Goal: Task Accomplishment & Management: Manage account settings

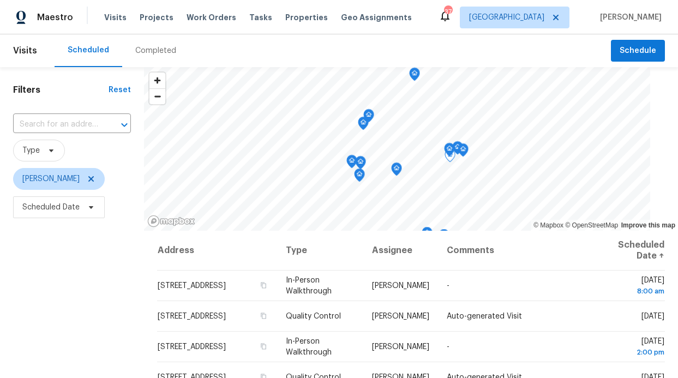
scroll to position [5, 0]
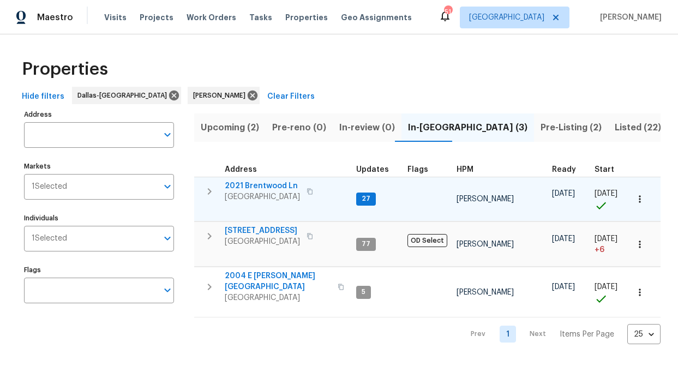
click at [274, 188] on span "2021 Brentwood Ln" at bounding box center [262, 186] width 75 height 11
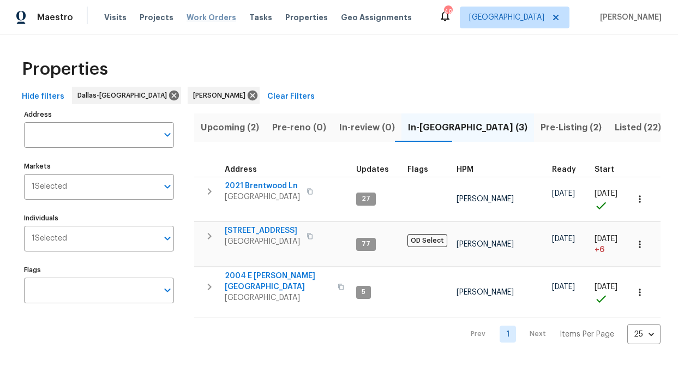
click at [188, 22] on span "Work Orders" at bounding box center [212, 17] width 50 height 11
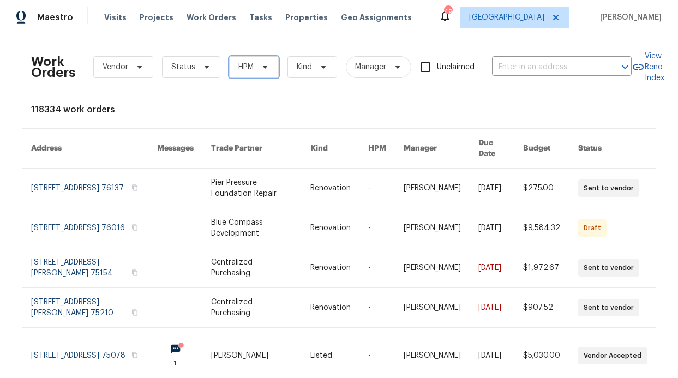
click at [241, 62] on span "HPM" at bounding box center [246, 67] width 15 height 11
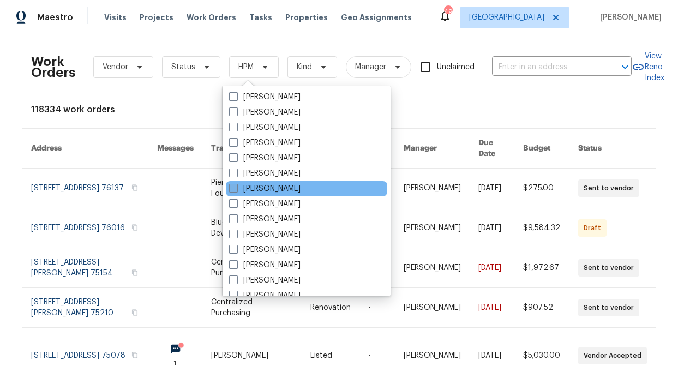
scroll to position [609, 0]
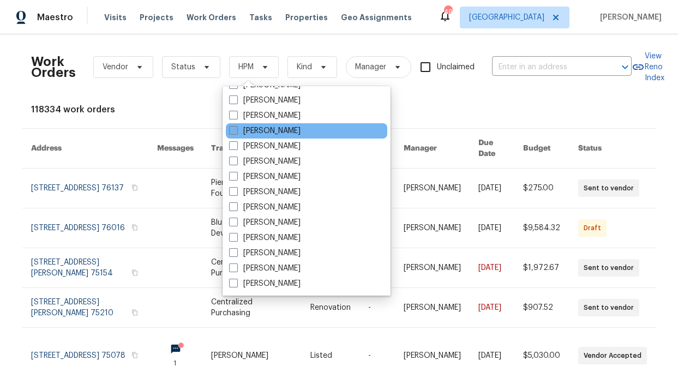
click at [279, 135] on label "[PERSON_NAME]" at bounding box center [265, 131] width 72 height 11
click at [236, 133] on input "[PERSON_NAME]" at bounding box center [232, 129] width 7 height 7
checkbox input "true"
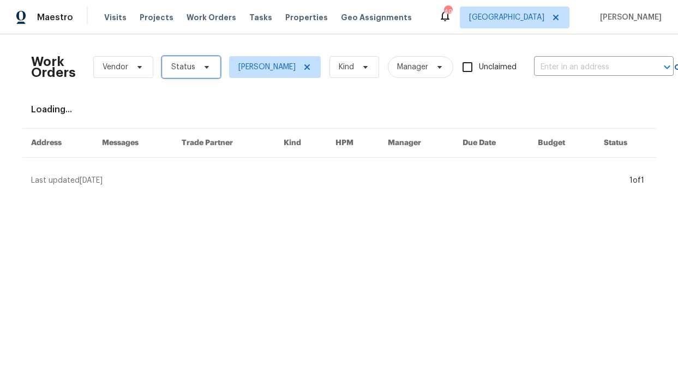
click at [182, 67] on span "Status" at bounding box center [183, 67] width 24 height 11
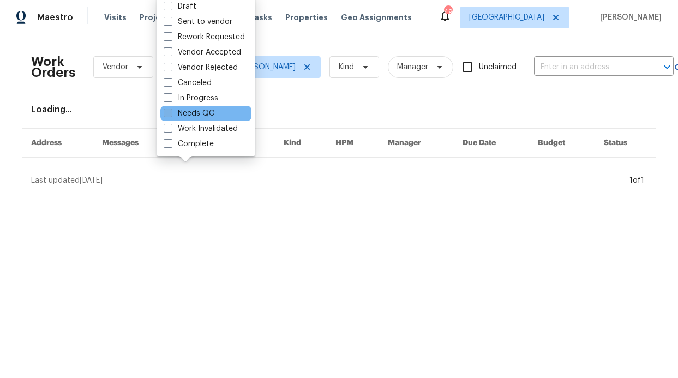
click at [193, 109] on label "Needs QC" at bounding box center [189, 113] width 51 height 11
click at [171, 109] on input "Needs QC" at bounding box center [167, 111] width 7 height 7
checkbox input "true"
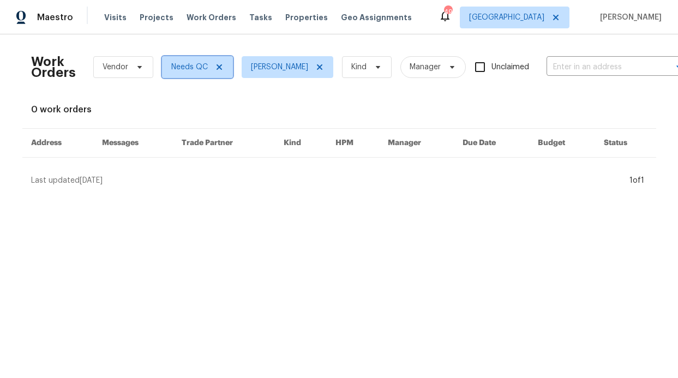
click at [216, 67] on icon at bounding box center [218, 66] width 5 height 5
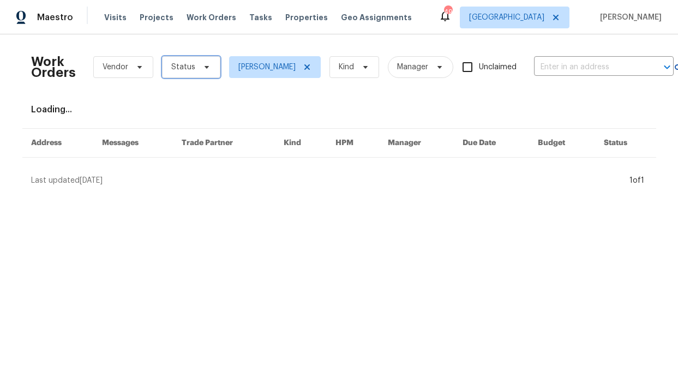
click at [203, 70] on icon at bounding box center [207, 67] width 9 height 9
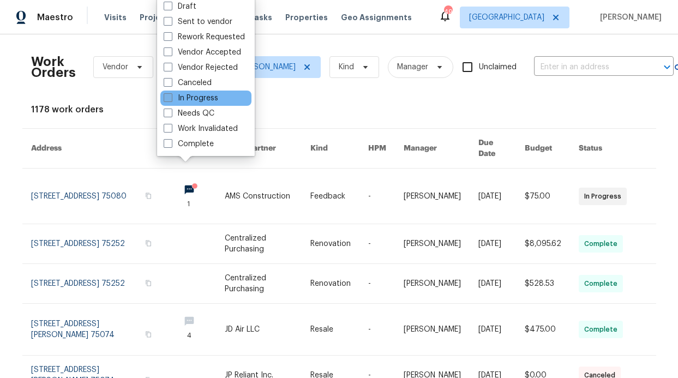
click at [209, 98] on label "In Progress" at bounding box center [191, 98] width 55 height 11
click at [171, 98] on input "In Progress" at bounding box center [167, 96] width 7 height 7
checkbox input "true"
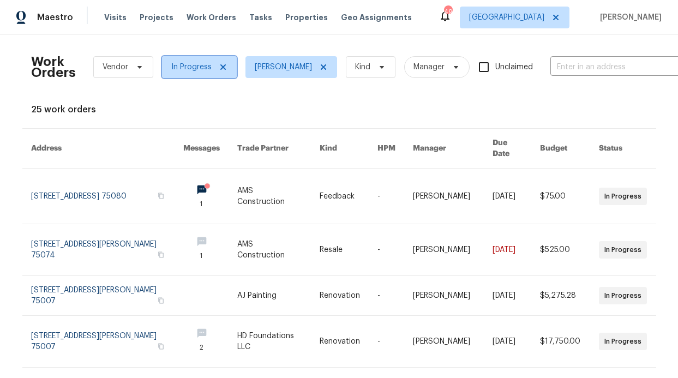
click at [219, 68] on icon at bounding box center [223, 67] width 9 height 9
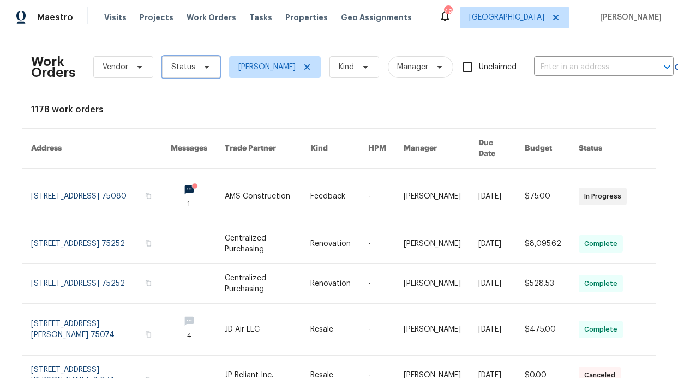
click at [179, 67] on span "Status" at bounding box center [183, 67] width 24 height 11
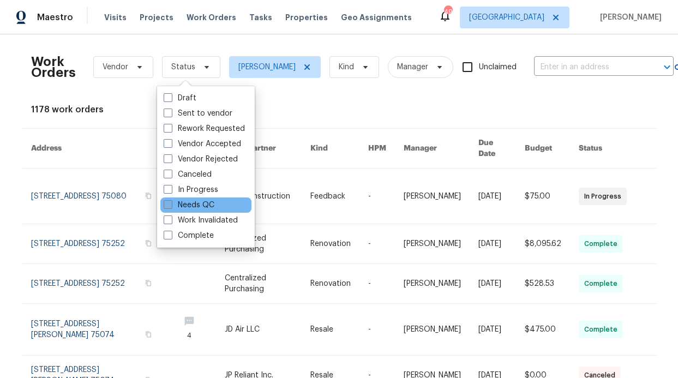
click at [187, 205] on label "Needs QC" at bounding box center [189, 205] width 51 height 11
click at [171, 205] on input "Needs QC" at bounding box center [167, 203] width 7 height 7
checkbox input "true"
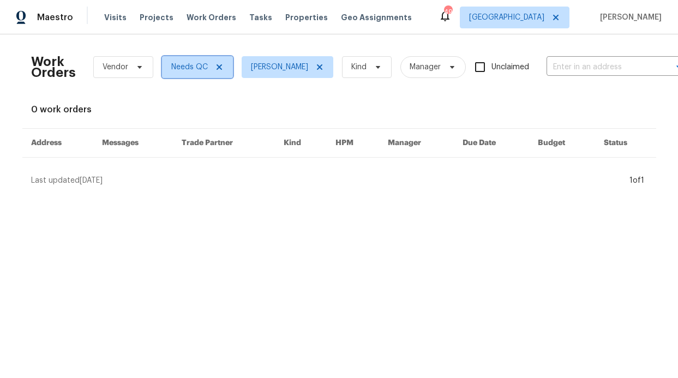
click at [217, 59] on span "Needs QC" at bounding box center [197, 67] width 71 height 22
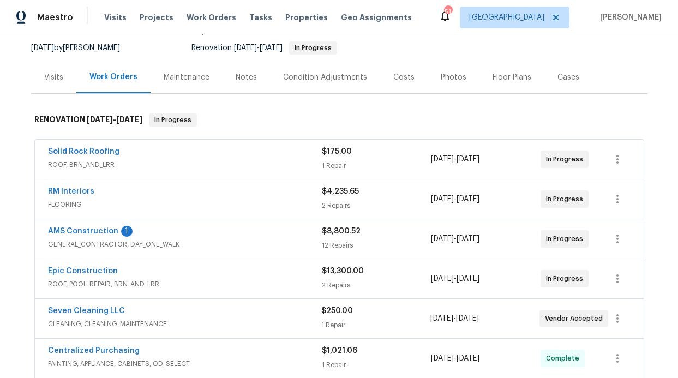
scroll to position [91, 0]
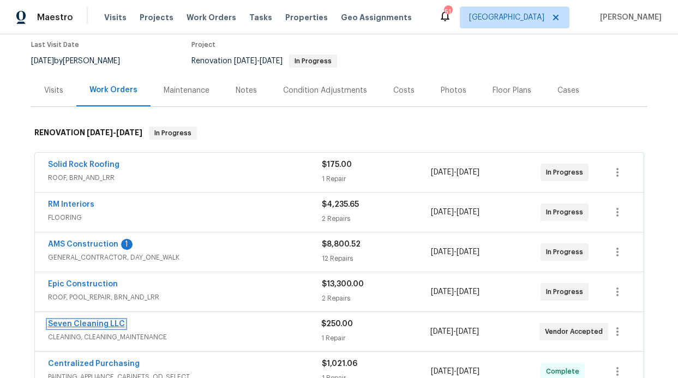
click at [99, 321] on link "Seven Cleaning LLC" at bounding box center [86, 324] width 77 height 8
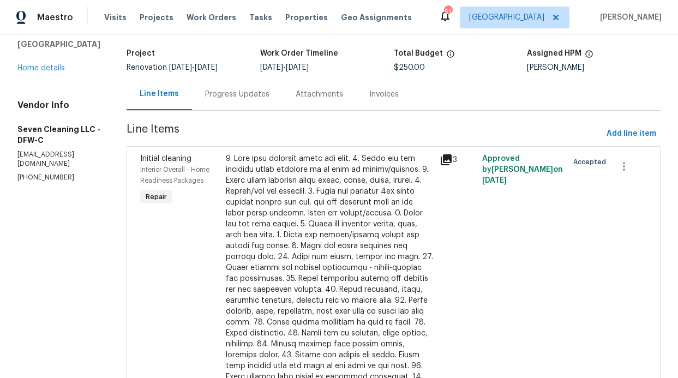
click at [254, 108] on div "Progress Updates" at bounding box center [237, 94] width 91 height 32
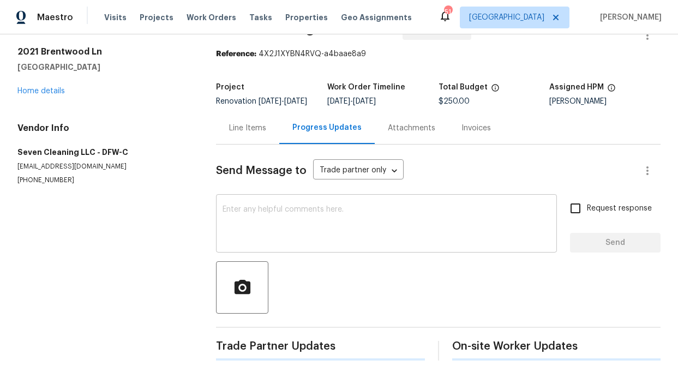
scroll to position [43, 0]
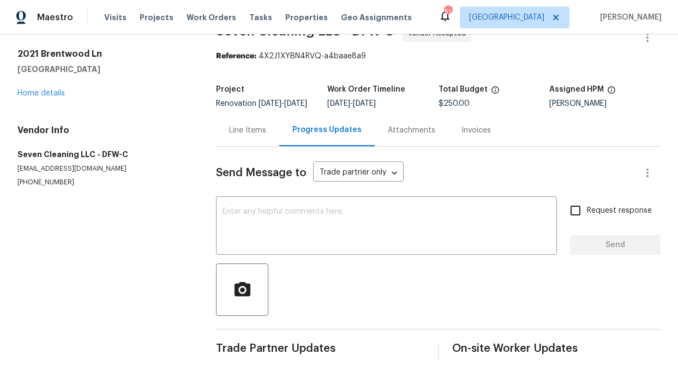
click at [551, 204] on div "x ​ Request response Send" at bounding box center [438, 227] width 445 height 56
click at [579, 206] on input "Request response" at bounding box center [575, 210] width 23 height 23
checkbox input "true"
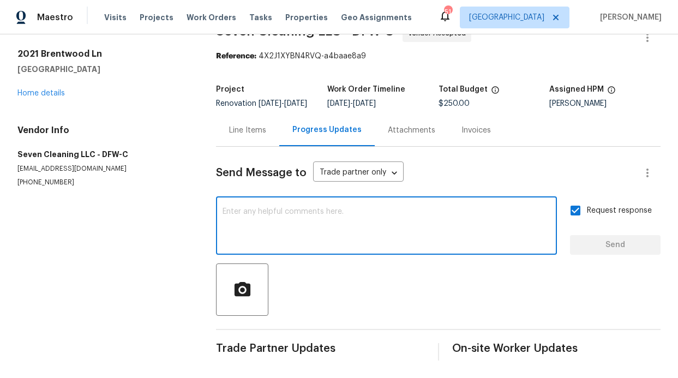
click at [360, 208] on textarea at bounding box center [387, 227] width 328 height 38
type textarea "Home is ready to be cleaned"
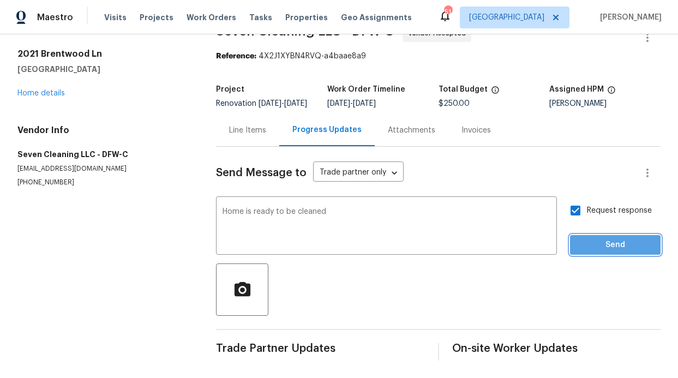
click at [610, 242] on span "Send" at bounding box center [615, 246] width 73 height 14
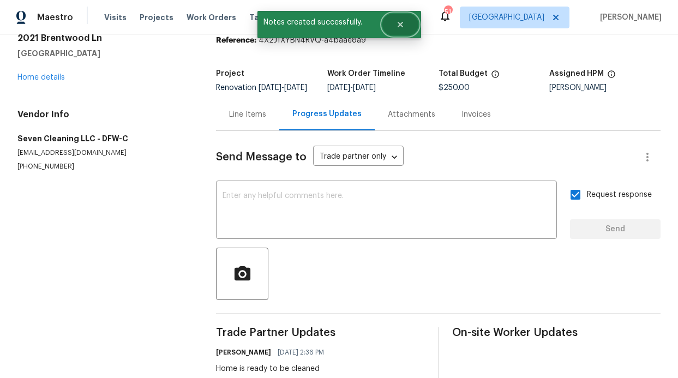
click at [406, 21] on button "Close" at bounding box center [401, 25] width 36 height 22
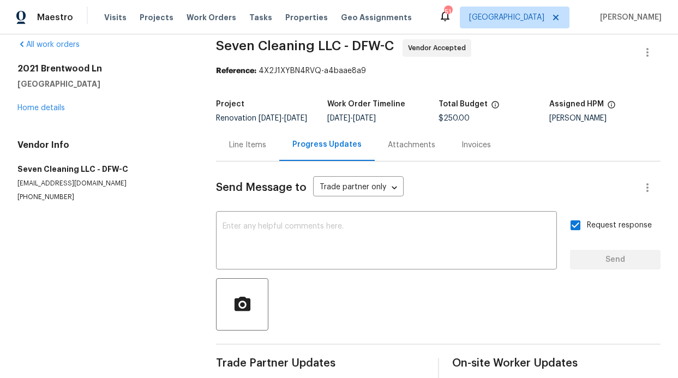
scroll to position [0, 0]
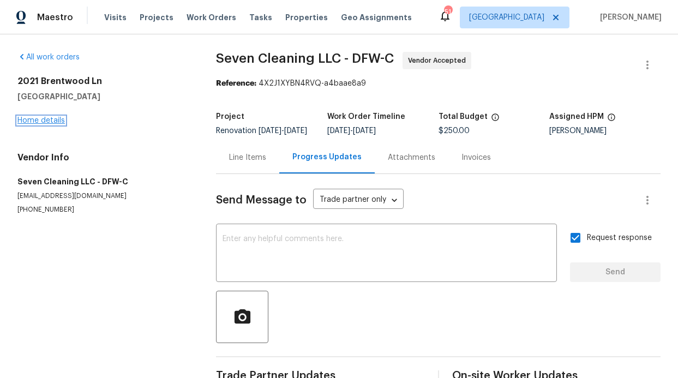
click at [56, 121] on link "Home details" at bounding box center [40, 121] width 47 height 8
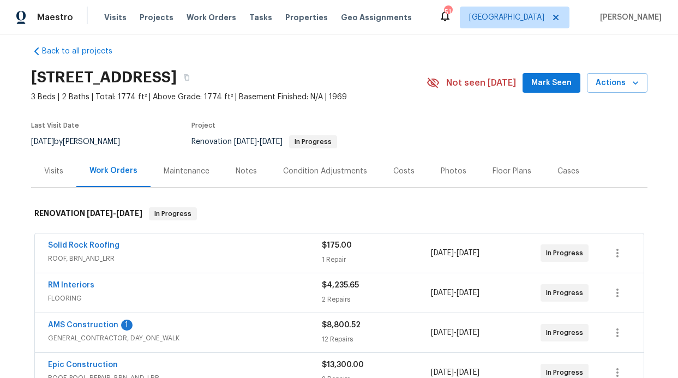
scroll to position [21, 0]
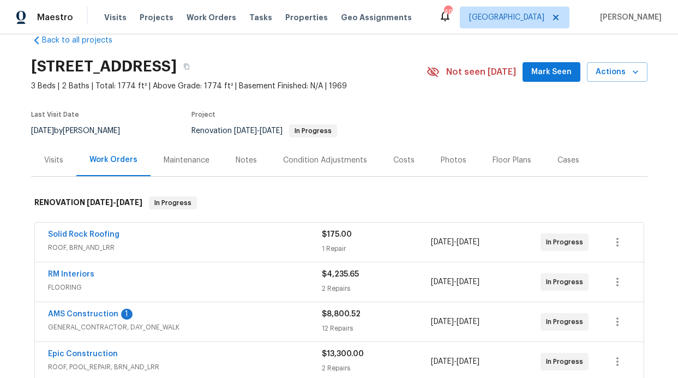
click at [545, 83] on div "2021 Brentwood Ln, Carrollton, TX 75006 3 Beds | 2 Baths | Total: 1774 ft² | Ab…" at bounding box center [339, 71] width 617 height 39
click at [544, 74] on span "Mark Seen" at bounding box center [552, 72] width 40 height 14
click at [156, 29] on div "Maestro Visits Projects Work Orders Tasks Properties Geo Assignments 49 Dallas …" at bounding box center [339, 17] width 678 height 34
click at [156, 22] on span "Projects" at bounding box center [157, 17] width 34 height 11
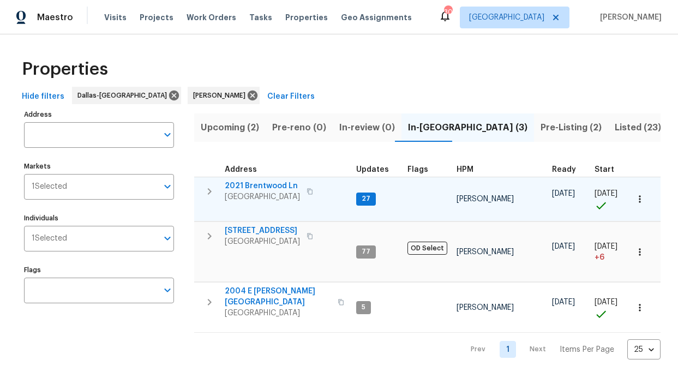
click at [277, 181] on span "2021 Brentwood Ln" at bounding box center [262, 186] width 75 height 11
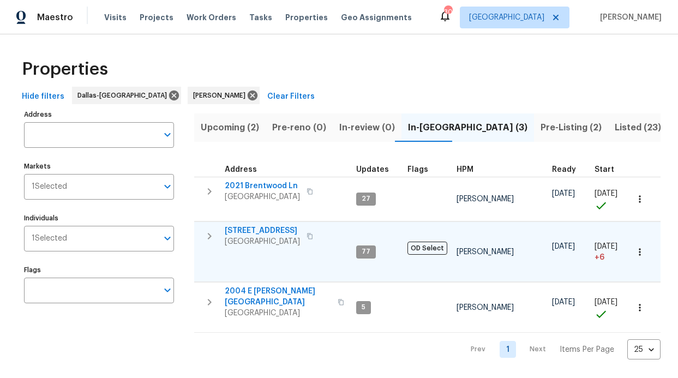
click at [259, 231] on span "6211 Crested Butte Dr" at bounding box center [262, 230] width 75 height 11
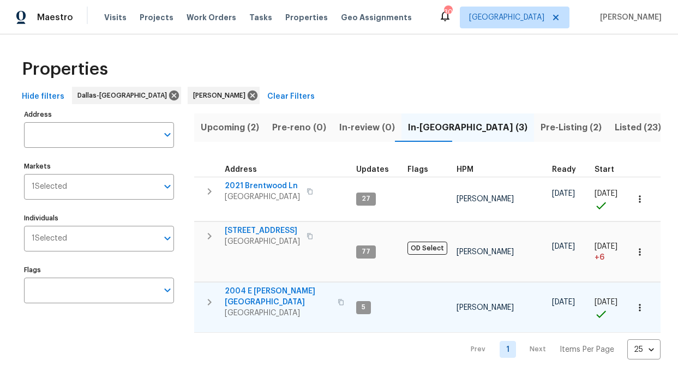
click at [278, 286] on span "2004 E Peters Colony Rd" at bounding box center [278, 297] width 106 height 22
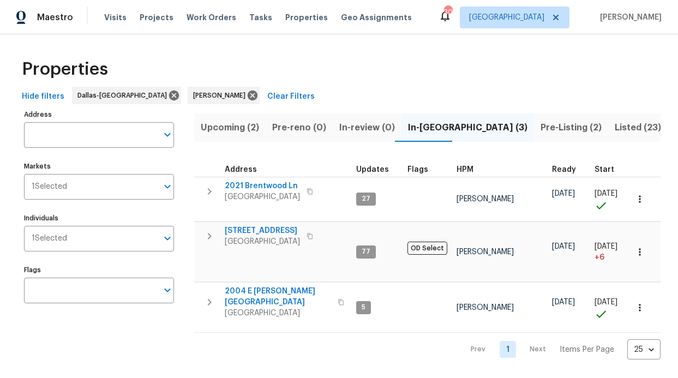
click at [541, 123] on span "Pre-Listing (2)" at bounding box center [571, 127] width 61 height 15
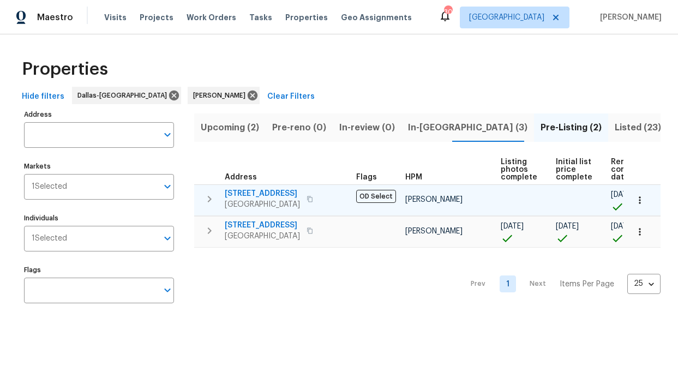
click at [264, 192] on span "2813 E 15th St" at bounding box center [262, 193] width 75 height 11
click at [259, 190] on span "[STREET_ADDRESS]" at bounding box center [262, 193] width 75 height 11
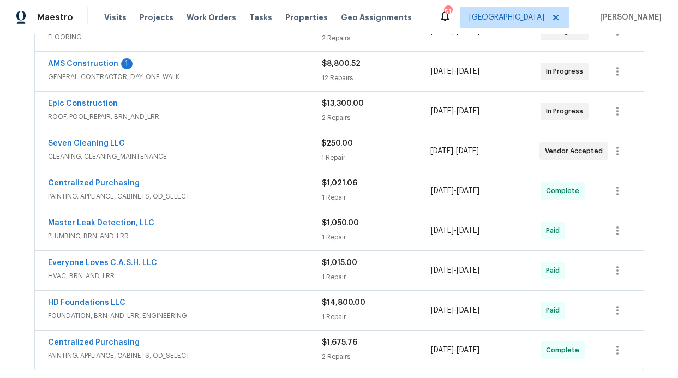
scroll to position [265, 0]
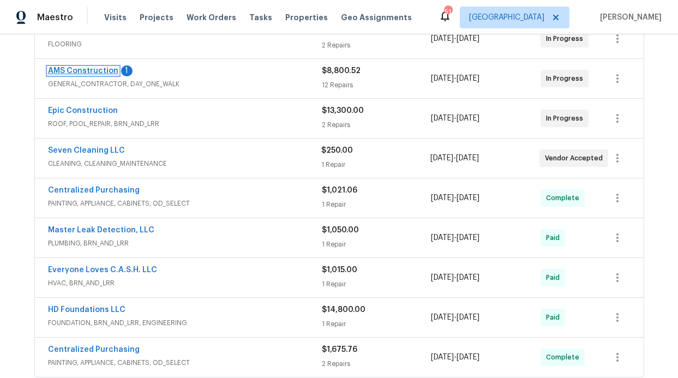
click at [103, 72] on link "AMS Construction" at bounding box center [83, 71] width 70 height 8
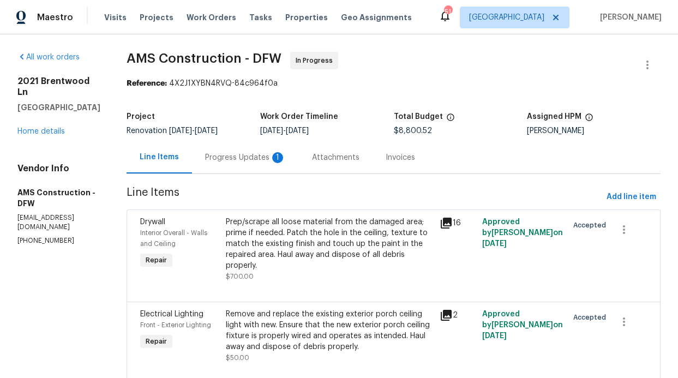
click at [224, 153] on div "Progress Updates 1" at bounding box center [245, 157] width 81 height 11
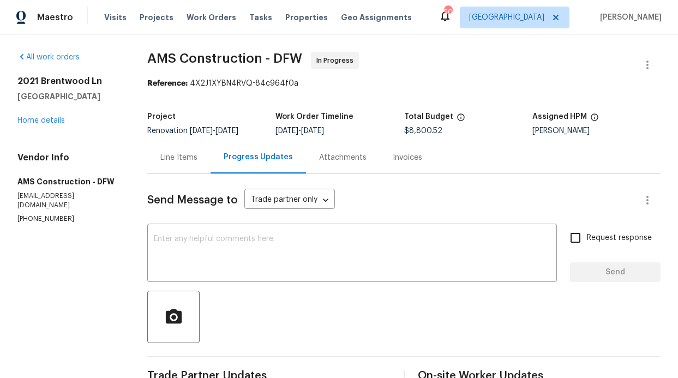
click at [176, 153] on div "Line Items" at bounding box center [178, 157] width 37 height 11
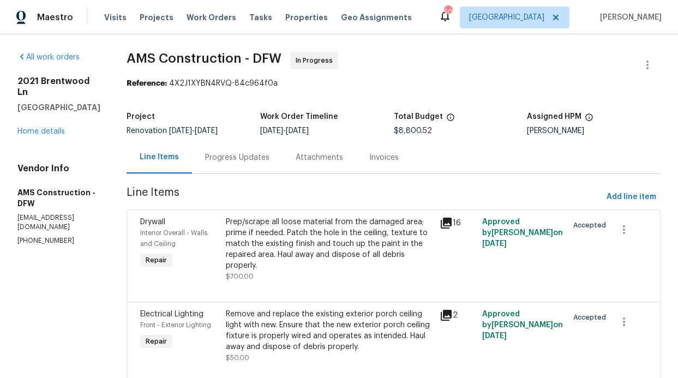
click at [76, 137] on div "2021 Brentwood Ln Carrollton, TX 75006 Home details" at bounding box center [58, 106] width 83 height 61
click at [47, 135] on link "Home details" at bounding box center [40, 132] width 47 height 8
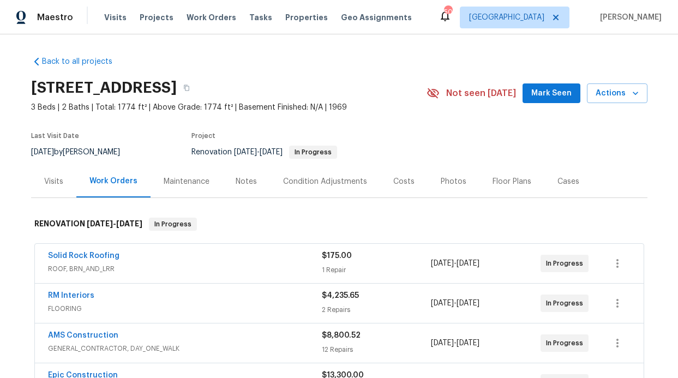
click at [236, 176] on div "Notes" at bounding box center [246, 181] width 21 height 11
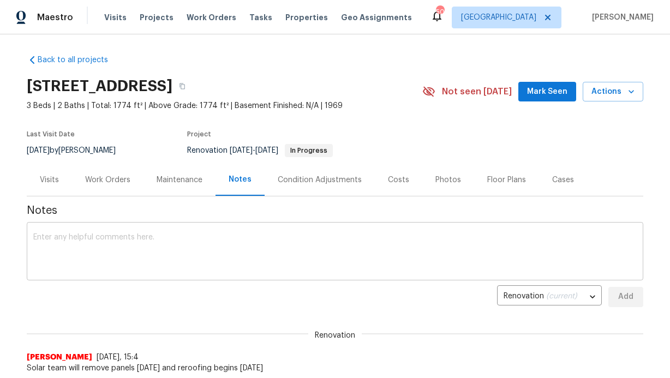
scroll to position [2, 0]
click at [245, 237] on textarea at bounding box center [335, 252] width 604 height 38
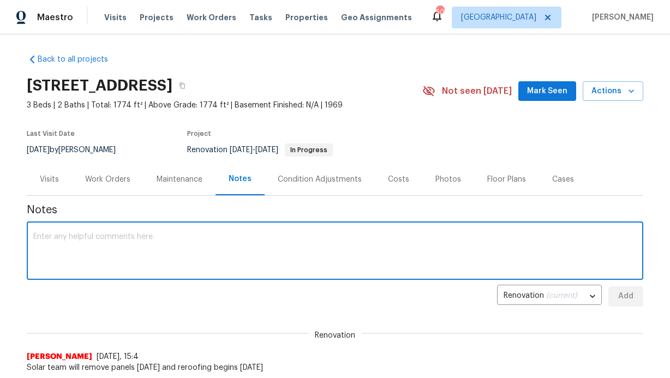
paste textarea "Cleaning: Home is ready to be cleaned. Roofing: Roofing will begin Monday. Sola…"
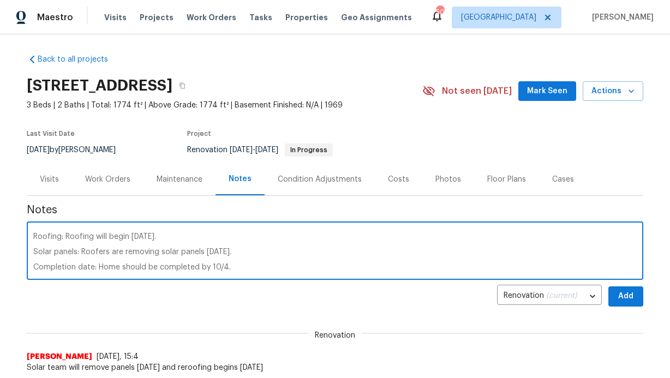
scroll to position [89, 0]
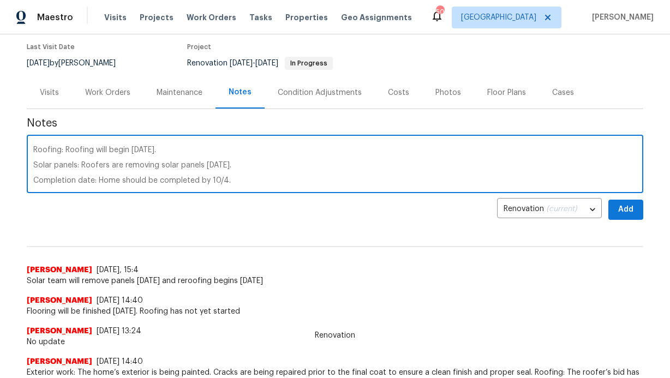
type textarea "Cleaning: Home is ready to be cleaned. Roofing: Roofing will begin Monday. Sola…"
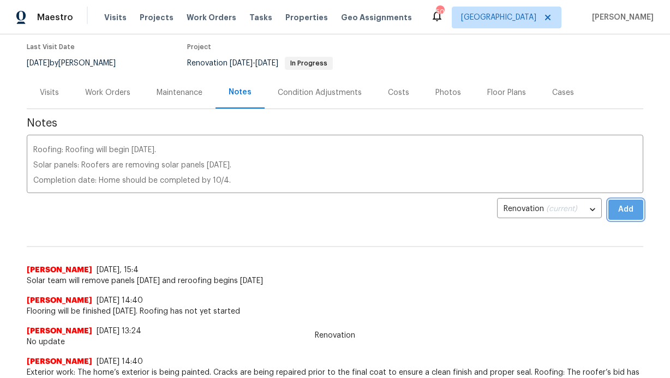
click at [632, 217] on button "Add" at bounding box center [626, 210] width 35 height 20
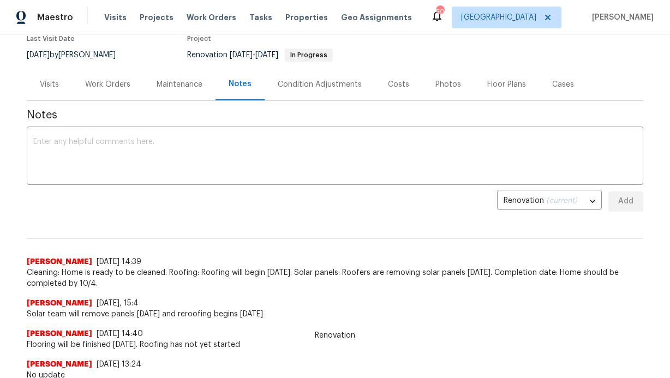
scroll to position [97, 0]
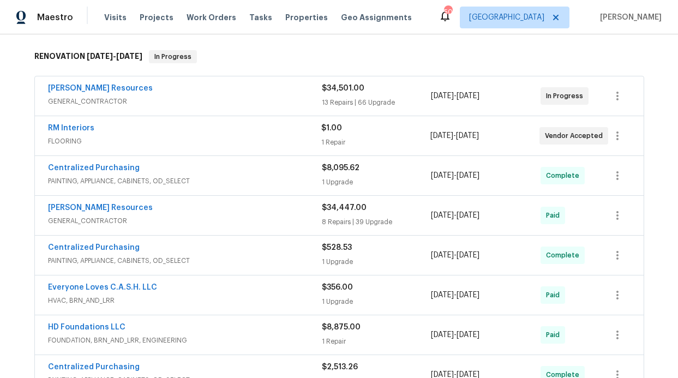
scroll to position [12, 0]
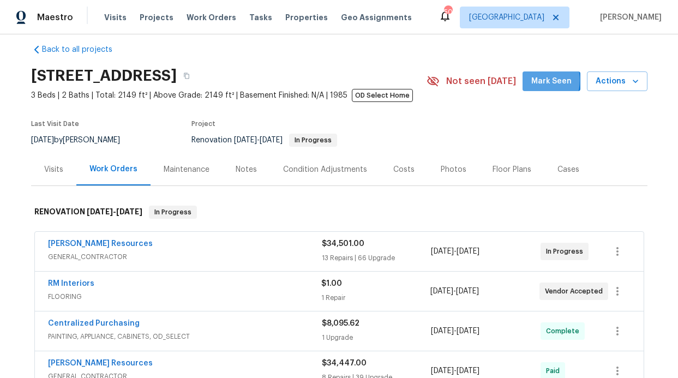
click at [535, 80] on span "Mark Seen" at bounding box center [552, 82] width 40 height 14
click at [249, 175] on div "Notes" at bounding box center [246, 169] width 47 height 32
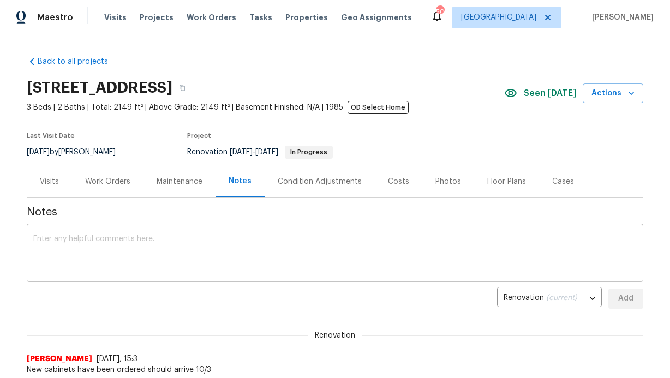
click at [212, 227] on div "x ​" at bounding box center [335, 255] width 617 height 56
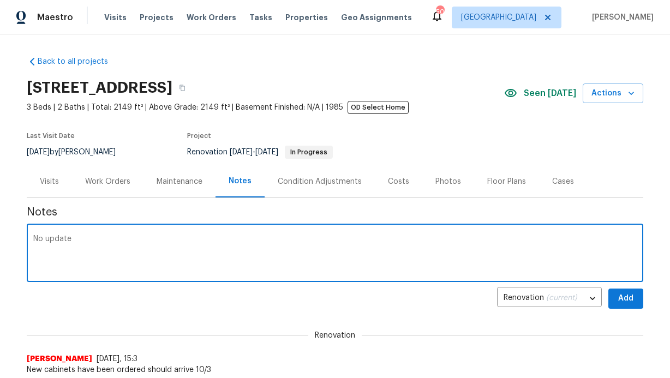
type textarea "No update"
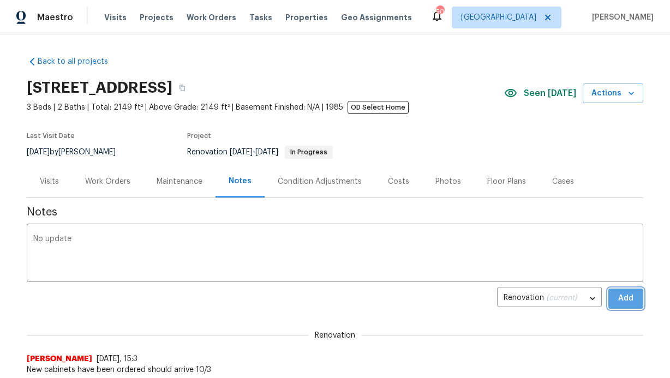
click at [628, 296] on span "Add" at bounding box center [625, 299] width 17 height 14
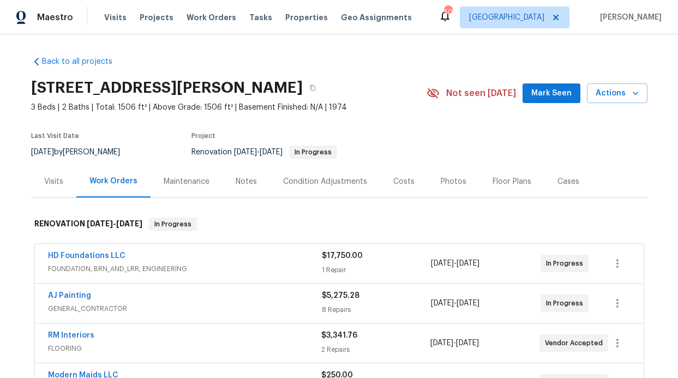
click at [529, 91] on button "Mark Seen" at bounding box center [552, 94] width 58 height 20
click at [253, 175] on div "Notes" at bounding box center [246, 181] width 47 height 32
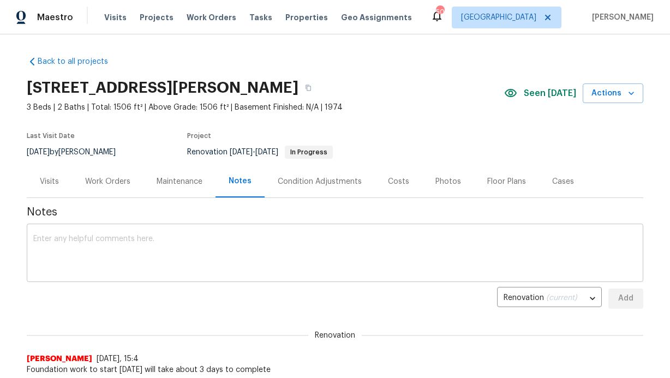
click at [227, 242] on textarea at bounding box center [335, 254] width 604 height 38
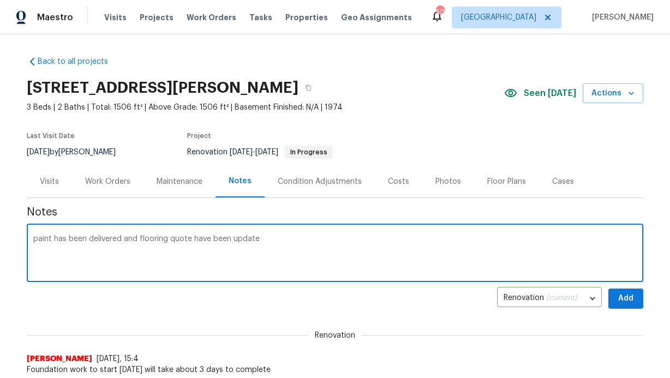
type textarea "paint has been delivered and flooring quote have been update"
click at [622, 297] on span "Add" at bounding box center [625, 299] width 17 height 14
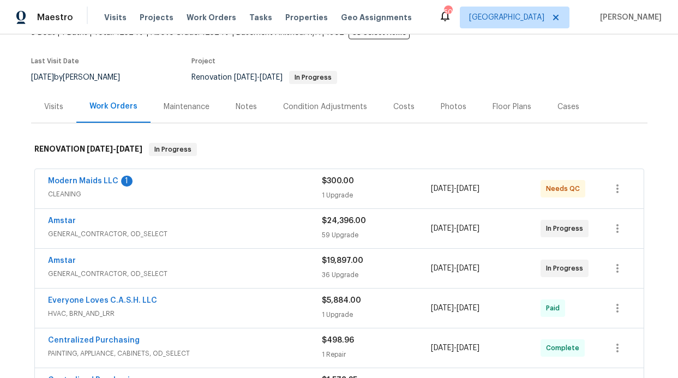
scroll to position [75, 0]
click at [107, 179] on link "Modern Maids LLC" at bounding box center [83, 181] width 70 height 8
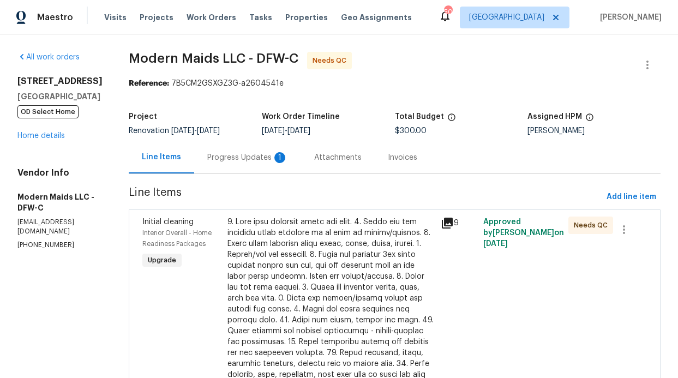
click at [253, 168] on div "Progress Updates 1" at bounding box center [247, 157] width 107 height 32
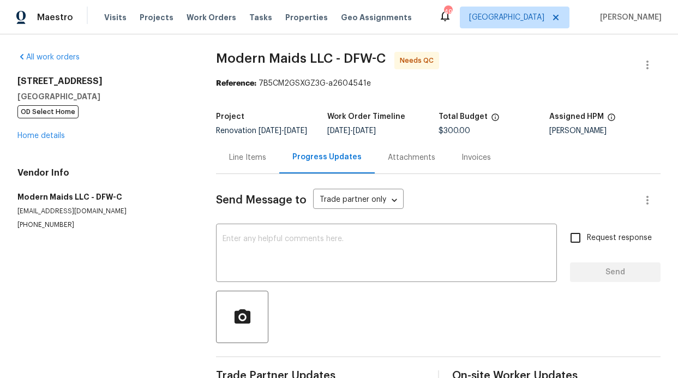
click at [251, 172] on div "Line Items" at bounding box center [247, 157] width 63 height 32
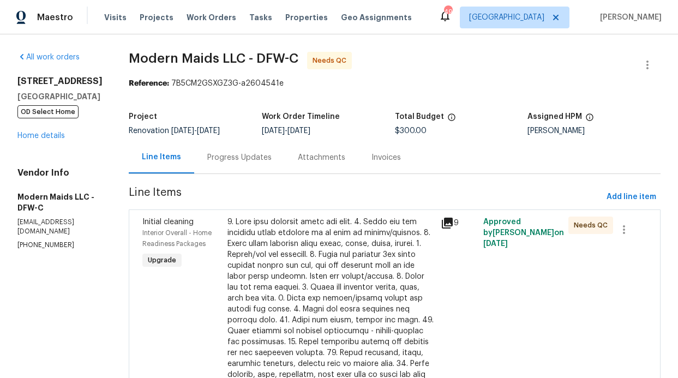
click at [495, 254] on div "Approved by RonDerrick Jackson on 10/1/2025" at bounding box center [522, 358] width 85 height 290
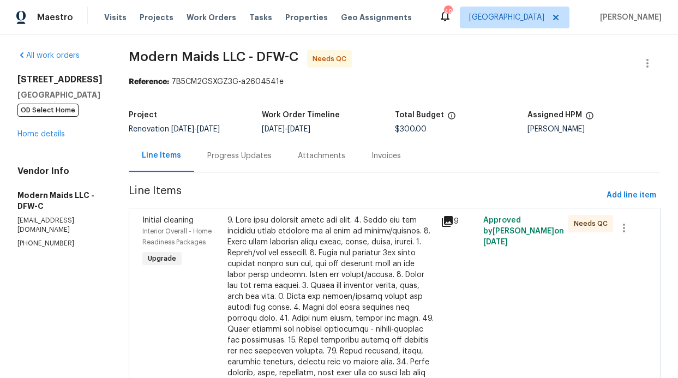
click at [462, 237] on div "9" at bounding box center [459, 357] width 43 height 290
click at [448, 218] on icon at bounding box center [447, 221] width 11 height 11
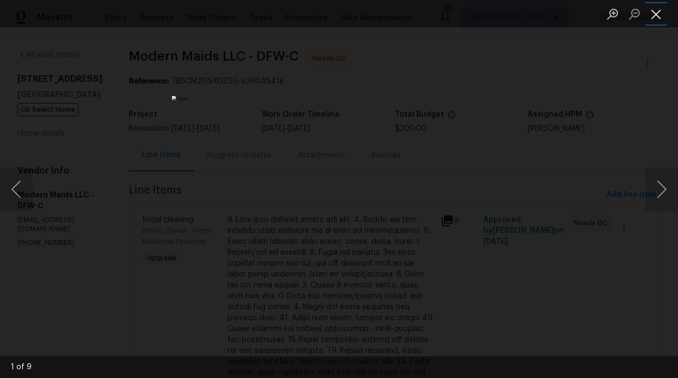
click at [660, 22] on button "Close lightbox" at bounding box center [657, 13] width 22 height 19
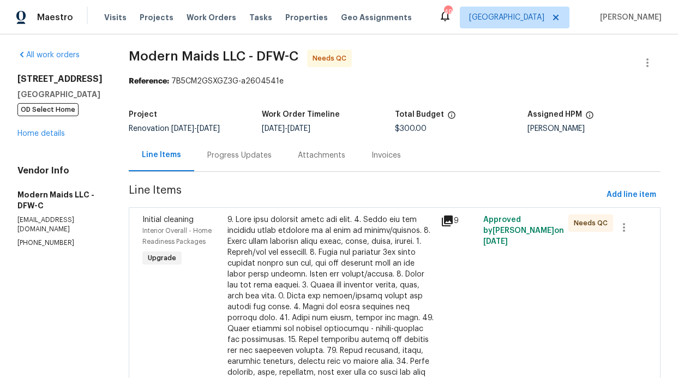
click at [238, 158] on div "Progress Updates" at bounding box center [239, 155] width 64 height 11
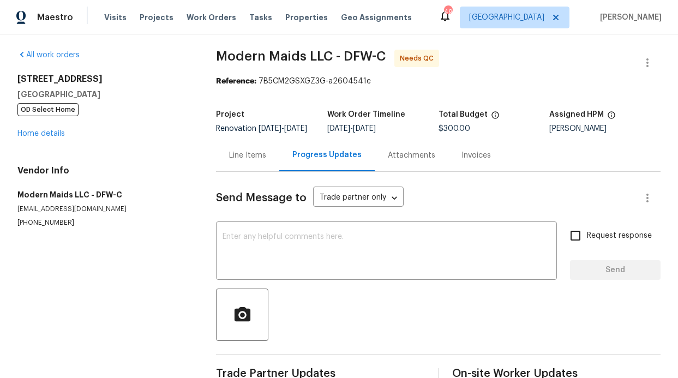
click at [237, 161] on div "Line Items" at bounding box center [247, 155] width 37 height 11
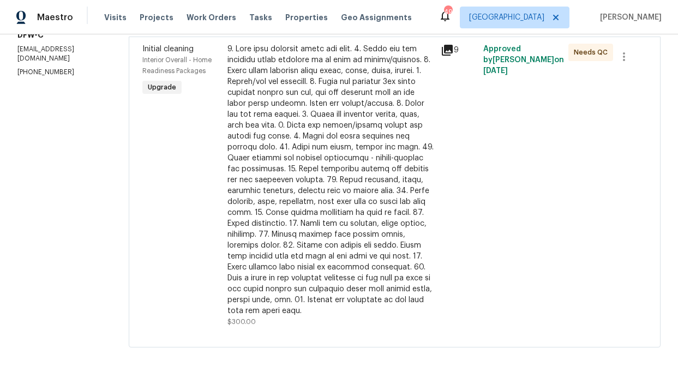
scroll to position [181, 0]
click at [454, 253] on div "9" at bounding box center [459, 185] width 43 height 290
click at [457, 192] on div "9" at bounding box center [459, 185] width 43 height 290
click at [373, 146] on div at bounding box center [331, 180] width 206 height 273
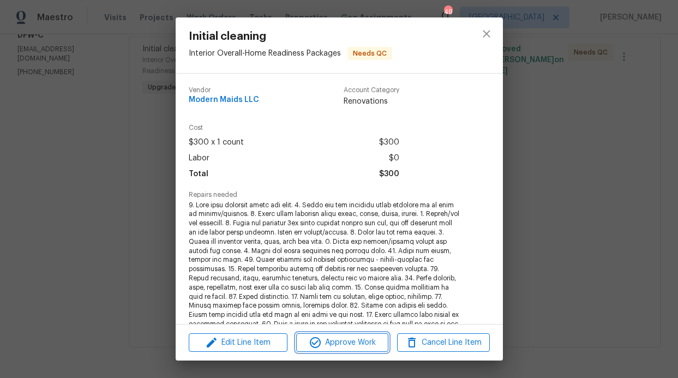
click at [355, 333] on button "Approve Work" at bounding box center [342, 342] width 92 height 19
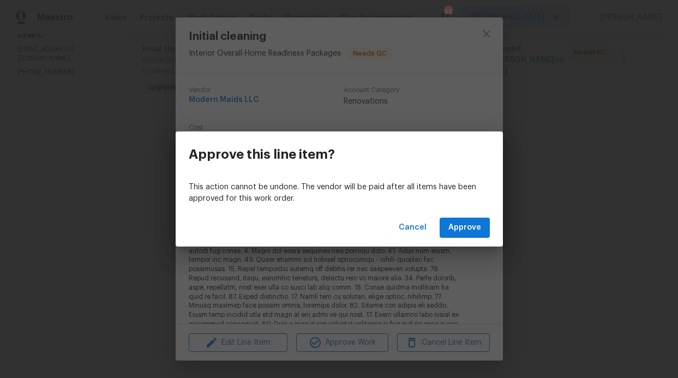
click at [500, 223] on div "Cancel Approve" at bounding box center [339, 228] width 327 height 38
click at [480, 224] on span "Approve" at bounding box center [465, 228] width 33 height 14
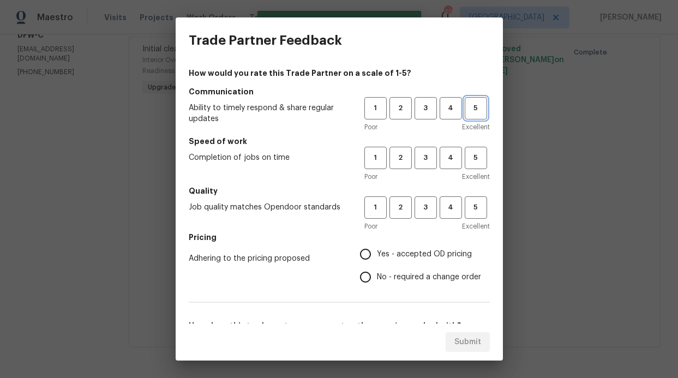
click at [471, 109] on span "5" at bounding box center [476, 108] width 20 height 13
drag, startPoint x: 479, startPoint y: 138, endPoint x: 475, endPoint y: 156, distance: 18.9
click at [479, 138] on h5 "Speed of work" at bounding box center [339, 141] width 301 height 11
click at [475, 156] on span "5" at bounding box center [476, 158] width 20 height 13
click at [475, 207] on span "5" at bounding box center [476, 207] width 20 height 13
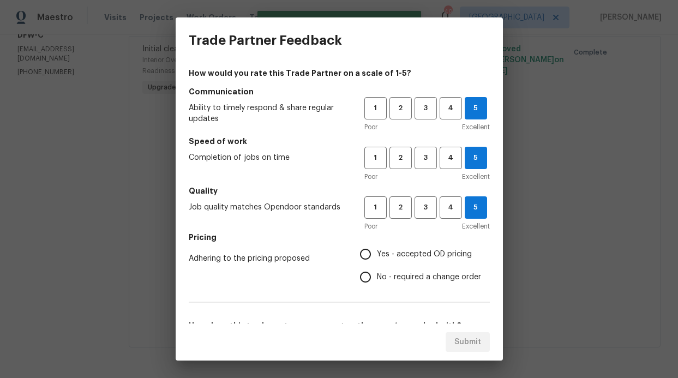
click at [428, 246] on label "Yes - accepted OD pricing" at bounding box center [417, 254] width 127 height 23
click at [377, 246] on input "Yes - accepted OD pricing" at bounding box center [365, 254] width 23 height 23
radio input "true"
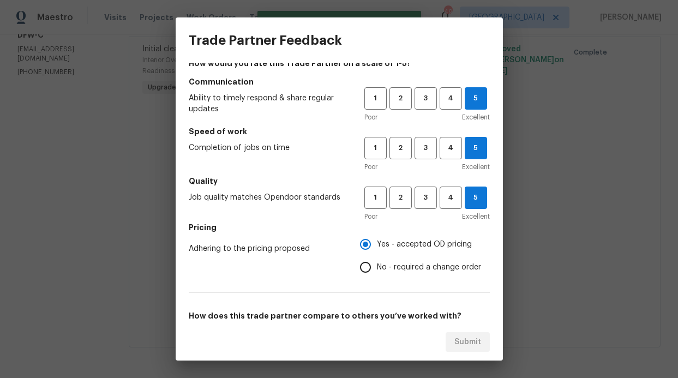
scroll to position [163, 0]
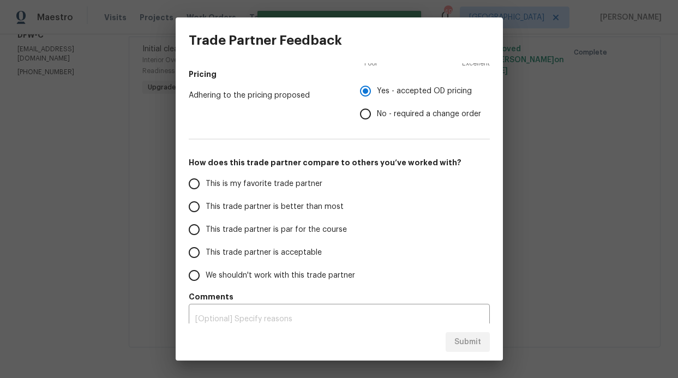
click at [274, 213] on label "This trade partner is better than most" at bounding box center [269, 206] width 172 height 23
click at [206, 213] on input "This trade partner is better than most" at bounding box center [194, 206] width 23 height 23
click at [472, 336] on span "Submit" at bounding box center [468, 343] width 27 height 14
radio input "true"
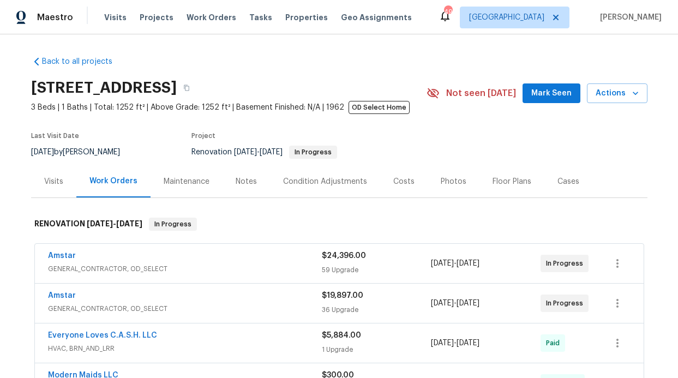
click at [242, 248] on div "Amstar GENERAL_CONTRACTOR, OD_SELECT $24,396.00 59 Upgrade [DATE] - [DATE] In P…" at bounding box center [339, 263] width 609 height 39
click at [214, 256] on div "Amstar" at bounding box center [185, 257] width 274 height 13
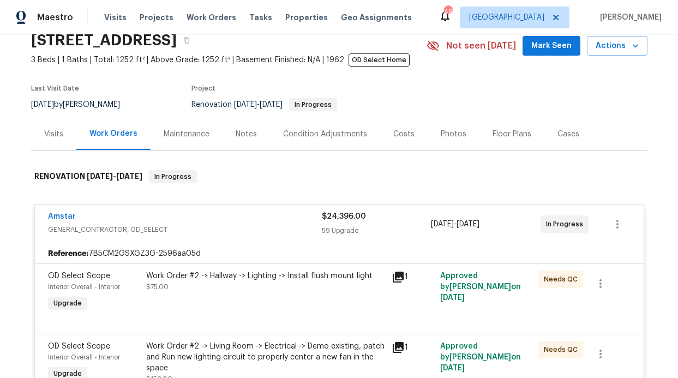
scroll to position [253, 0]
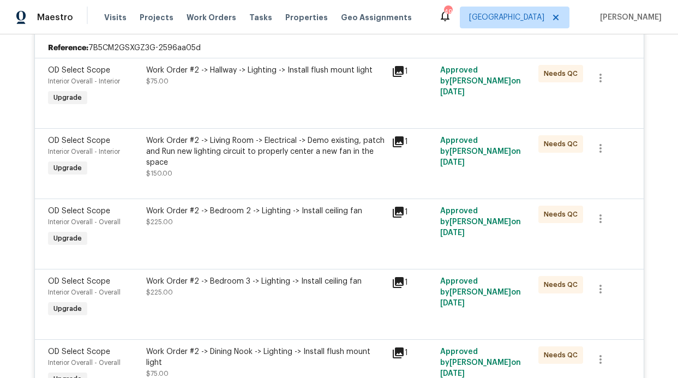
click at [273, 86] on div "Work Order #2 -> Hallway -> Lighting -> Install flush mount light $75.00" at bounding box center [265, 76] width 239 height 22
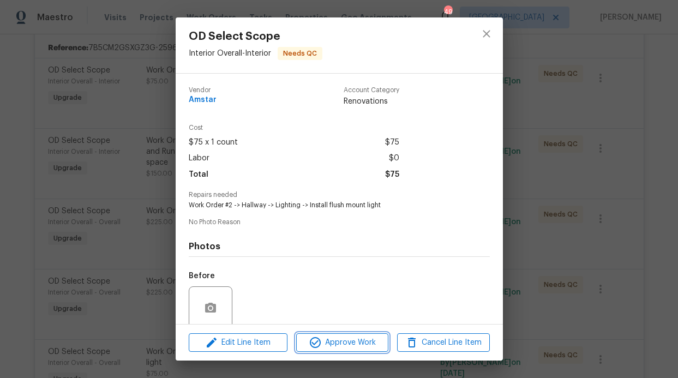
click at [337, 344] on span "Approve Work" at bounding box center [343, 343] width 86 height 14
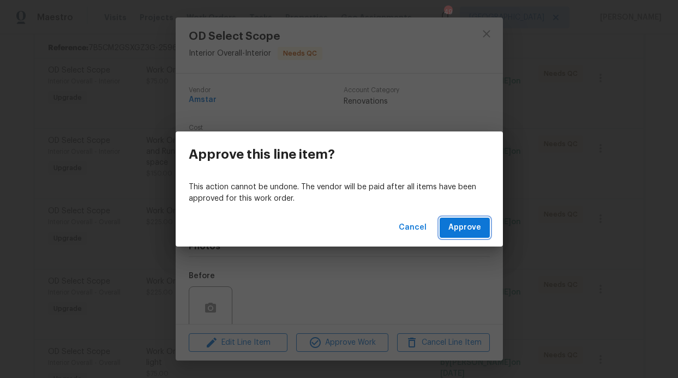
click at [454, 229] on span "Approve" at bounding box center [465, 228] width 33 height 14
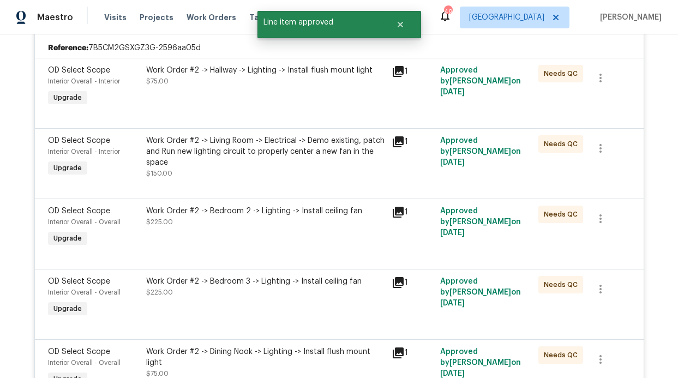
click at [277, 108] on div "Work Order #2 -> Hallway -> Lighting -> Install flush mount light $75.00" at bounding box center [266, 87] width 246 height 50
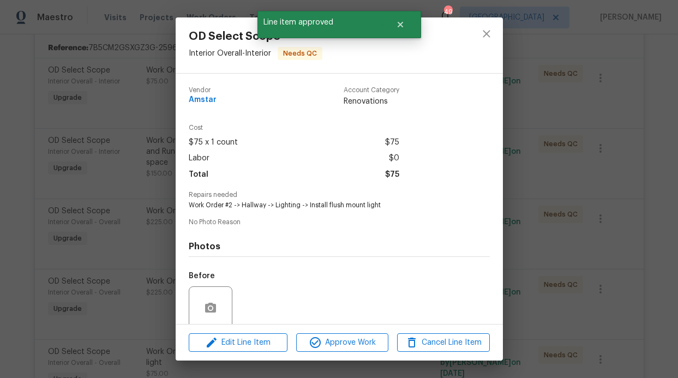
click at [333, 333] on div "Edit Line Item Approve Work Cancel Line Item" at bounding box center [339, 343] width 327 height 37
click at [337, 339] on span "Approve Work" at bounding box center [343, 343] width 86 height 14
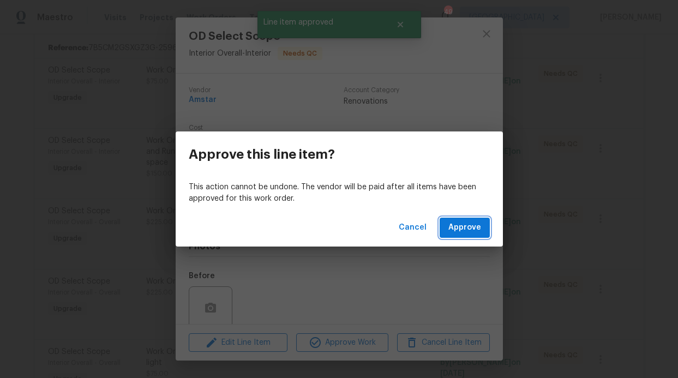
click at [451, 219] on button "Approve" at bounding box center [465, 228] width 50 height 20
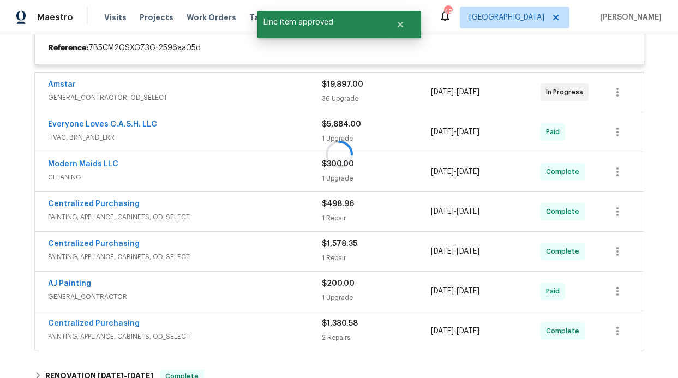
click at [227, 113] on div at bounding box center [339, 154] width 617 height 401
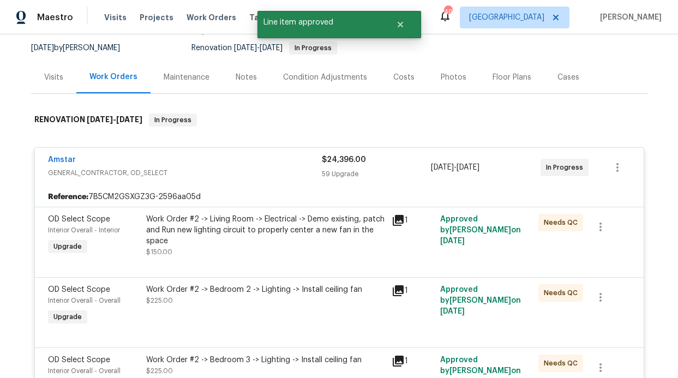
scroll to position [128, 0]
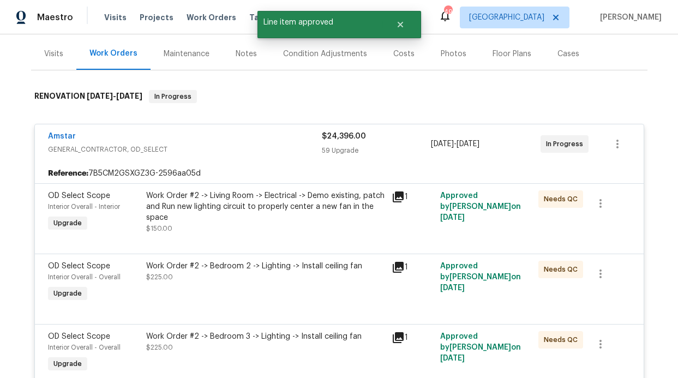
click at [252, 211] on div "Work Order #2 -> Living Room -> Electrical -> Demo existing, patch and Run new …" at bounding box center [265, 206] width 239 height 33
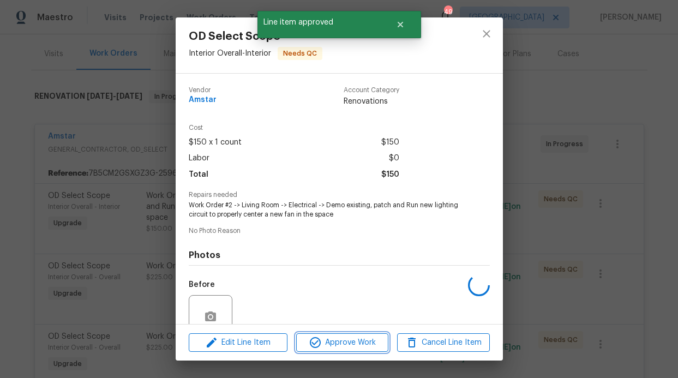
click at [337, 342] on span "Approve Work" at bounding box center [343, 343] width 86 height 14
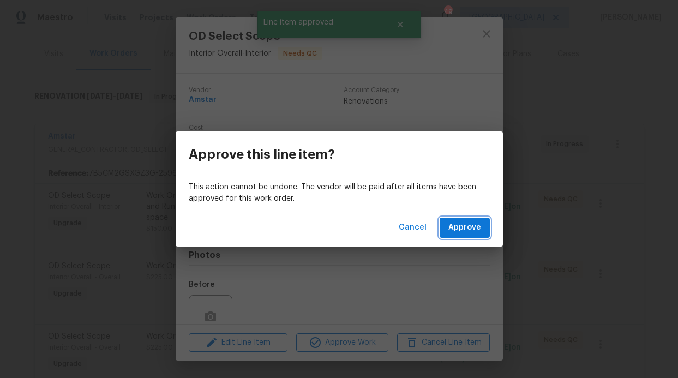
click at [449, 224] on button "Approve" at bounding box center [465, 228] width 50 height 20
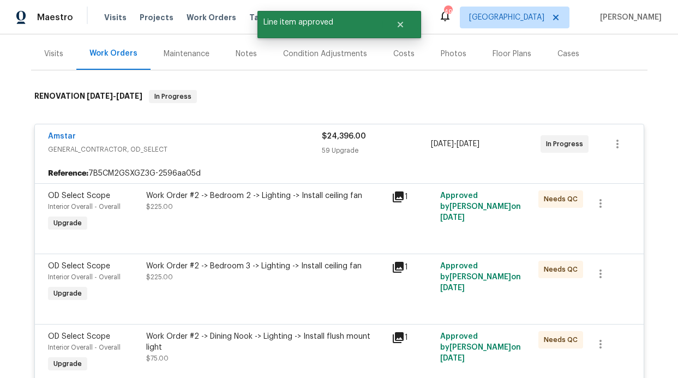
click at [317, 215] on div "Work Order #2 -> Bedroom 2 -> Lighting -> Install ceiling fan $225.00" at bounding box center [266, 212] width 246 height 50
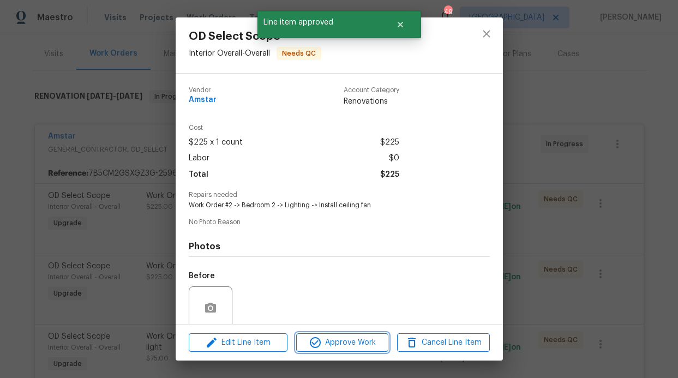
click at [337, 343] on span "Approve Work" at bounding box center [343, 343] width 86 height 14
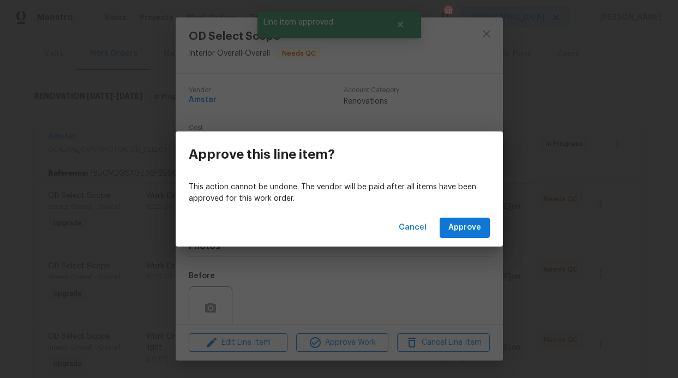
click at [450, 238] on div "Cancel Approve" at bounding box center [339, 228] width 327 height 38
click at [450, 234] on span "Approve" at bounding box center [465, 228] width 33 height 14
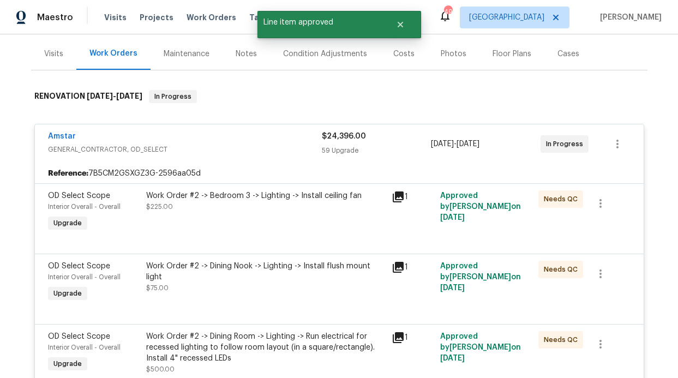
click at [299, 214] on div "Work Order #2 -> Bedroom 3 -> Lighting -> Install ceiling fan $225.00" at bounding box center [266, 212] width 246 height 50
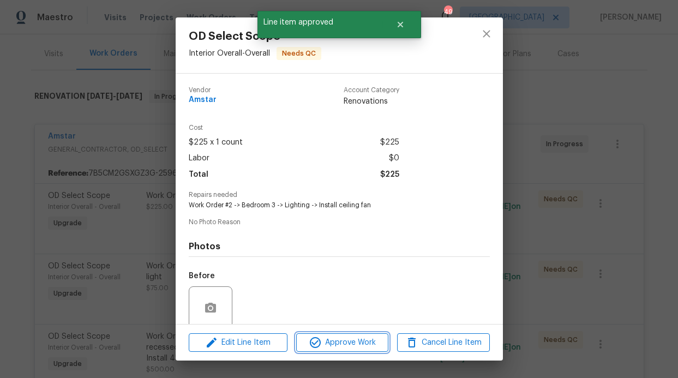
click at [327, 338] on span "Approve Work" at bounding box center [343, 343] width 86 height 14
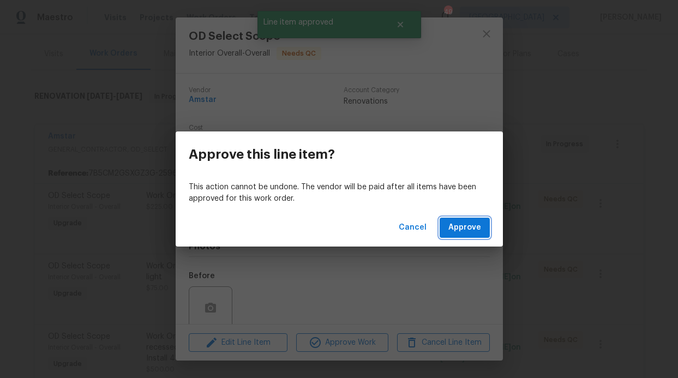
click at [464, 230] on span "Approve" at bounding box center [465, 228] width 33 height 14
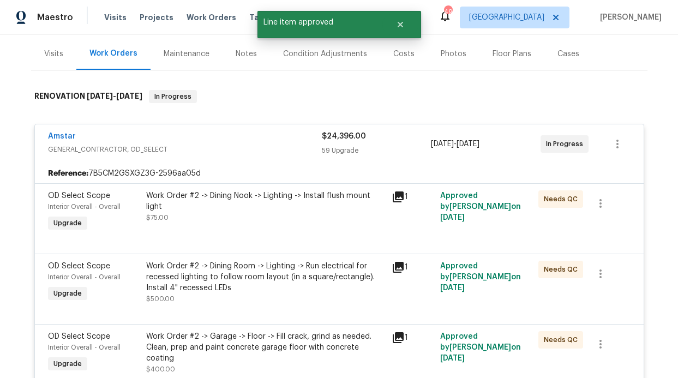
click at [330, 216] on div "Work Order #2 -> Dining Nook -> Lighting -> Install flush mount light $75.00" at bounding box center [265, 206] width 239 height 33
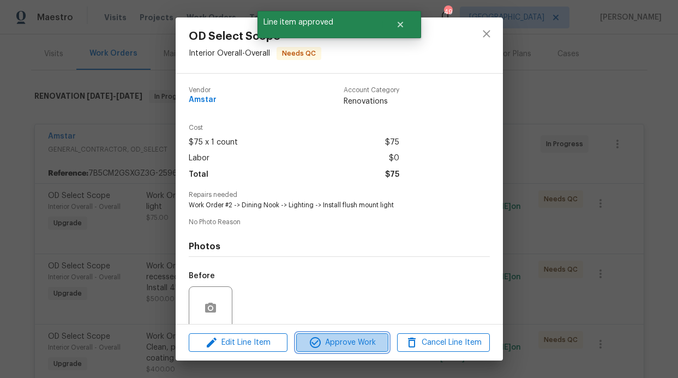
click at [350, 338] on span "Approve Work" at bounding box center [343, 343] width 86 height 14
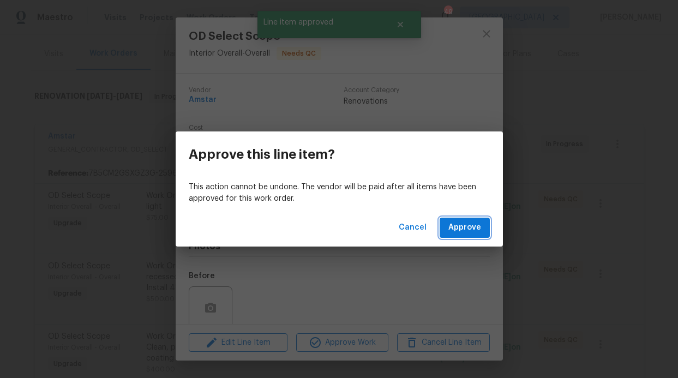
click at [468, 230] on span "Approve" at bounding box center [465, 228] width 33 height 14
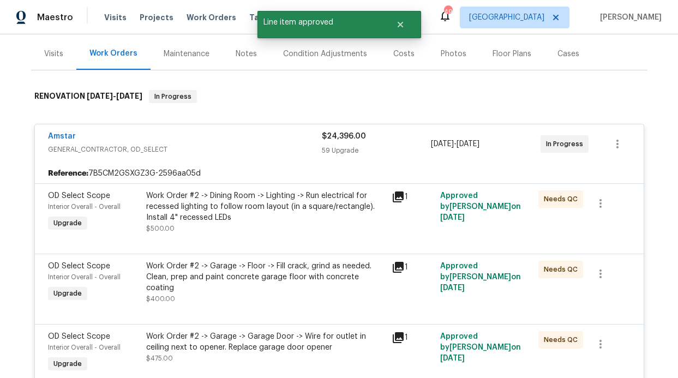
click at [331, 214] on div "Work Order #2 -> Dining Room -> Lighting -> Run electrical for recessed lightin…" at bounding box center [265, 206] width 239 height 33
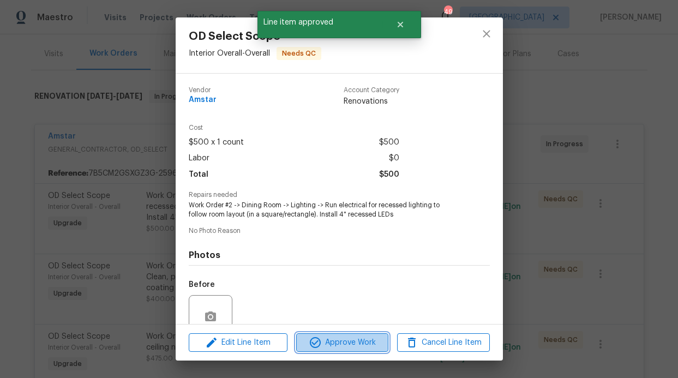
click at [354, 335] on button "Approve Work" at bounding box center [342, 342] width 92 height 19
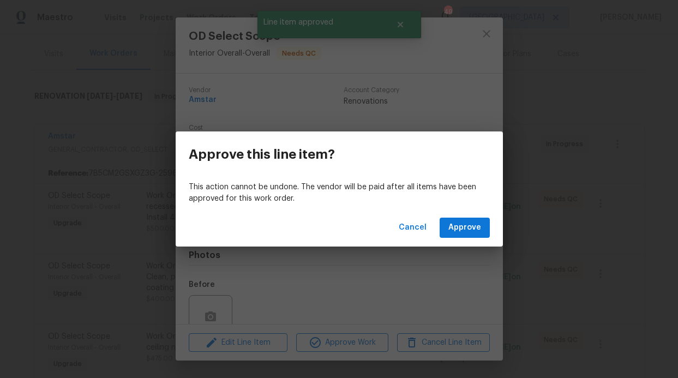
click at [478, 214] on div "Cancel Approve" at bounding box center [339, 228] width 327 height 38
click at [477, 223] on span "Approve" at bounding box center [465, 228] width 33 height 14
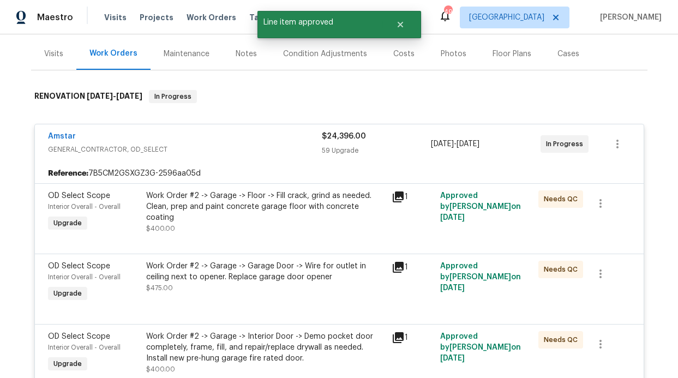
click at [319, 212] on div "Work Order #2 -> Garage -> Floor -> Fill crack, grind as needed. Clean, prep an…" at bounding box center [265, 206] width 239 height 33
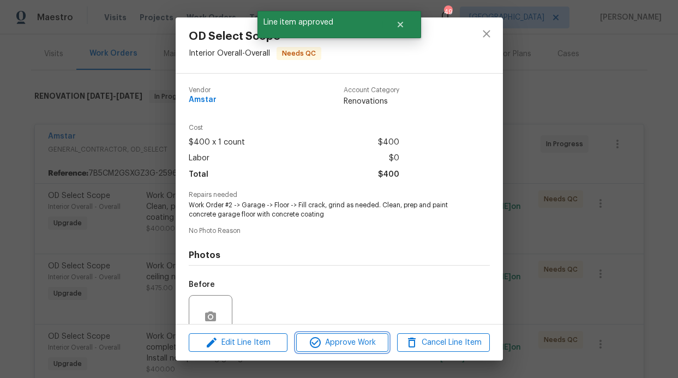
click at [341, 342] on span "Approve Work" at bounding box center [343, 343] width 86 height 14
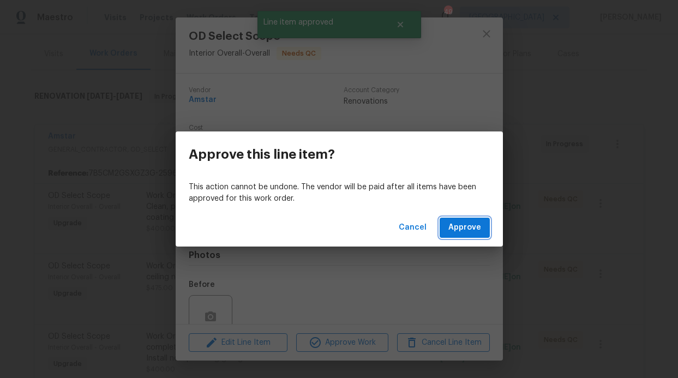
click at [469, 226] on span "Approve" at bounding box center [465, 228] width 33 height 14
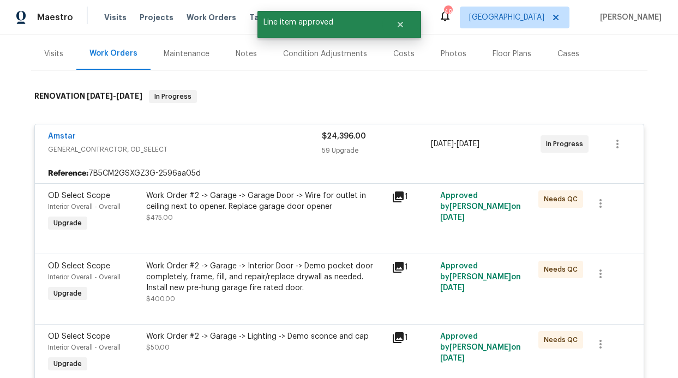
click at [362, 221] on div "Work Order #2 -> Garage -> Garage Door -> Wire for outlet in ceiling next to op…" at bounding box center [265, 206] width 239 height 33
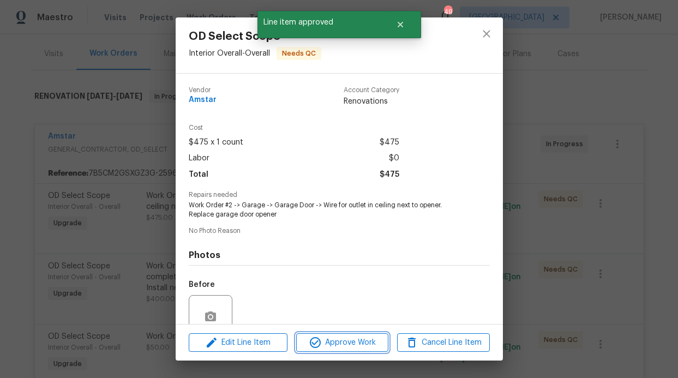
click at [355, 342] on span "Approve Work" at bounding box center [343, 343] width 86 height 14
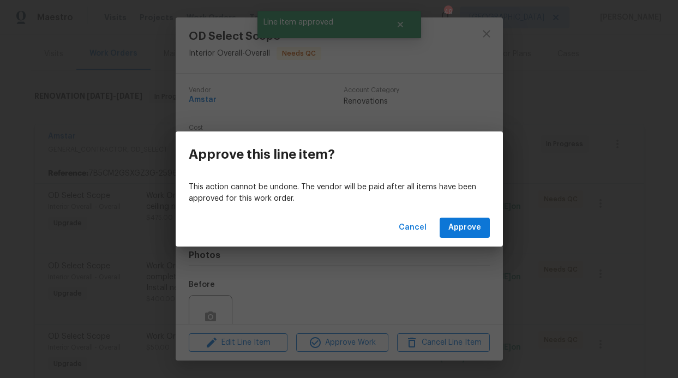
click at [486, 241] on div "Cancel Approve" at bounding box center [339, 228] width 327 height 38
click at [481, 233] on button "Approve" at bounding box center [465, 228] width 50 height 20
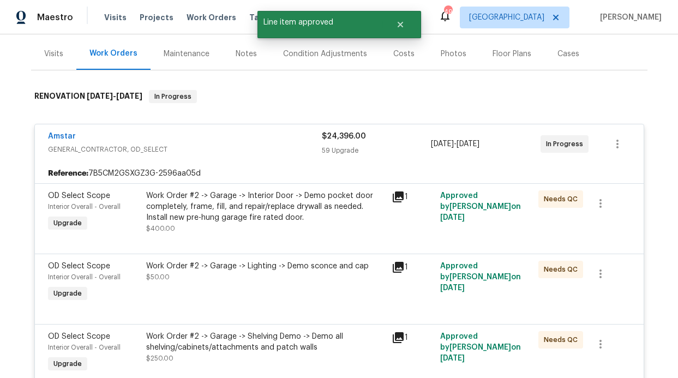
click at [335, 227] on div "Work Order #2 -> Garage -> Interior Door -> Demo pocket door completely, frame,…" at bounding box center [265, 212] width 239 height 44
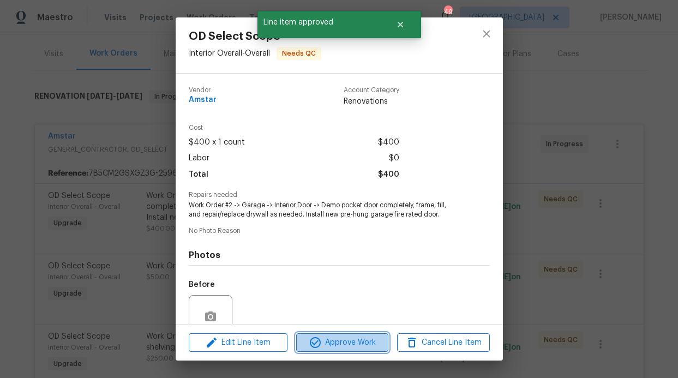
click at [362, 337] on span "Approve Work" at bounding box center [343, 343] width 86 height 14
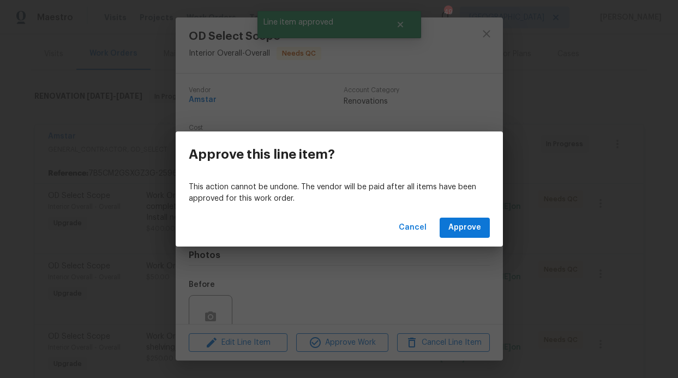
click at [457, 239] on div "Cancel Approve" at bounding box center [339, 228] width 327 height 38
click at [464, 233] on span "Approve" at bounding box center [465, 228] width 33 height 14
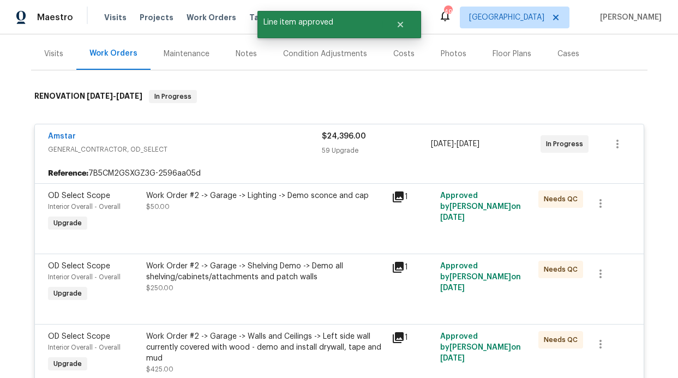
click at [341, 226] on div "Work Order #2 -> Garage -> Lighting -> Demo sconce and cap $50.00" at bounding box center [266, 212] width 246 height 50
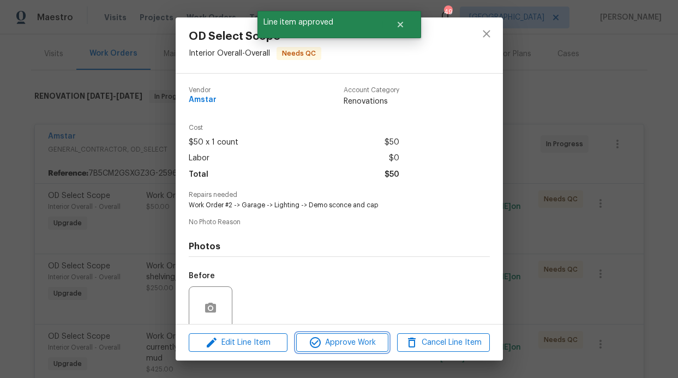
click at [359, 341] on span "Approve Work" at bounding box center [343, 343] width 86 height 14
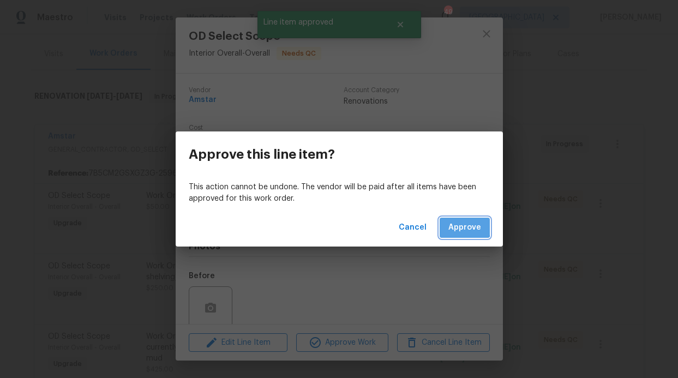
click at [461, 227] on span "Approve" at bounding box center [465, 228] width 33 height 14
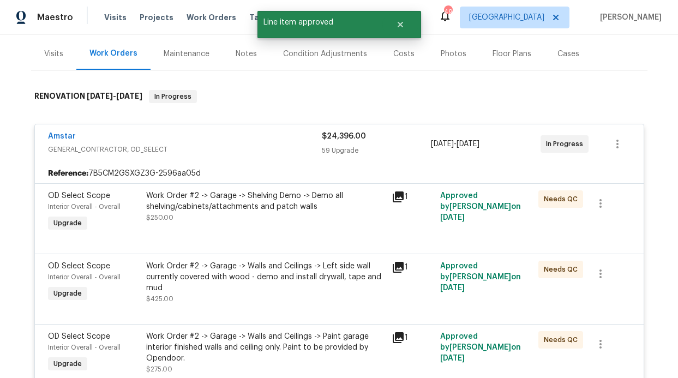
click at [335, 221] on div "Work Order #2 -> Garage -> Shelving Demo -> Demo all shelving/cabinets/attachme…" at bounding box center [265, 206] width 239 height 33
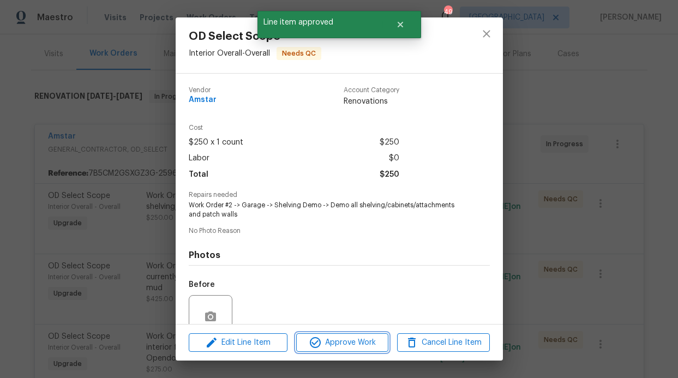
click at [346, 341] on span "Approve Work" at bounding box center [343, 343] width 86 height 14
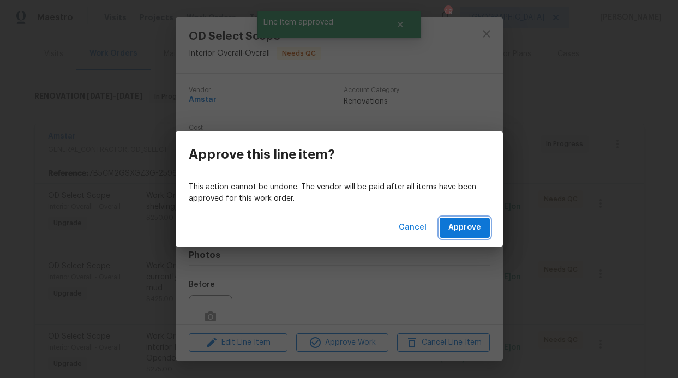
click at [461, 226] on span "Approve" at bounding box center [465, 228] width 33 height 14
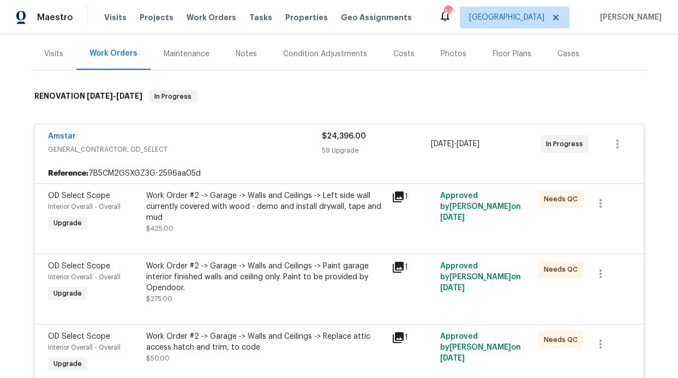
click at [339, 211] on div "Work Order #2 -> Garage -> Walls and Ceilings -> Left side wall currently cover…" at bounding box center [265, 206] width 239 height 33
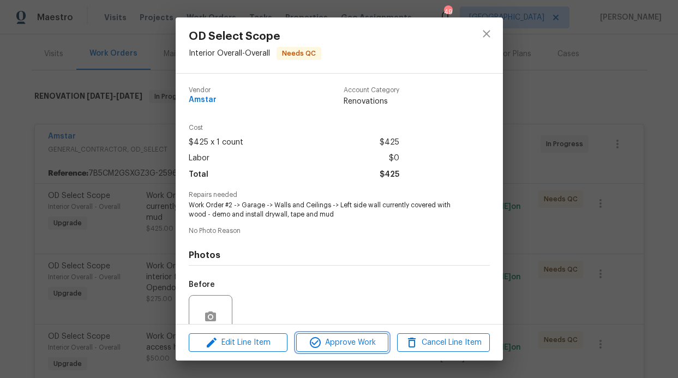
click at [365, 337] on span "Approve Work" at bounding box center [343, 343] width 86 height 14
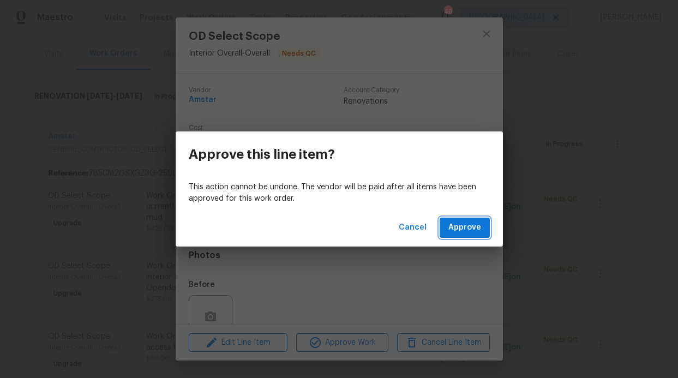
click at [455, 223] on span "Approve" at bounding box center [465, 228] width 33 height 14
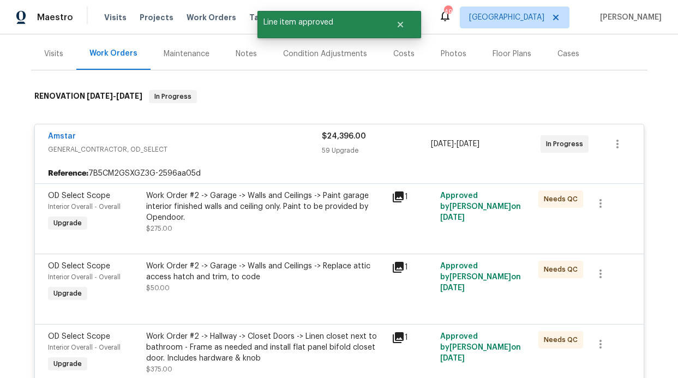
click at [352, 221] on div "Work Order #2 -> Garage -> Walls and Ceilings -> Paint garage interior finished…" at bounding box center [265, 206] width 239 height 33
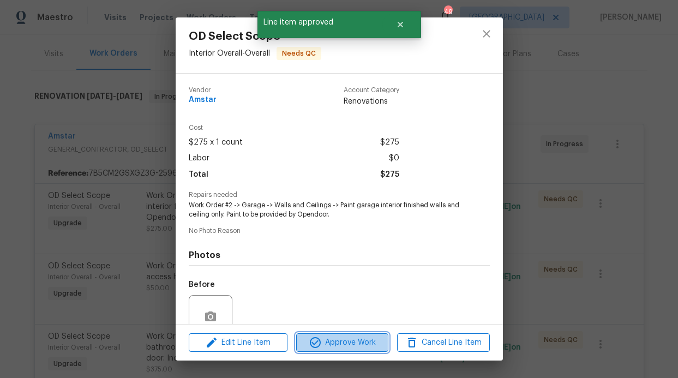
click at [373, 339] on span "Approve Work" at bounding box center [343, 343] width 86 height 14
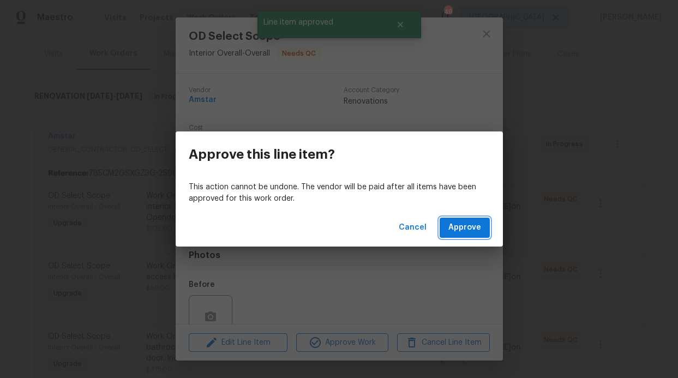
click at [453, 234] on span "Approve" at bounding box center [465, 228] width 33 height 14
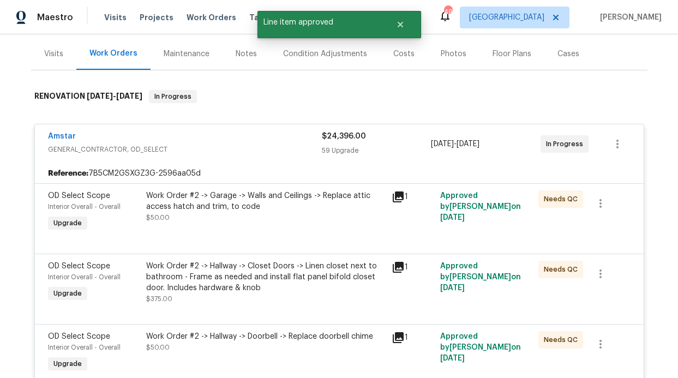
click at [294, 216] on div "Work Order #2 -> Garage -> Walls and Ceilings -> Replace attic access hatch and…" at bounding box center [265, 206] width 239 height 33
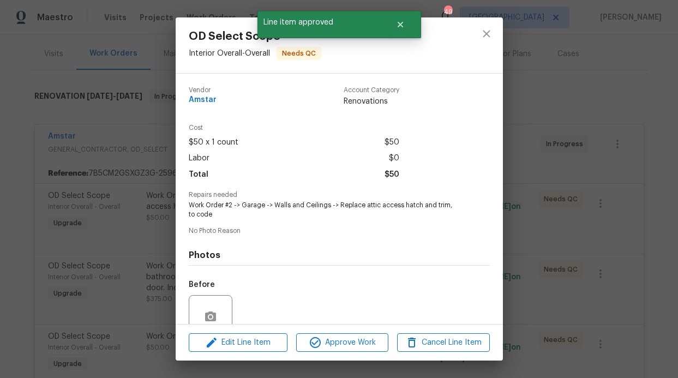
click at [343, 330] on div "Edit Line Item Approve Work Cancel Line Item" at bounding box center [339, 343] width 327 height 37
click at [349, 335] on button "Approve Work" at bounding box center [342, 342] width 92 height 19
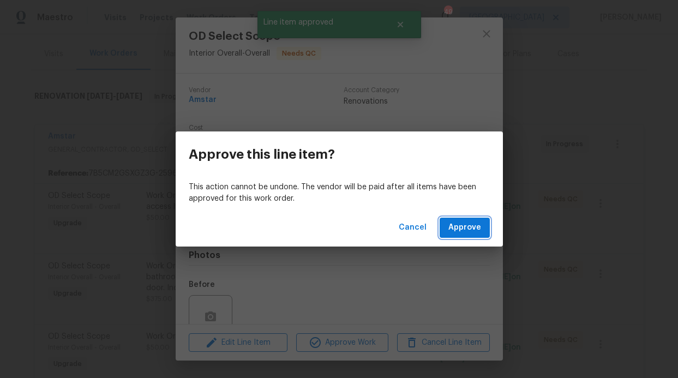
click at [458, 224] on span "Approve" at bounding box center [465, 228] width 33 height 14
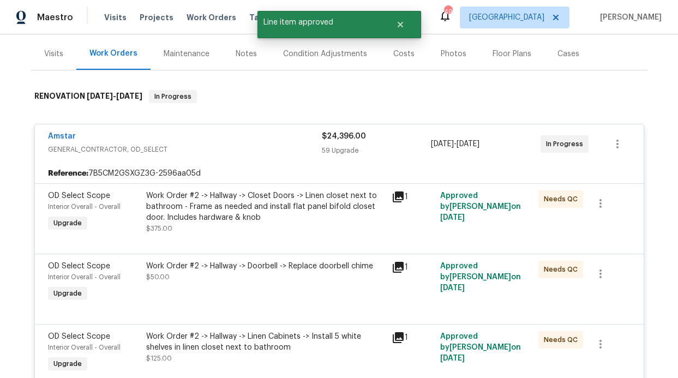
click at [315, 217] on div "Work Order #2 -> Hallway -> Closet Doors -> Linen closet next to bathroom - Fra…" at bounding box center [265, 206] width 239 height 33
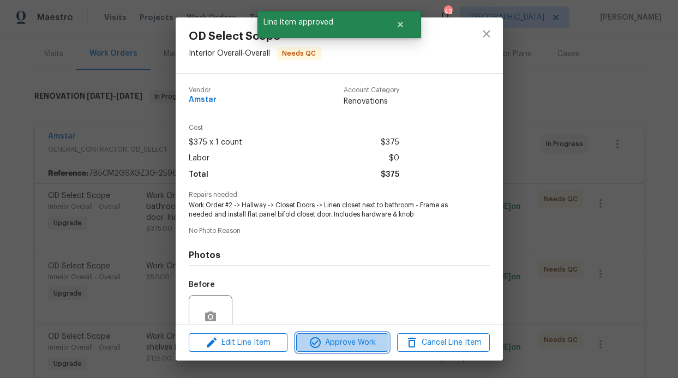
click at [342, 337] on span "Approve Work" at bounding box center [343, 343] width 86 height 14
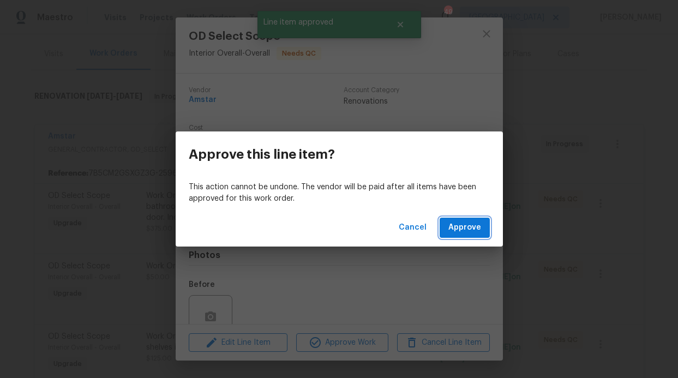
click at [450, 233] on span "Approve" at bounding box center [465, 228] width 33 height 14
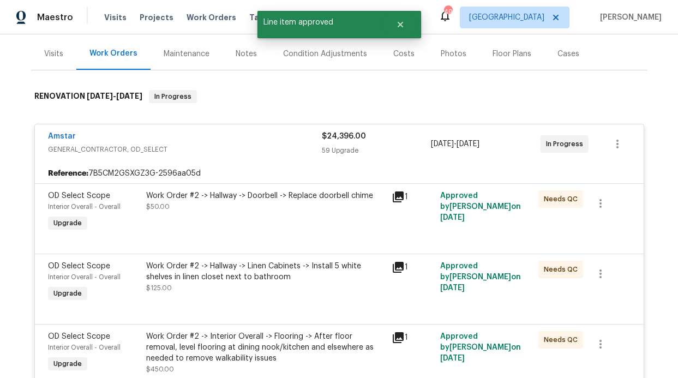
click at [309, 226] on div "Work Order #2 -> Hallway -> Doorbell -> Replace doorbell chime $50.00" at bounding box center [266, 212] width 246 height 50
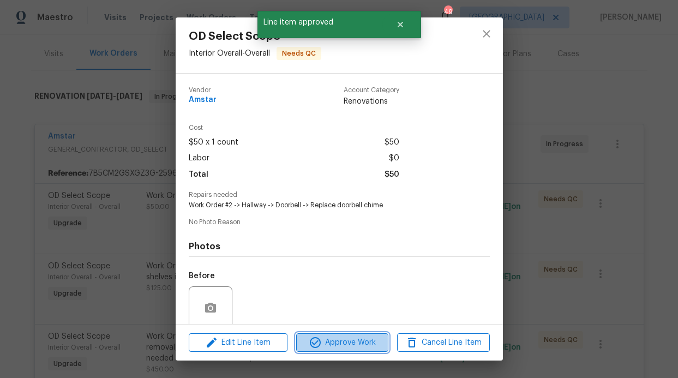
click at [326, 342] on span "Approve Work" at bounding box center [343, 343] width 86 height 14
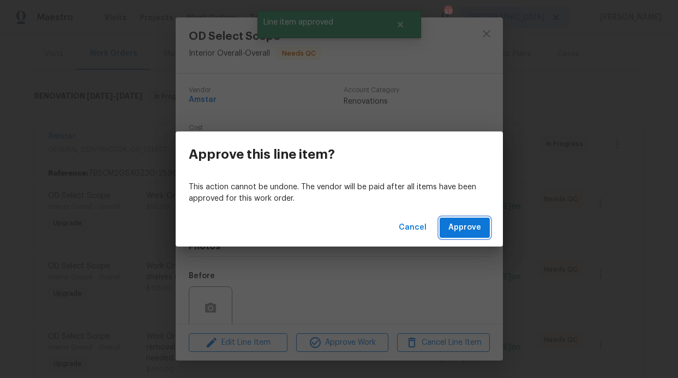
click at [447, 223] on button "Approve" at bounding box center [465, 228] width 50 height 20
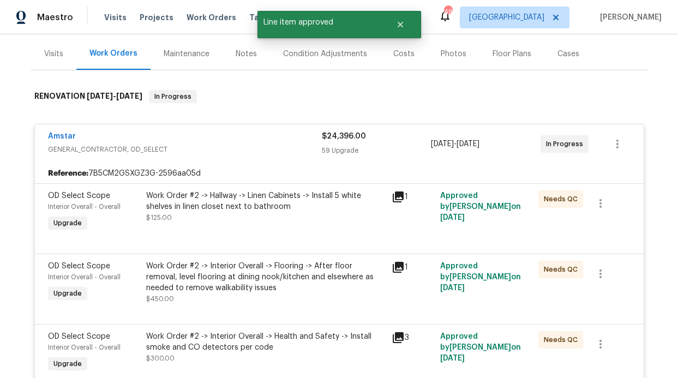
click at [310, 210] on div "Work Order #2 -> Hallway -> Linen Cabinets -> Install 5 white shelves in linen …" at bounding box center [265, 201] width 239 height 22
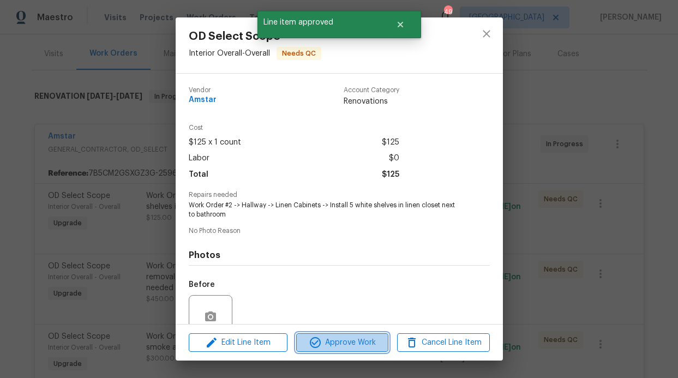
click at [348, 345] on span "Approve Work" at bounding box center [343, 343] width 86 height 14
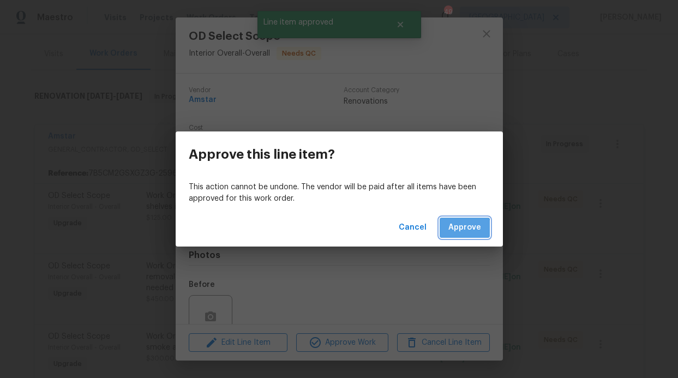
click at [458, 234] on button "Approve" at bounding box center [465, 228] width 50 height 20
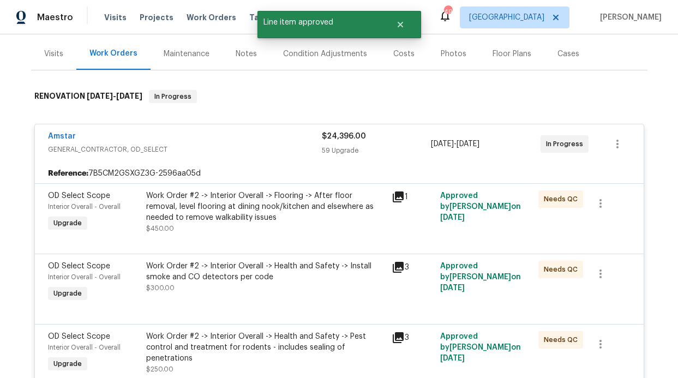
click at [302, 219] on div "Work Order #2 -> Interior Overall -> Flooring -> After floor removal, level flo…" at bounding box center [265, 206] width 239 height 33
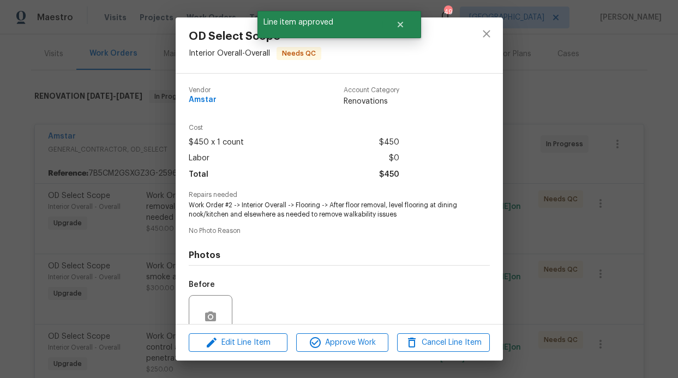
click at [342, 355] on div "Edit Line Item Approve Work Cancel Line Item" at bounding box center [339, 343] width 327 height 37
click at [345, 344] on span "Approve Work" at bounding box center [343, 343] width 86 height 14
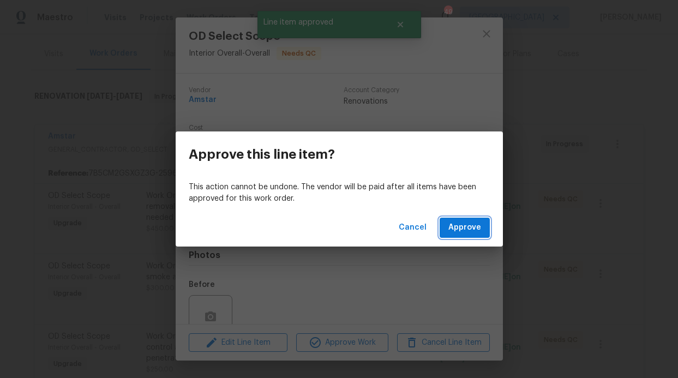
click at [474, 229] on span "Approve" at bounding box center [465, 228] width 33 height 14
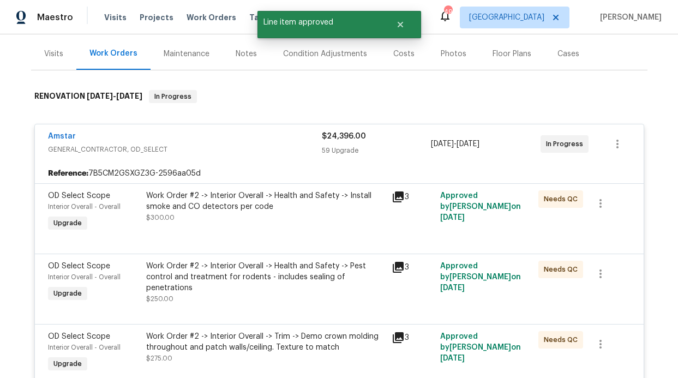
click at [297, 236] on div at bounding box center [339, 240] width 583 height 13
click at [302, 228] on div "Work Order #2 -> Interior Overall -> Health and Safety -> Install smoke and CO …" at bounding box center [266, 212] width 246 height 50
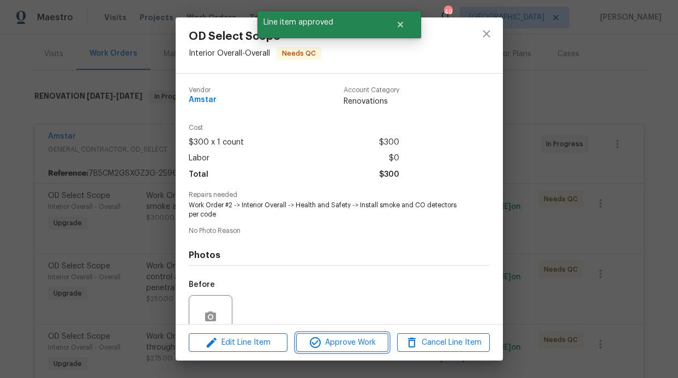
click at [328, 337] on span "Approve Work" at bounding box center [343, 343] width 86 height 14
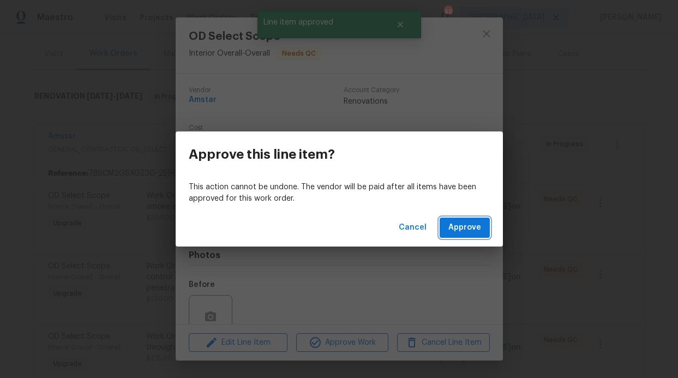
click at [456, 230] on span "Approve" at bounding box center [465, 228] width 33 height 14
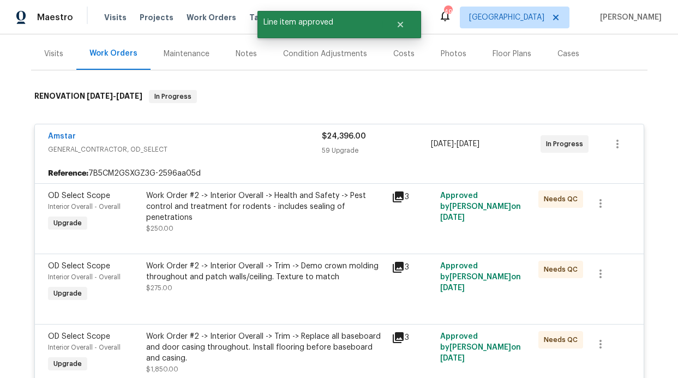
click at [306, 222] on div "Work Order #2 -> Interior Overall -> Health and Safety -> Pest control and trea…" at bounding box center [265, 206] width 239 height 33
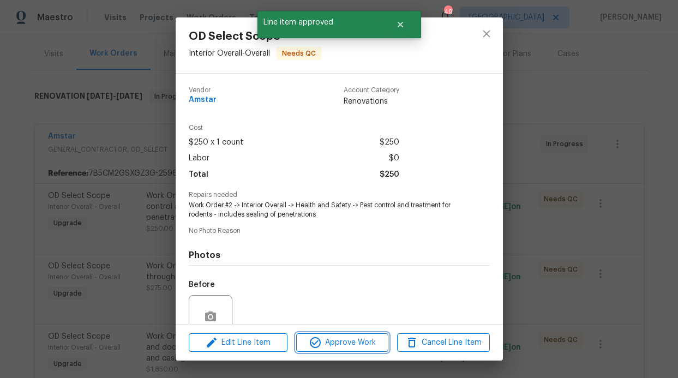
click at [337, 341] on span "Approve Work" at bounding box center [343, 343] width 86 height 14
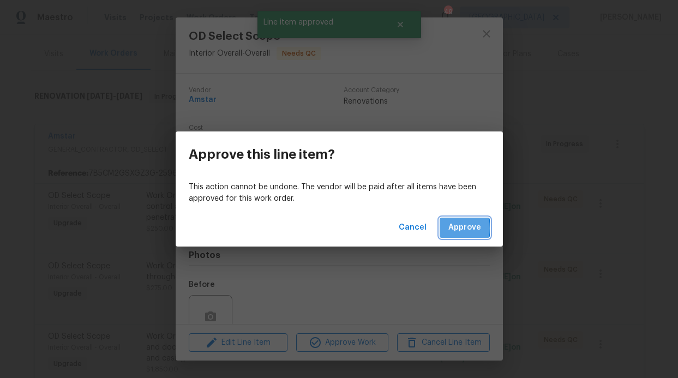
click at [448, 228] on button "Approve" at bounding box center [465, 228] width 50 height 20
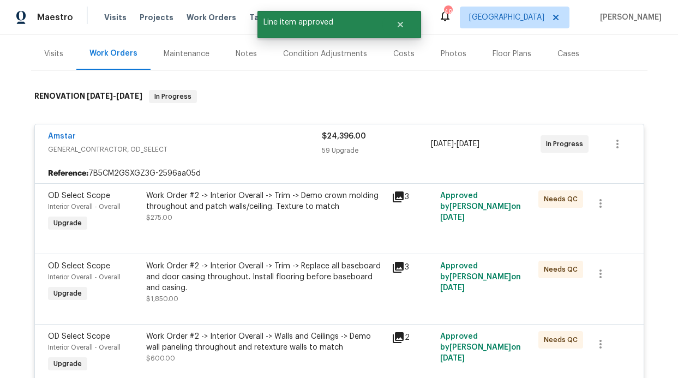
click at [312, 220] on div "Work Order #2 -> Interior Overall -> Trim -> Demo crown molding throughout and …" at bounding box center [265, 206] width 239 height 33
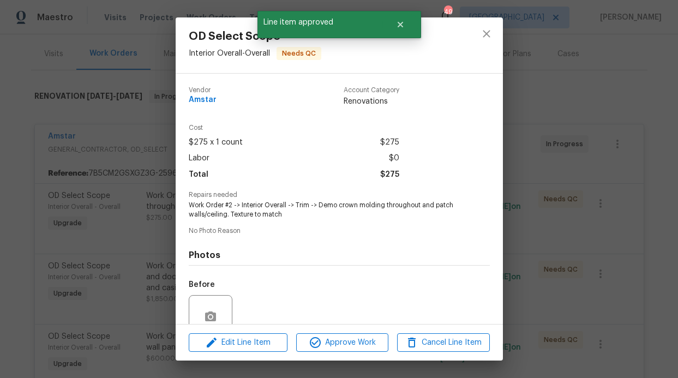
click at [328, 330] on div "Edit Line Item Approve Work Cancel Line Item" at bounding box center [339, 343] width 327 height 37
click at [333, 341] on span "Approve Work" at bounding box center [343, 343] width 86 height 14
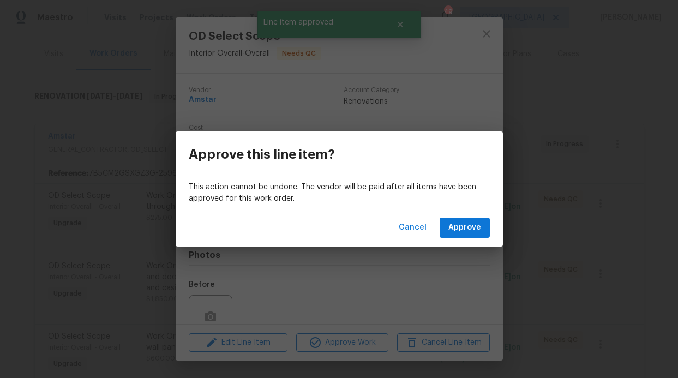
click at [496, 225] on div "Cancel Approve" at bounding box center [339, 228] width 327 height 38
click at [484, 229] on button "Approve" at bounding box center [465, 228] width 50 height 20
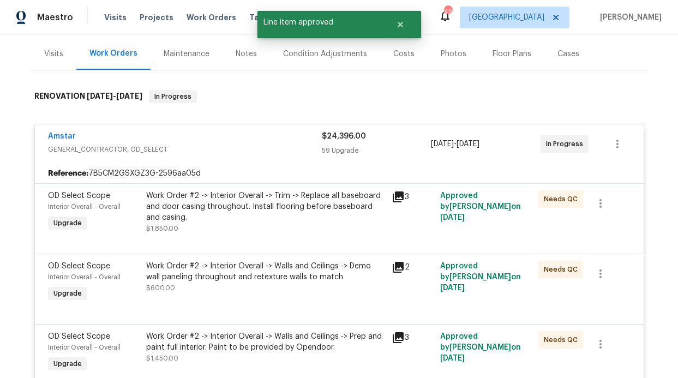
click at [293, 218] on div "Work Order #2 -> Interior Overall -> Trim -> Replace all baseboard and door cas…" at bounding box center [265, 206] width 239 height 33
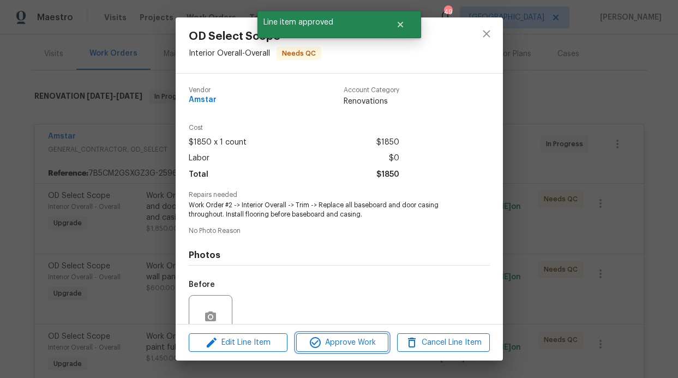
click at [337, 350] on button "Approve Work" at bounding box center [342, 342] width 92 height 19
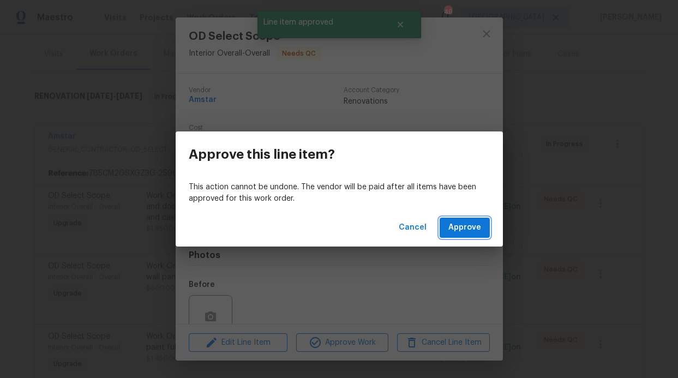
click at [452, 234] on span "Approve" at bounding box center [465, 228] width 33 height 14
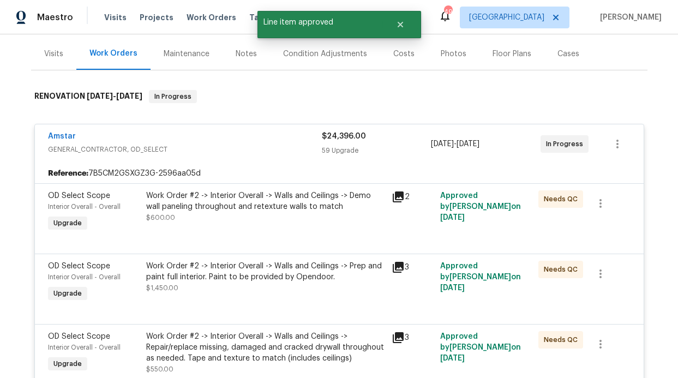
click at [303, 211] on div "Work Order #2 -> Interior Overall -> Walls and Ceilings -> Demo wall paneling t…" at bounding box center [265, 201] width 239 height 22
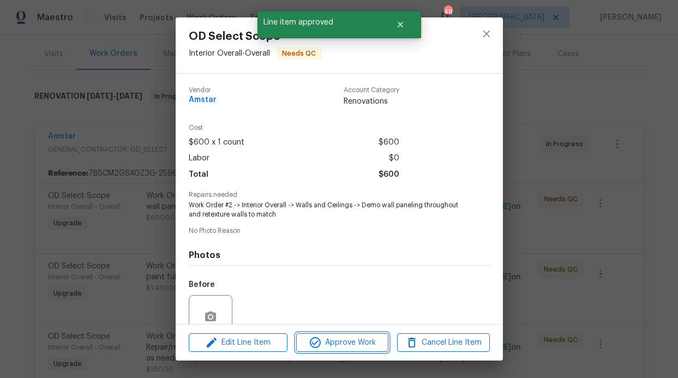
click at [332, 342] on span "Approve Work" at bounding box center [343, 343] width 86 height 14
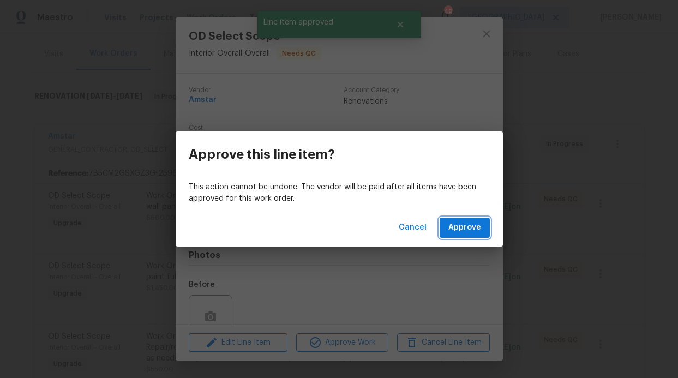
click at [487, 228] on button "Approve" at bounding box center [465, 228] width 50 height 20
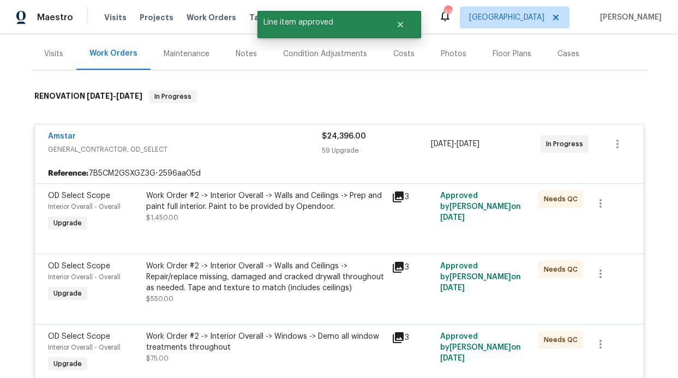
click at [318, 221] on div "Work Order #2 -> Interior Overall -> Walls and Ceilings -> Prep and paint full …" at bounding box center [265, 206] width 239 height 33
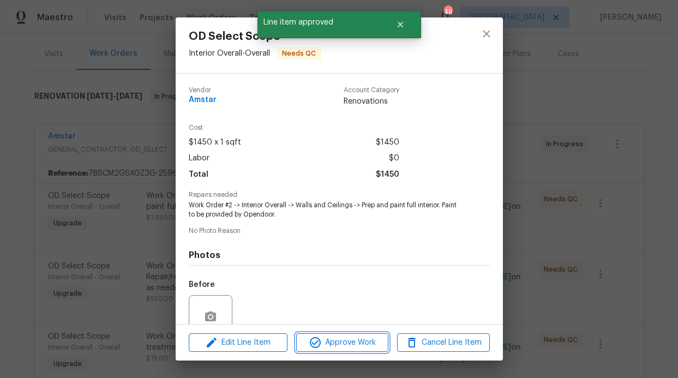
click at [343, 340] on span "Approve Work" at bounding box center [343, 343] width 86 height 14
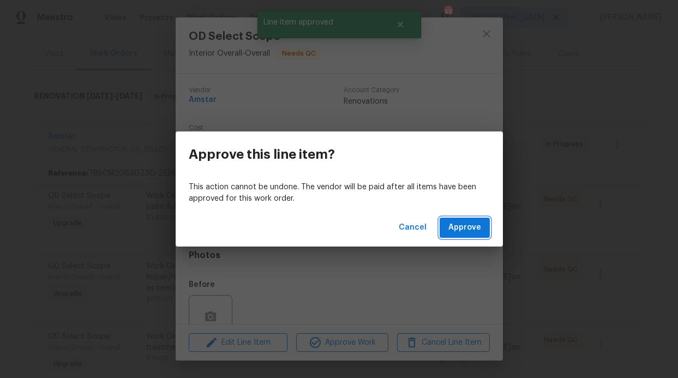
click at [456, 237] on button "Approve" at bounding box center [465, 228] width 50 height 20
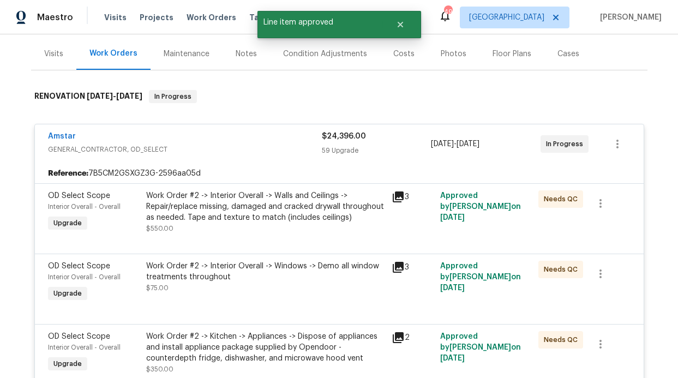
click at [323, 215] on div "Work Order #2 -> Interior Overall -> Walls and Ceilings -> Repair/replace missi…" at bounding box center [265, 206] width 239 height 33
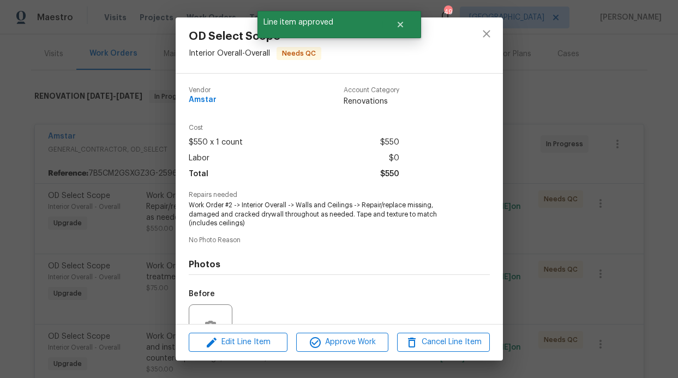
click at [324, 368] on div "OD Select Scope Interior Overall - Overall Needs QC Vendor Amstar Account Categ…" at bounding box center [339, 189] width 678 height 378
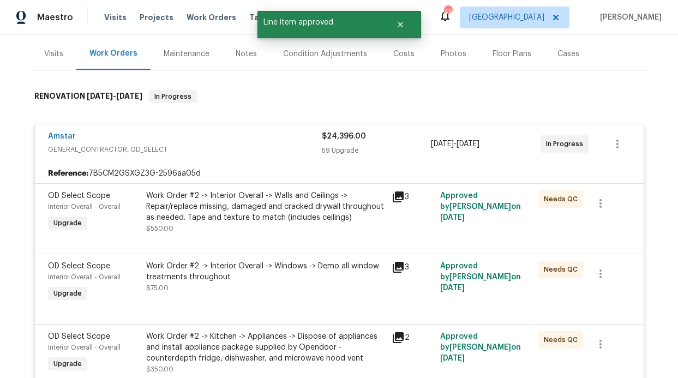
click at [335, 349] on div "Work Order #2 -> Kitchen -> Appliances -> Dispose of appliances and install app…" at bounding box center [265, 347] width 239 height 33
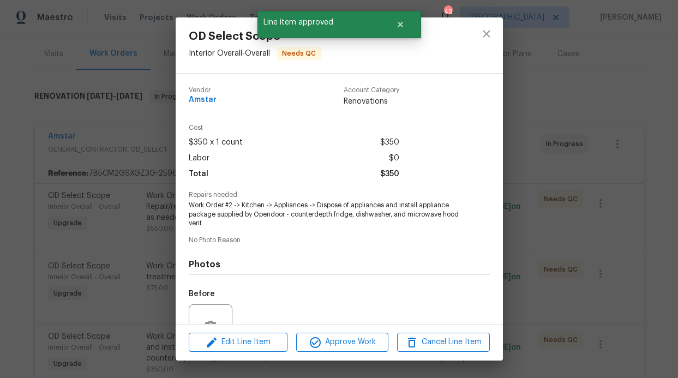
click at [335, 355] on div "Edit Line Item Approve Work Cancel Line Item" at bounding box center [339, 342] width 327 height 37
click at [337, 347] on span "Approve Work" at bounding box center [343, 343] width 86 height 14
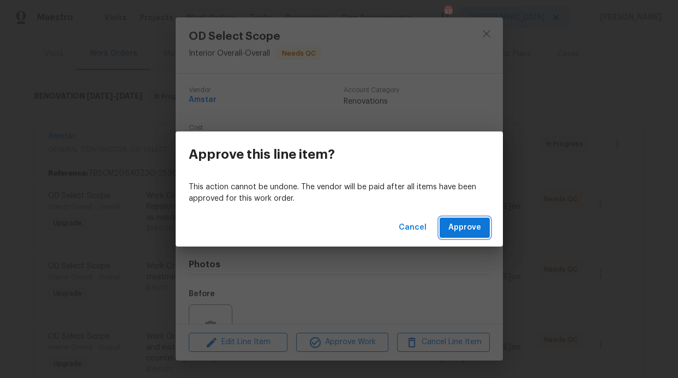
click at [456, 235] on button "Approve" at bounding box center [465, 228] width 50 height 20
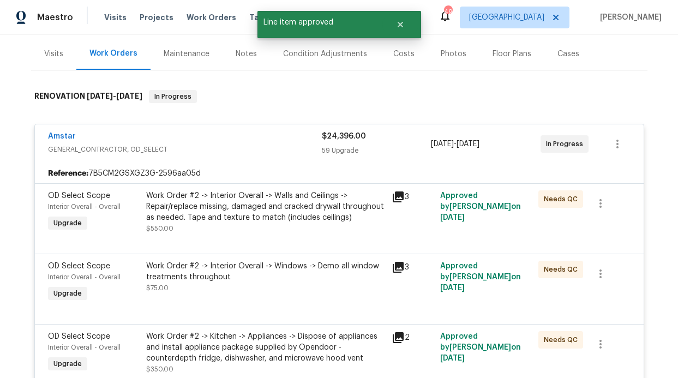
click at [366, 231] on div "Work Order #2 -> Interior Overall -> Walls and Ceilings -> Repair/replace missi…" at bounding box center [265, 212] width 239 height 44
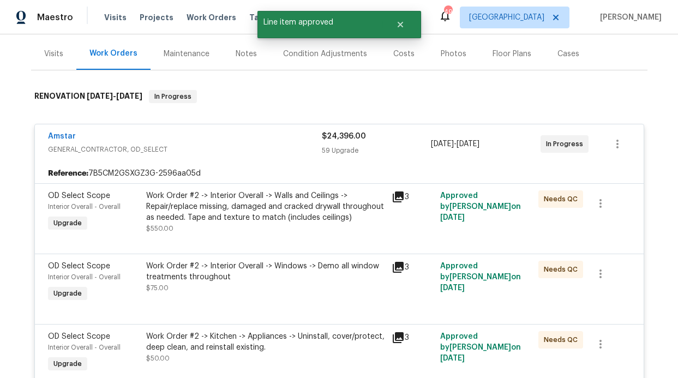
click at [333, 255] on div "OD Select Scope Interior Overall - Overall Upgrade Work Order #2 -> Interior Ov…" at bounding box center [339, 289] width 609 height 70
click at [334, 240] on div at bounding box center [339, 240] width 583 height 13
click at [297, 230] on div "Work Order #2 -> Interior Overall -> Walls and Ceilings -> Repair/replace missi…" at bounding box center [265, 212] width 239 height 44
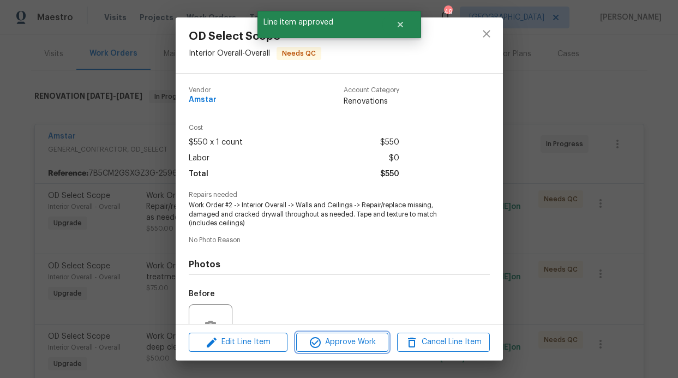
click at [327, 334] on button "Approve Work" at bounding box center [342, 342] width 92 height 19
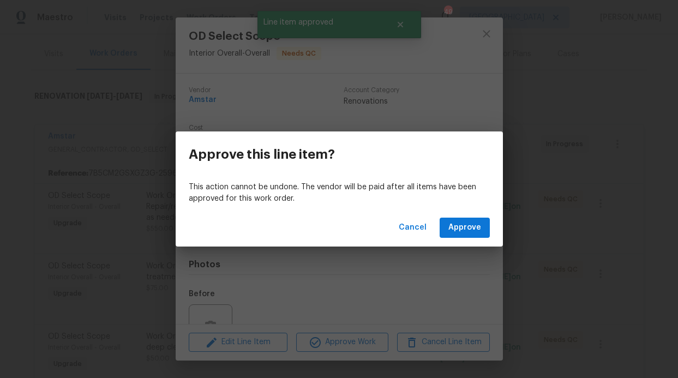
click at [440, 234] on div "Cancel Approve" at bounding box center [339, 228] width 327 height 38
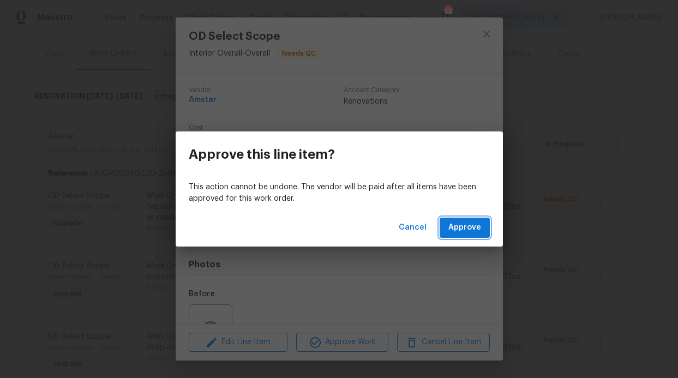
click at [445, 231] on button "Approve" at bounding box center [465, 228] width 50 height 20
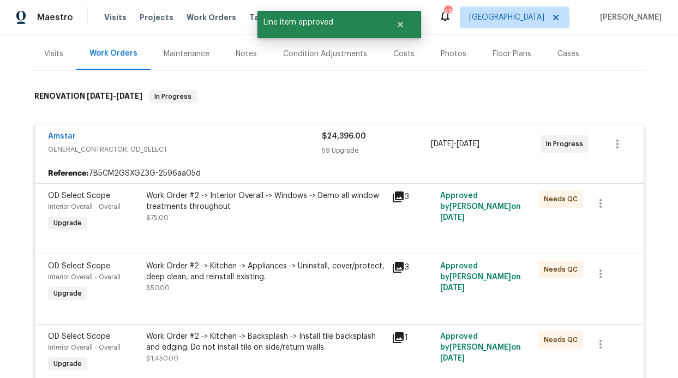
click at [308, 219] on div "Work Order #2 -> Interior Overall -> Windows -> Demo all window treatments thro…" at bounding box center [265, 206] width 239 height 33
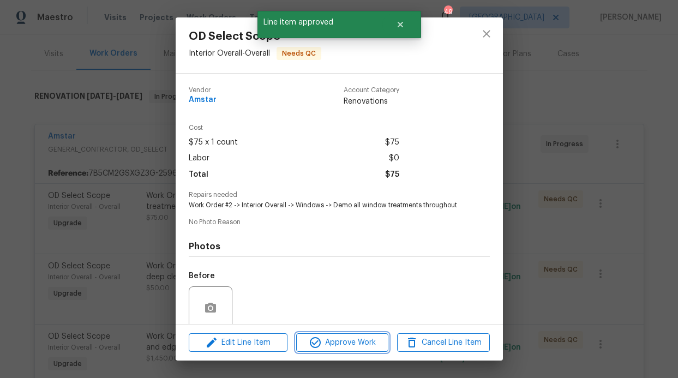
click at [365, 338] on span "Approve Work" at bounding box center [343, 343] width 86 height 14
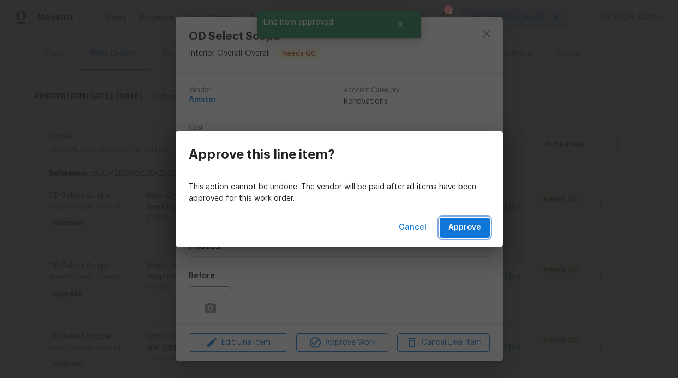
click at [460, 237] on button "Approve" at bounding box center [465, 228] width 50 height 20
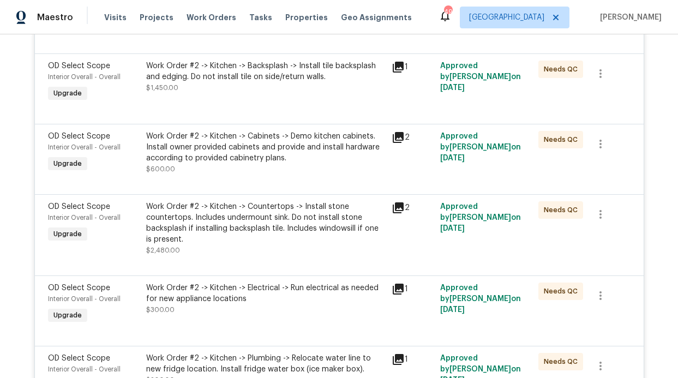
scroll to position [231, 0]
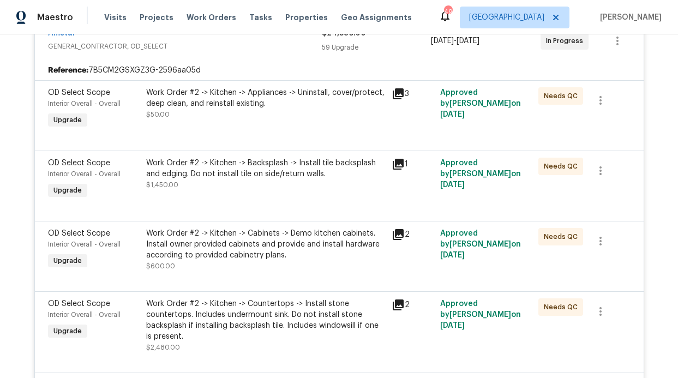
click at [304, 115] on div "Work Order #2 -> Kitchen -> Appliances -> Uninstall, cover/protect, deep clean,…" at bounding box center [265, 103] width 239 height 33
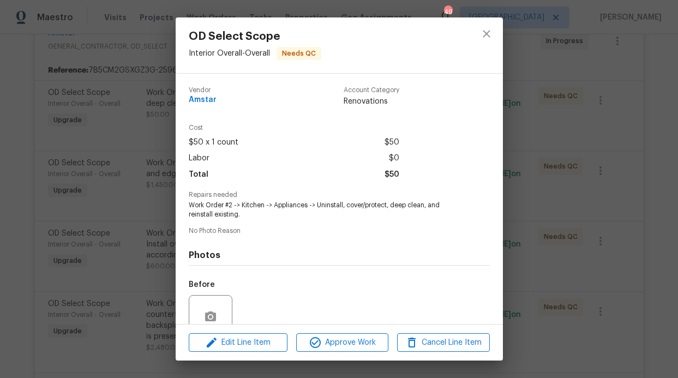
click at [325, 327] on div "Edit Line Item Approve Work Cancel Line Item" at bounding box center [339, 343] width 327 height 37
click at [327, 335] on button "Approve Work" at bounding box center [342, 342] width 92 height 19
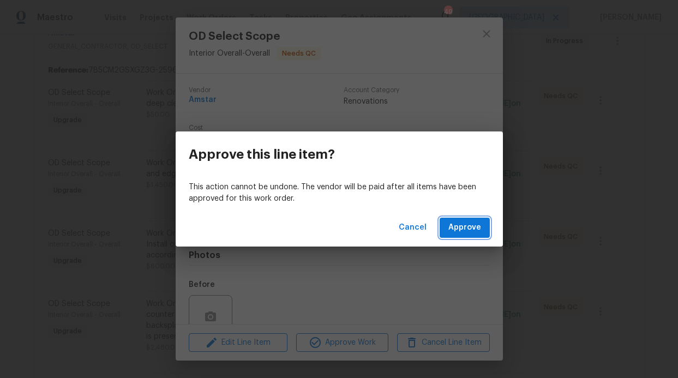
click at [463, 233] on span "Approve" at bounding box center [465, 228] width 33 height 14
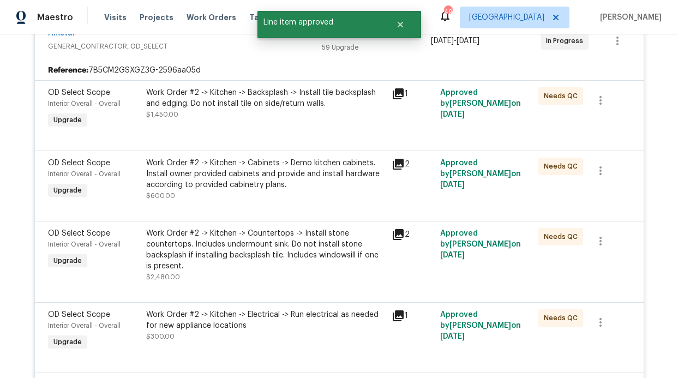
click at [305, 132] on div at bounding box center [339, 137] width 583 height 13
click at [299, 126] on div "Work Order #2 -> Kitchen -> Backsplash -> Install tile backsplash and edging. D…" at bounding box center [266, 109] width 246 height 50
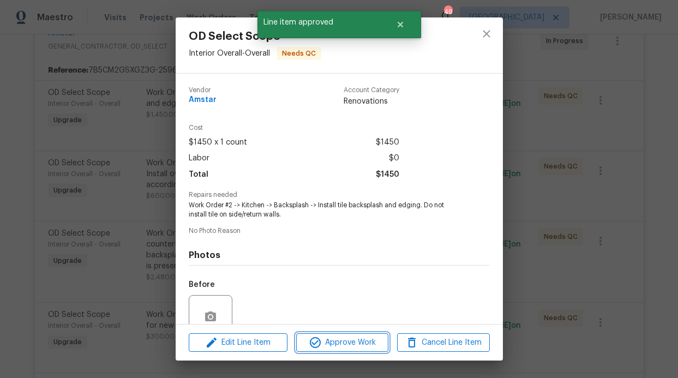
click at [341, 338] on span "Approve Work" at bounding box center [343, 343] width 86 height 14
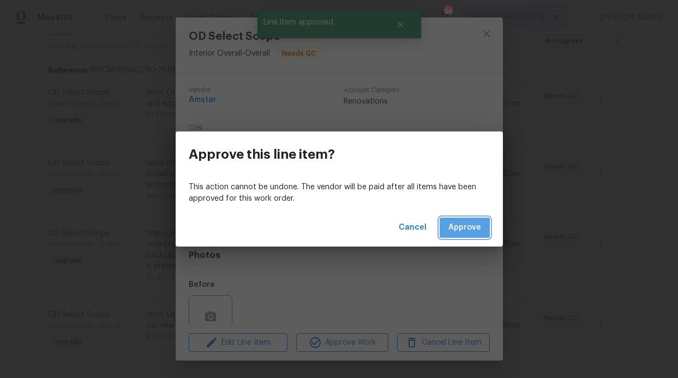
click at [456, 235] on button "Approve" at bounding box center [465, 228] width 50 height 20
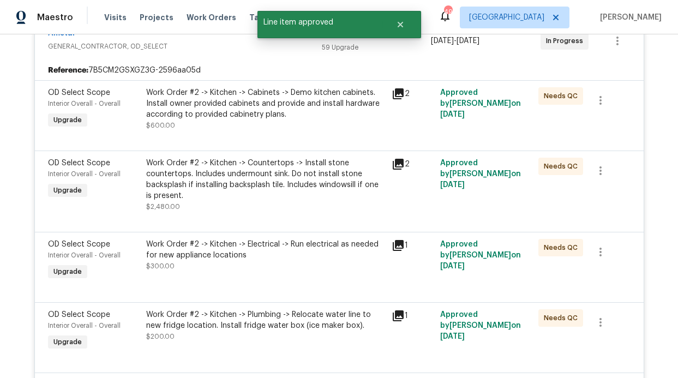
click at [280, 132] on div at bounding box center [339, 137] width 583 height 13
click at [279, 127] on div "Work Order #2 -> Kitchen -> Cabinets -> Demo kitchen cabinets. Install owner pr…" at bounding box center [265, 109] width 239 height 44
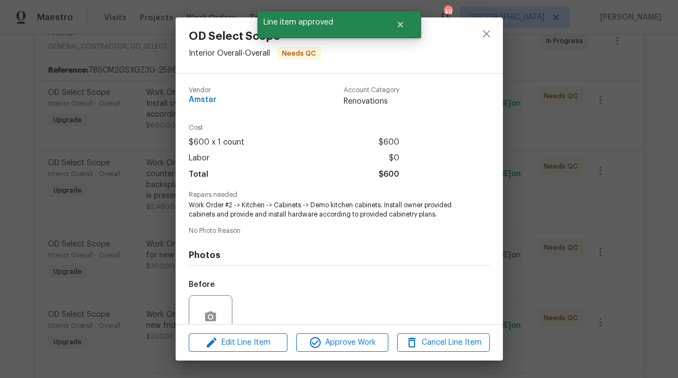
click at [335, 331] on div "Edit Line Item Approve Work Cancel Line Item" at bounding box center [339, 343] width 327 height 37
click at [339, 341] on span "Approve Work" at bounding box center [343, 343] width 86 height 14
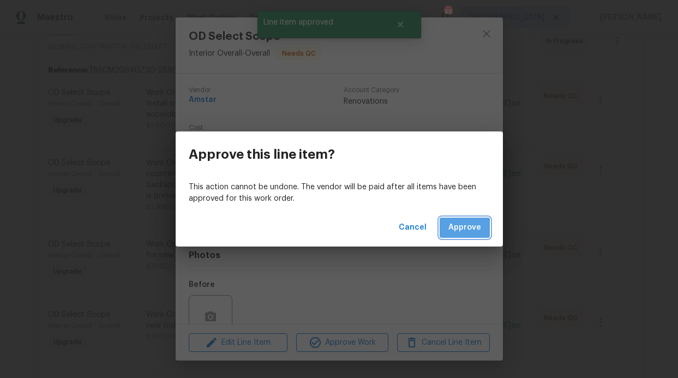
click at [456, 230] on span "Approve" at bounding box center [465, 228] width 33 height 14
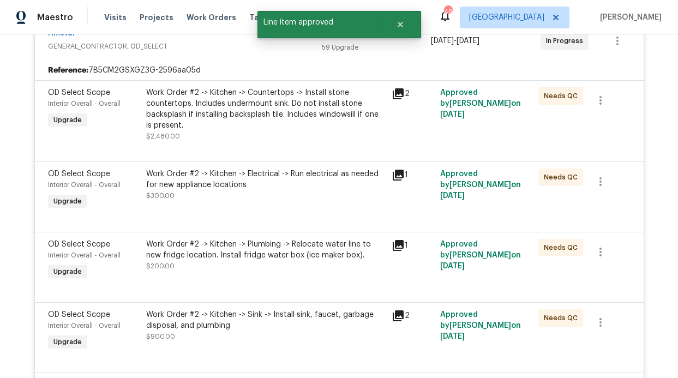
click at [308, 130] on div "Work Order #2 -> Kitchen -> Countertops -> Install stone countertops. Includes …" at bounding box center [265, 114] width 239 height 55
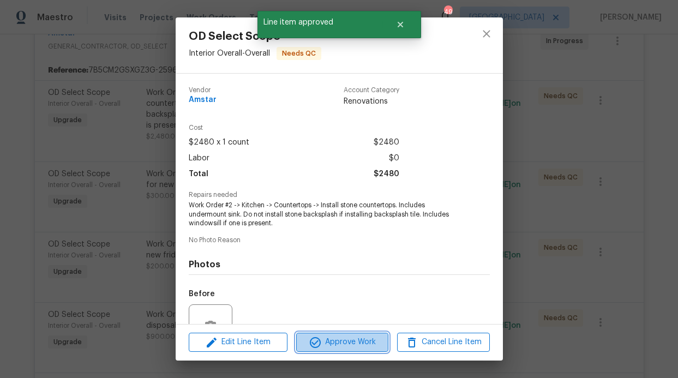
click at [347, 348] on span "Approve Work" at bounding box center [343, 343] width 86 height 14
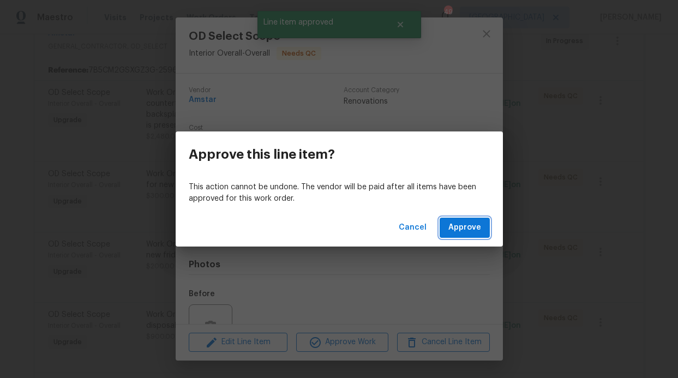
click at [450, 223] on span "Approve" at bounding box center [465, 228] width 33 height 14
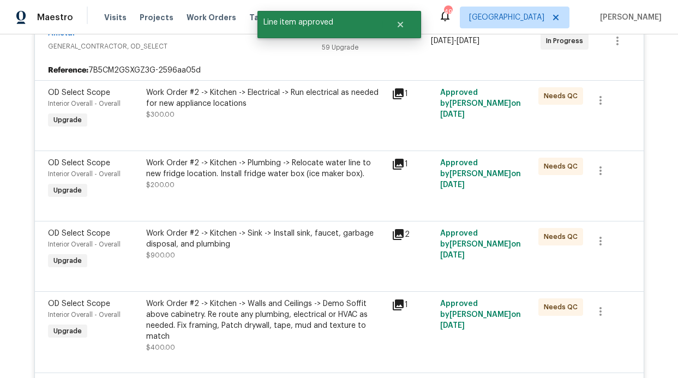
click at [292, 123] on div "Work Order #2 -> Kitchen -> Electrical -> Run electrical as needed for new appl…" at bounding box center [266, 109] width 246 height 50
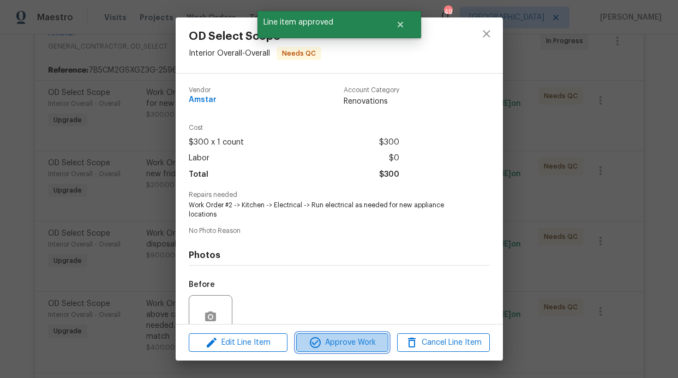
click at [347, 345] on span "Approve Work" at bounding box center [343, 343] width 86 height 14
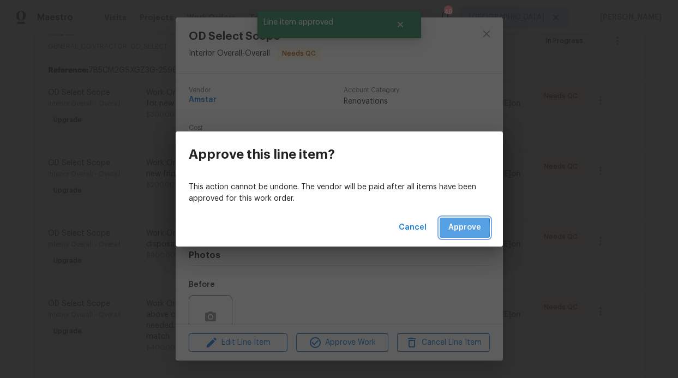
click at [443, 228] on button "Approve" at bounding box center [465, 228] width 50 height 20
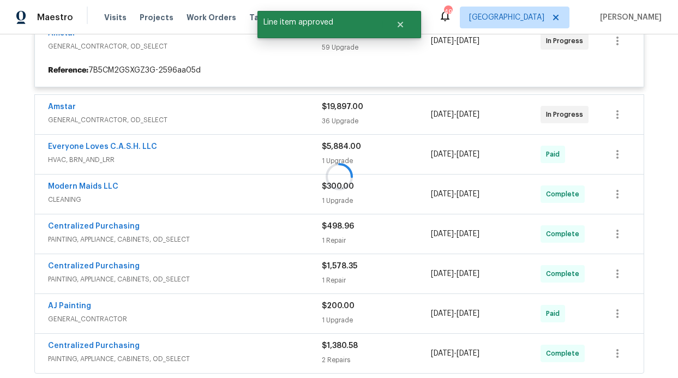
click at [314, 122] on div at bounding box center [339, 176] width 617 height 401
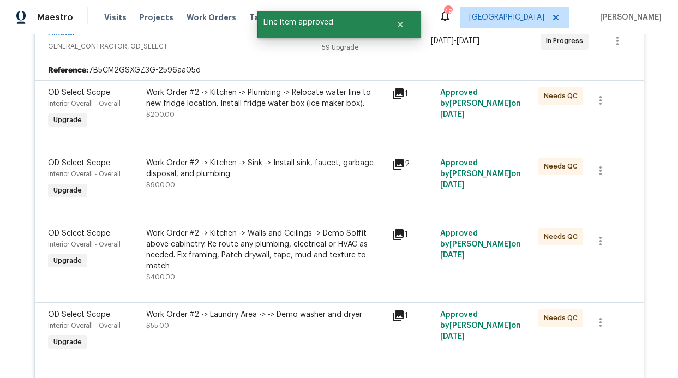
click at [310, 139] on div at bounding box center [339, 137] width 583 height 13
click at [307, 122] on div "Work Order #2 -> Kitchen -> Plumbing -> Relocate water line to new fridge locat…" at bounding box center [266, 109] width 246 height 50
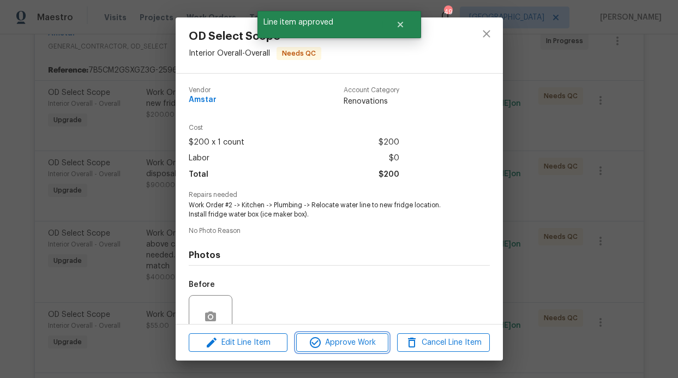
click at [368, 342] on span "Approve Work" at bounding box center [343, 343] width 86 height 14
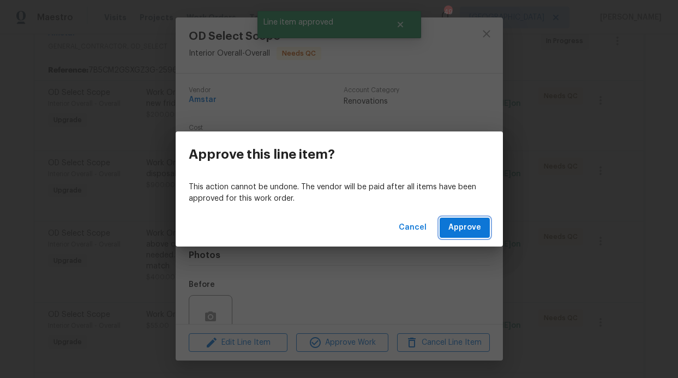
click at [472, 229] on span "Approve" at bounding box center [465, 228] width 33 height 14
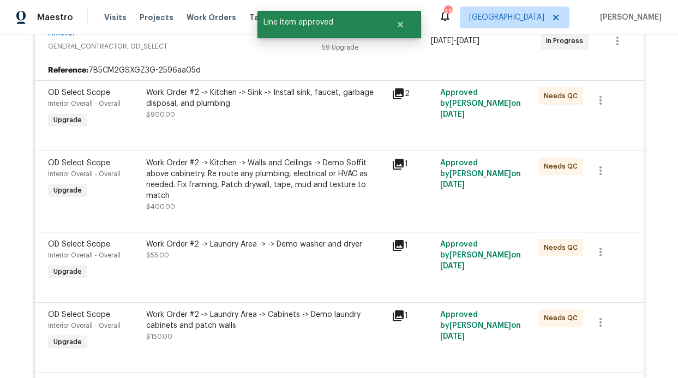
click at [271, 119] on div "Work Order #2 -> Kitchen -> Sink -> Install sink, faucet, garbage disposal, and…" at bounding box center [265, 103] width 239 height 33
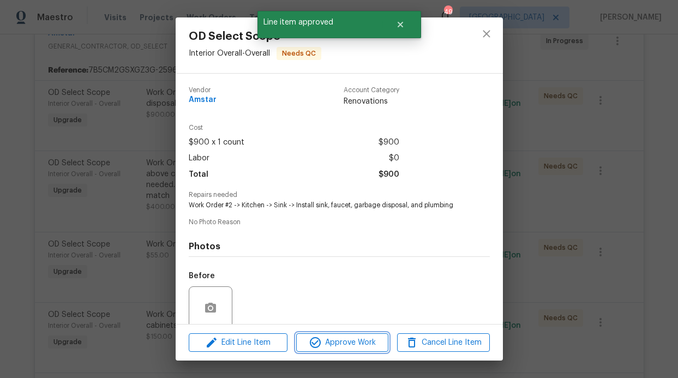
click at [342, 338] on span "Approve Work" at bounding box center [343, 343] width 86 height 14
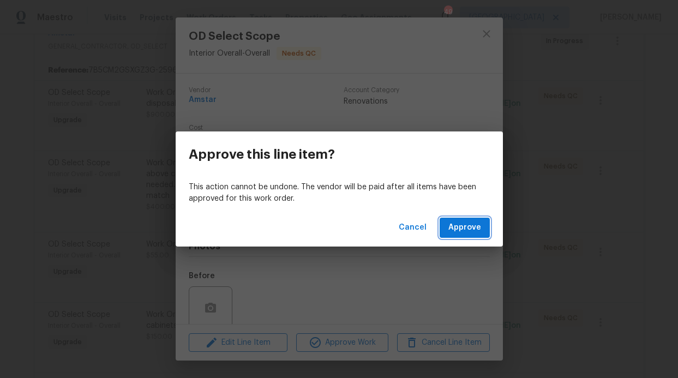
click at [455, 223] on span "Approve" at bounding box center [465, 228] width 33 height 14
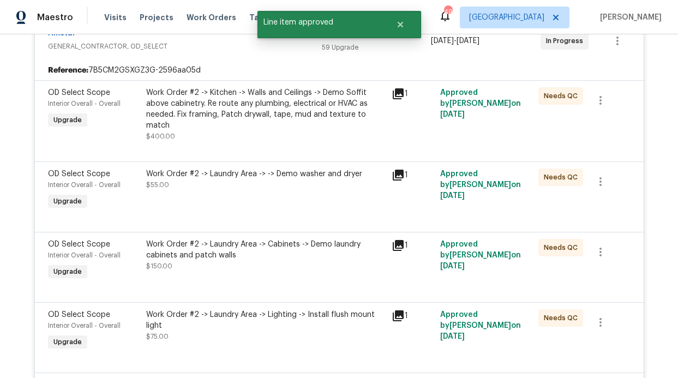
click at [300, 128] on div "Work Order #2 -> Kitchen -> Walls and Ceilings -> Demo Soffit above cabinetry. …" at bounding box center [265, 109] width 239 height 44
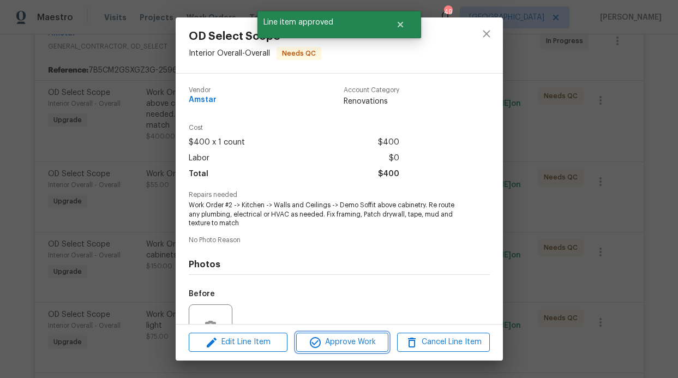
click at [365, 342] on span "Approve Work" at bounding box center [343, 343] width 86 height 14
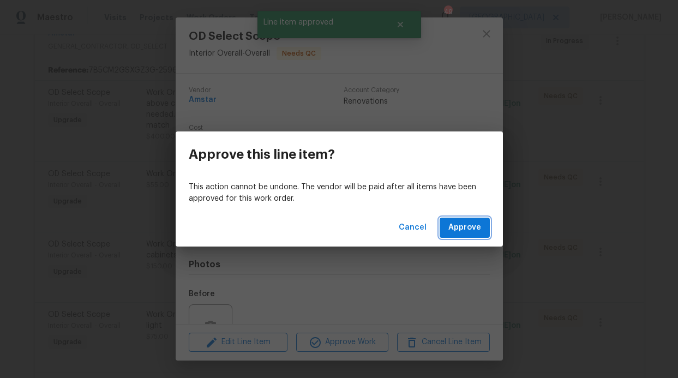
click at [456, 221] on button "Approve" at bounding box center [465, 228] width 50 height 20
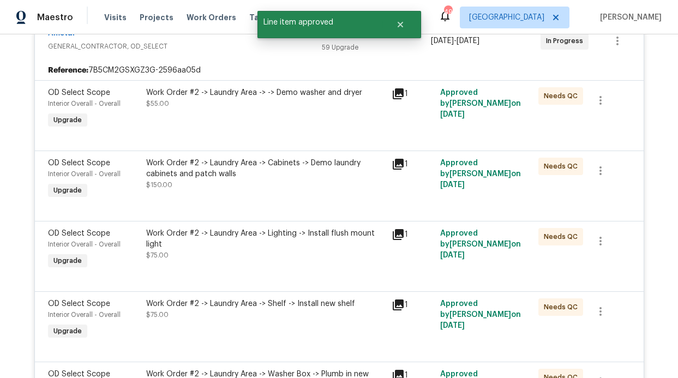
click at [281, 125] on div "Work Order #2 -> Laundry Area -> -> Demo washer and dryer $55.00" at bounding box center [266, 109] width 246 height 50
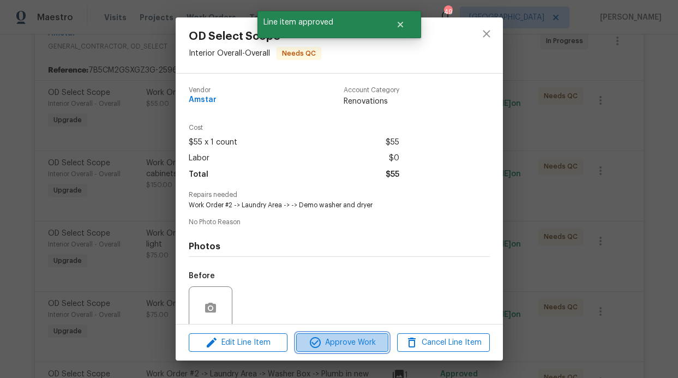
click at [358, 350] on button "Approve Work" at bounding box center [342, 342] width 92 height 19
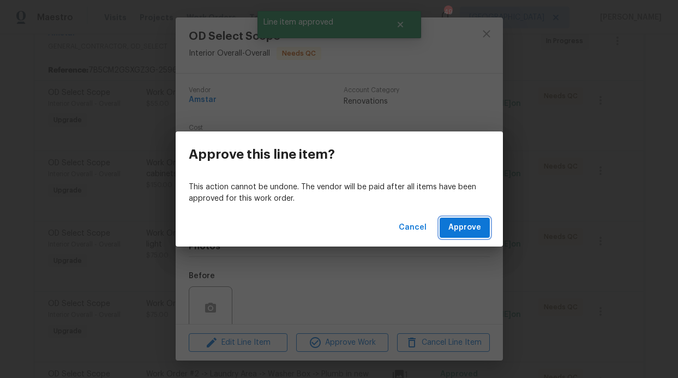
click at [460, 233] on span "Approve" at bounding box center [465, 228] width 33 height 14
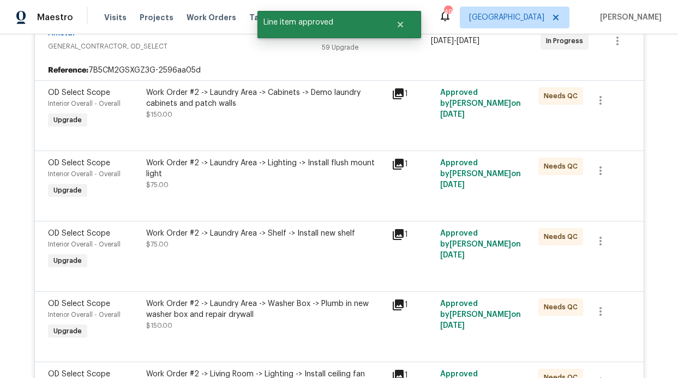
click at [250, 126] on div "Work Order #2 -> Laundry Area -> Cabinets -> Demo laundry cabinets and patch wa…" at bounding box center [266, 109] width 246 height 50
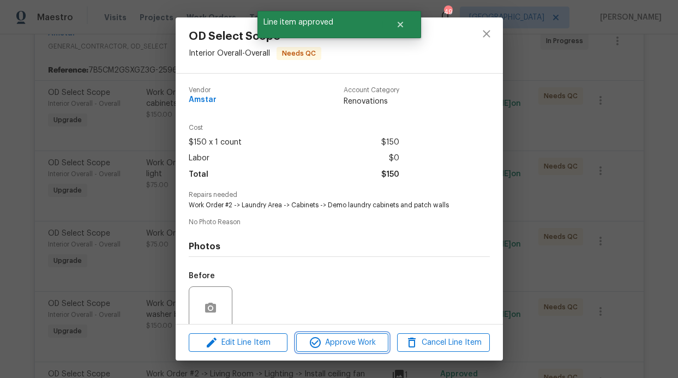
click at [333, 344] on span "Approve Work" at bounding box center [343, 343] width 86 height 14
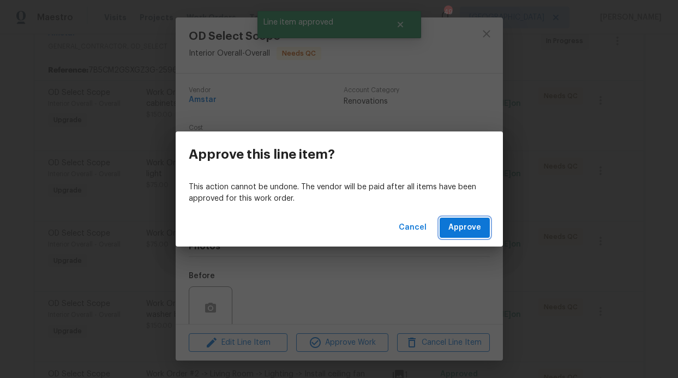
click at [446, 229] on button "Approve" at bounding box center [465, 228] width 50 height 20
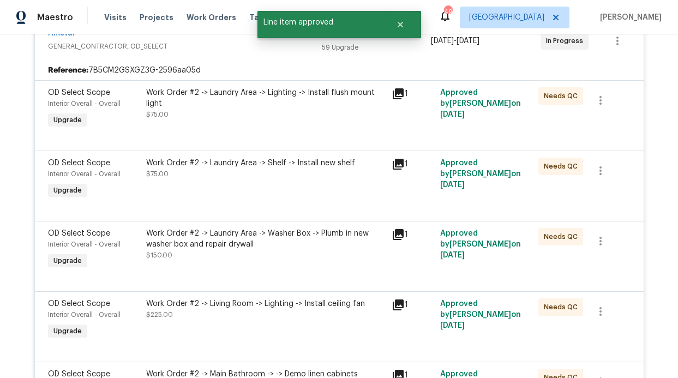
click at [262, 132] on div at bounding box center [339, 137] width 583 height 13
click at [253, 121] on div "Work Order #2 -> Laundry Area -> Lighting -> Install flush mount light $75.00" at bounding box center [266, 109] width 246 height 50
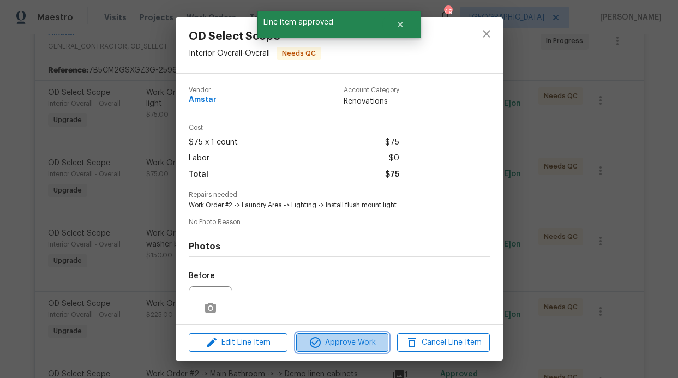
click at [337, 338] on span "Approve Work" at bounding box center [343, 343] width 86 height 14
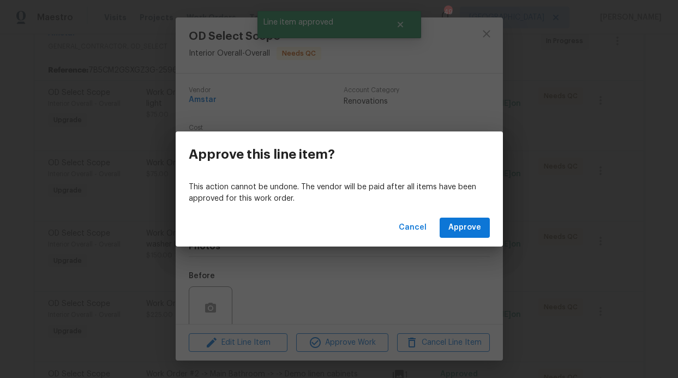
click at [453, 241] on div "Cancel Approve" at bounding box center [339, 228] width 327 height 38
click at [449, 232] on button "Approve" at bounding box center [465, 228] width 50 height 20
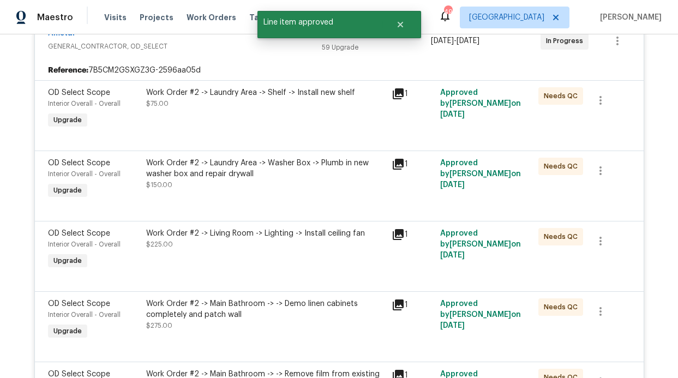
click at [246, 119] on div "Work Order #2 -> Laundry Area -> Shelf -> Install new shelf $75.00" at bounding box center [266, 109] width 246 height 50
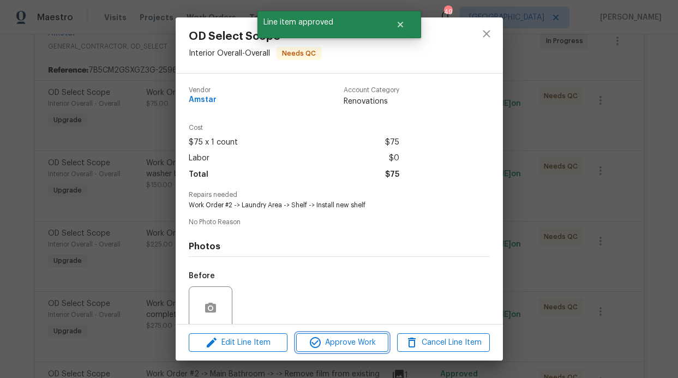
click at [318, 335] on button "Approve Work" at bounding box center [342, 342] width 92 height 19
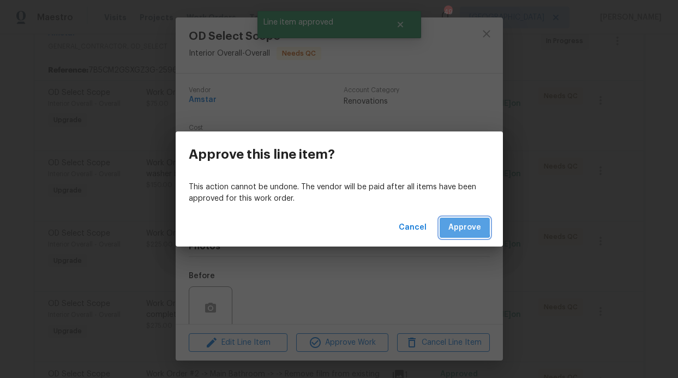
click at [448, 224] on button "Approve" at bounding box center [465, 228] width 50 height 20
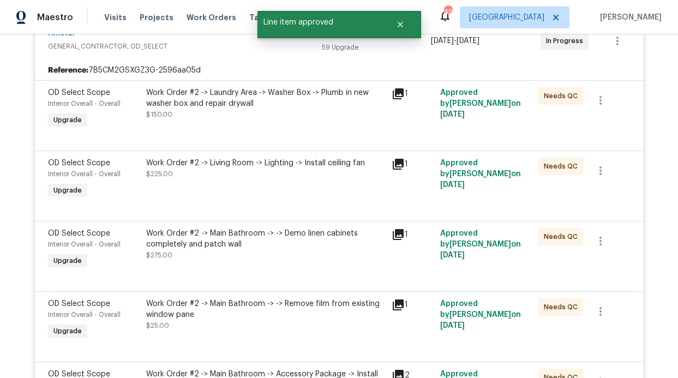
click at [254, 116] on div "Work Order #2 -> Laundry Area -> Washer Box -> Plumb in new washer box and repa…" at bounding box center [265, 103] width 239 height 33
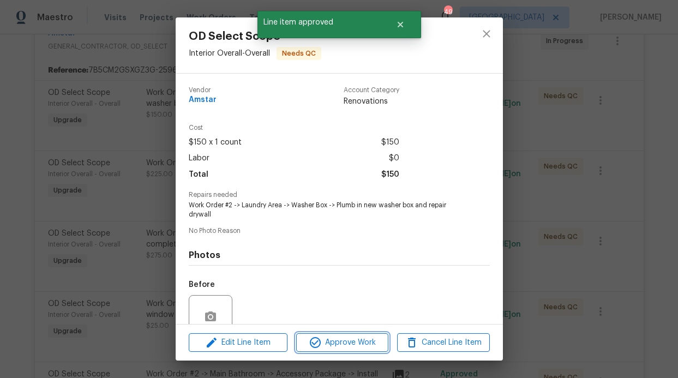
click at [339, 342] on span "Approve Work" at bounding box center [343, 343] width 86 height 14
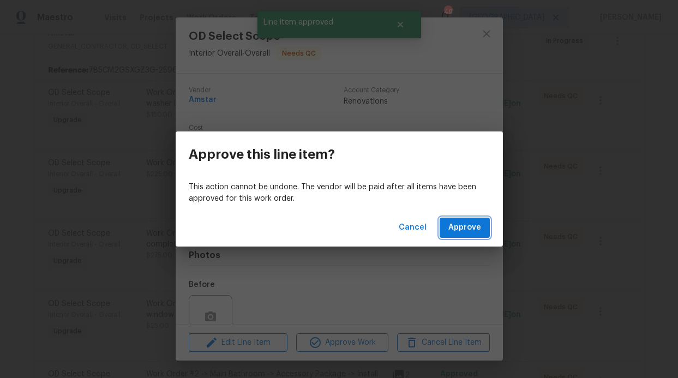
click at [452, 225] on span "Approve" at bounding box center [465, 228] width 33 height 14
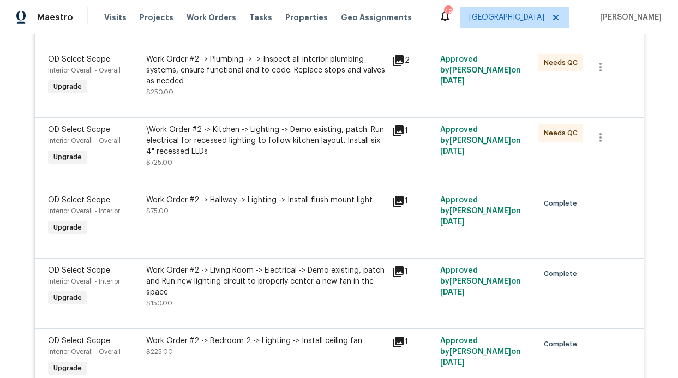
scroll to position [1261, 0]
click at [280, 157] on div "\Work Order #2 -> Kitchen -> Lighting -> Demo existing, patch. Run electrical f…" at bounding box center [265, 140] width 239 height 33
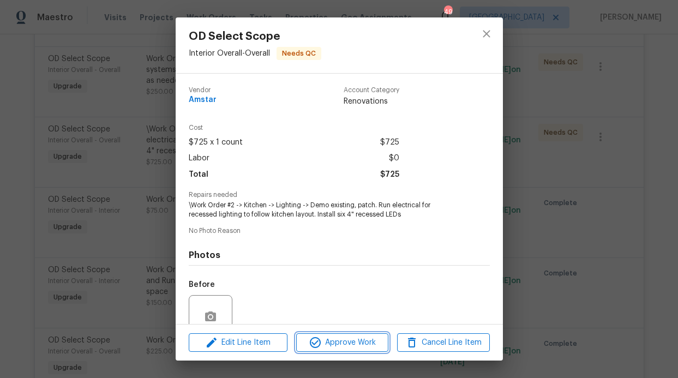
click at [335, 341] on span "Approve Work" at bounding box center [343, 343] width 86 height 14
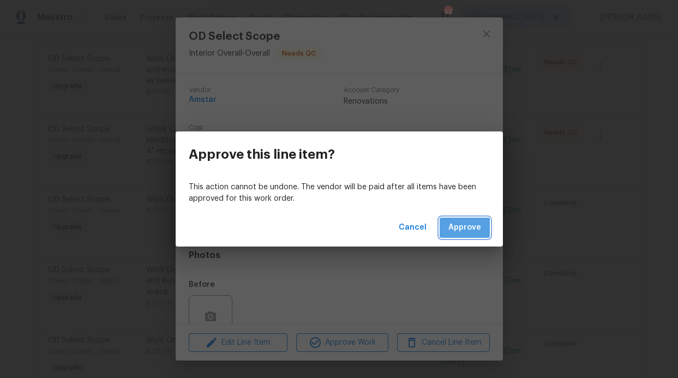
click at [462, 229] on span "Approve" at bounding box center [465, 228] width 33 height 14
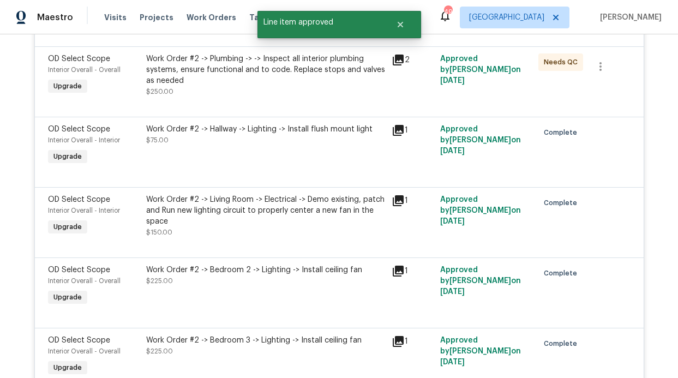
click at [295, 97] on div "Work Order #2 -> Plumbing -> -> Inspect all interior plumbing systems, ensure f…" at bounding box center [265, 75] width 239 height 44
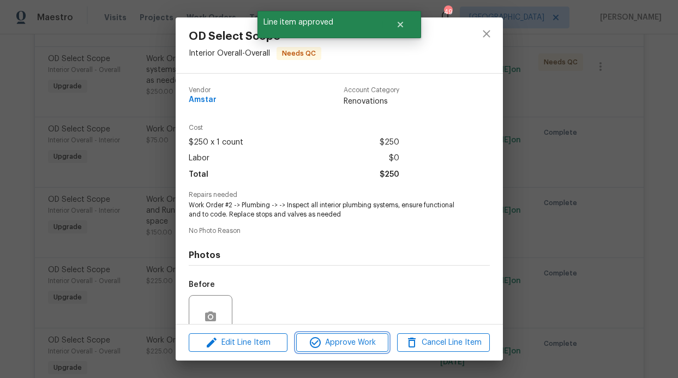
click at [356, 334] on button "Approve Work" at bounding box center [342, 342] width 92 height 19
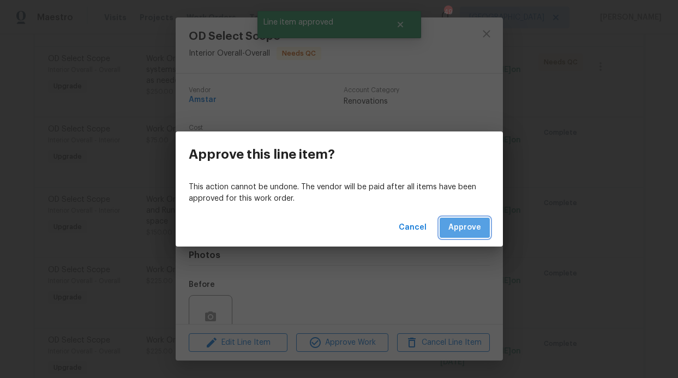
click at [457, 223] on span "Approve" at bounding box center [465, 228] width 33 height 14
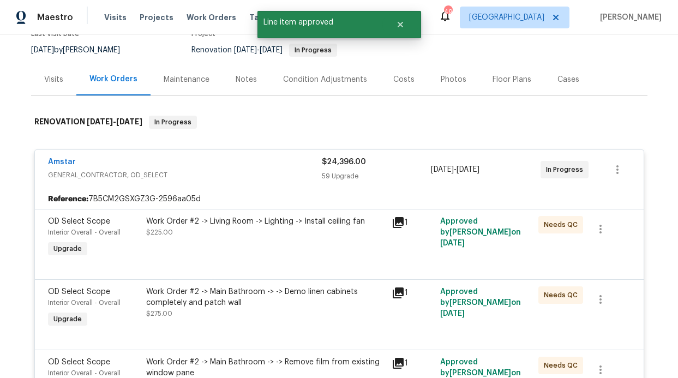
scroll to position [227, 0]
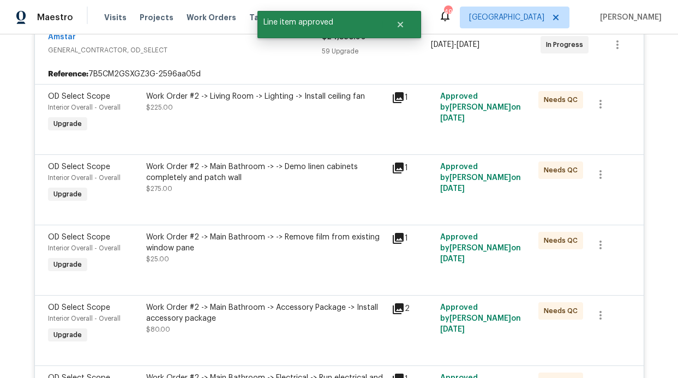
click at [285, 136] on div at bounding box center [339, 141] width 583 height 13
click at [291, 120] on div "Work Order #2 -> Living Room -> Lighting -> Install ceiling fan $225.00" at bounding box center [266, 113] width 246 height 50
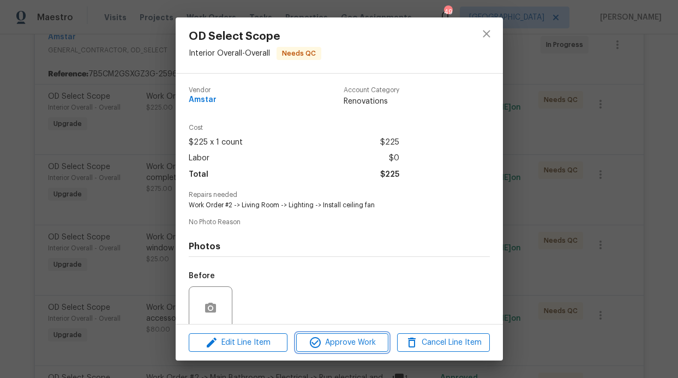
click at [361, 341] on span "Approve Work" at bounding box center [343, 343] width 86 height 14
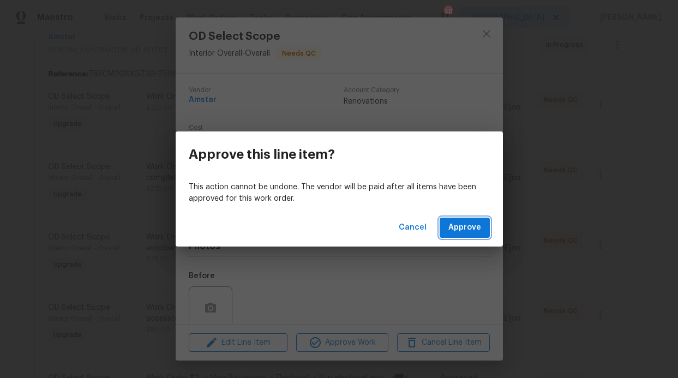
click at [475, 231] on span "Approve" at bounding box center [465, 228] width 33 height 14
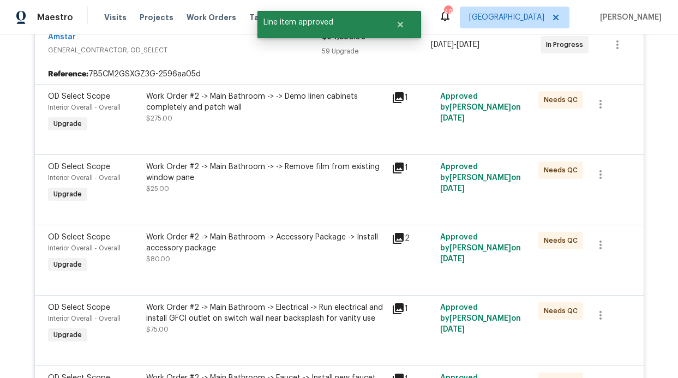
click at [282, 121] on div "Work Order #2 -> Main Bathroom -> -> Demo linen cabinets completely and patch w…" at bounding box center [265, 107] width 239 height 33
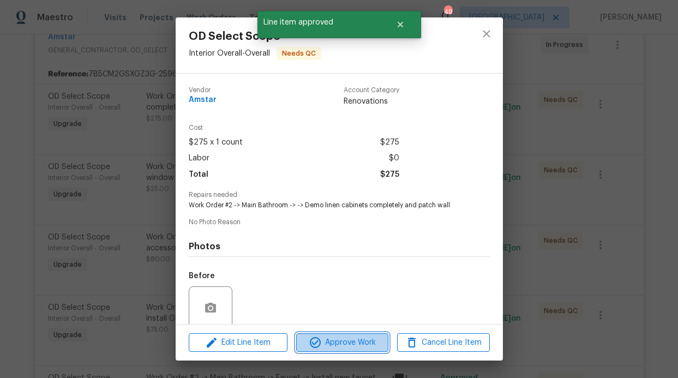
click at [353, 336] on button "Approve Work" at bounding box center [342, 342] width 92 height 19
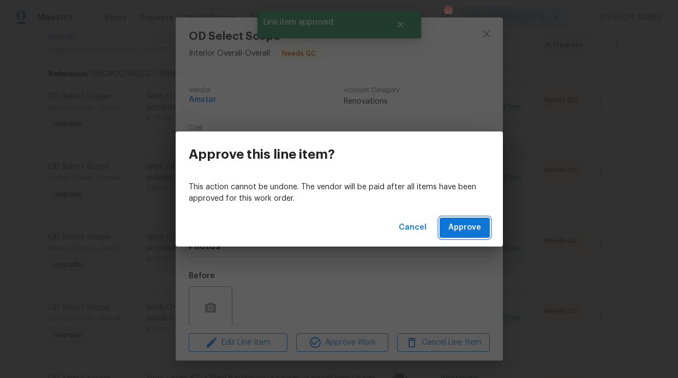
click at [445, 230] on button "Approve" at bounding box center [465, 228] width 50 height 20
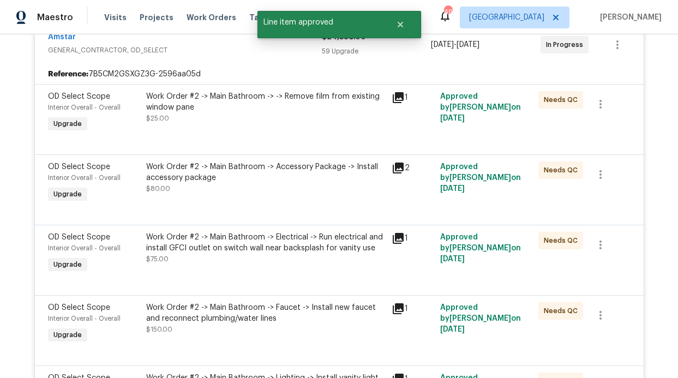
click at [282, 127] on div "Work Order #2 -> Main Bathroom -> -> Remove film from existing window pane $25.…" at bounding box center [266, 113] width 246 height 50
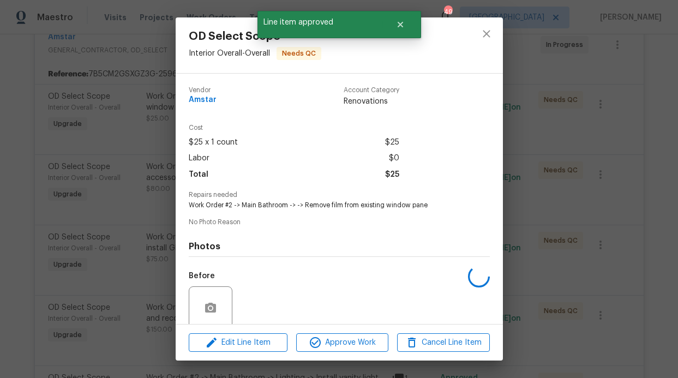
click at [365, 353] on div "Edit Line Item Approve Work Cancel Line Item" at bounding box center [339, 343] width 327 height 37
click at [365, 343] on span "Approve Work" at bounding box center [343, 343] width 86 height 14
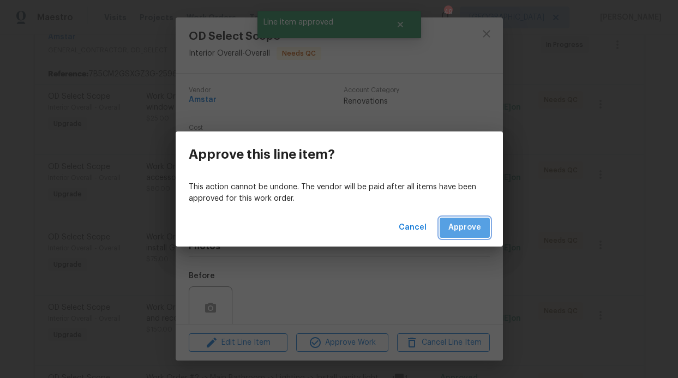
click at [469, 224] on span "Approve" at bounding box center [465, 228] width 33 height 14
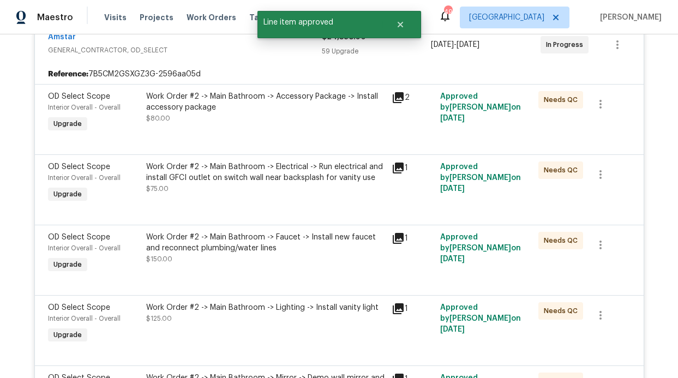
click at [321, 133] on div "Work Order #2 -> Main Bathroom -> Accessory Package -> Install accessory packag…" at bounding box center [266, 113] width 246 height 50
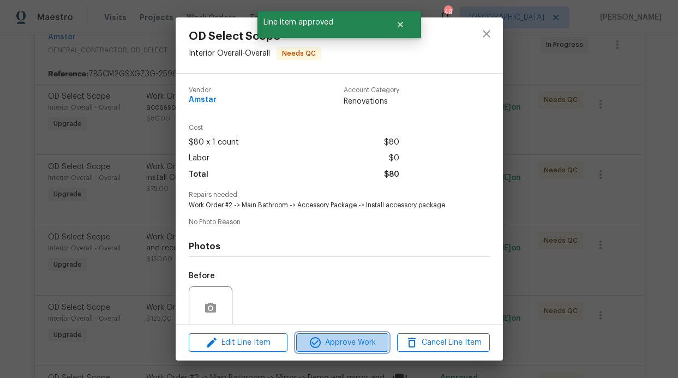
click at [365, 337] on span "Approve Work" at bounding box center [343, 343] width 86 height 14
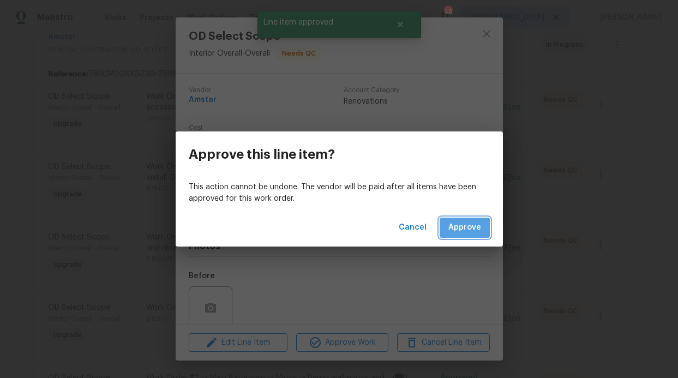
click at [464, 231] on span "Approve" at bounding box center [465, 228] width 33 height 14
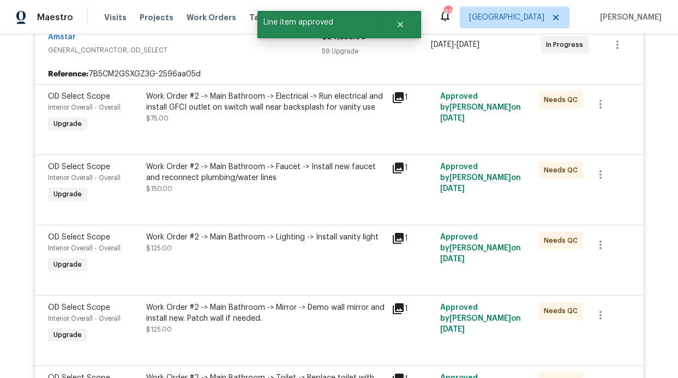
click at [295, 140] on div at bounding box center [339, 141] width 583 height 13
click at [293, 134] on div "Work Order #2 -> Main Bathroom -> Electrical -> Run electrical and install GFCI…" at bounding box center [266, 113] width 246 height 50
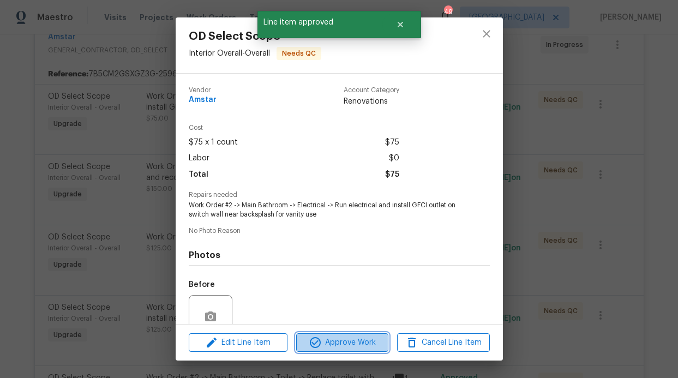
click at [355, 336] on span "Approve Work" at bounding box center [343, 343] width 86 height 14
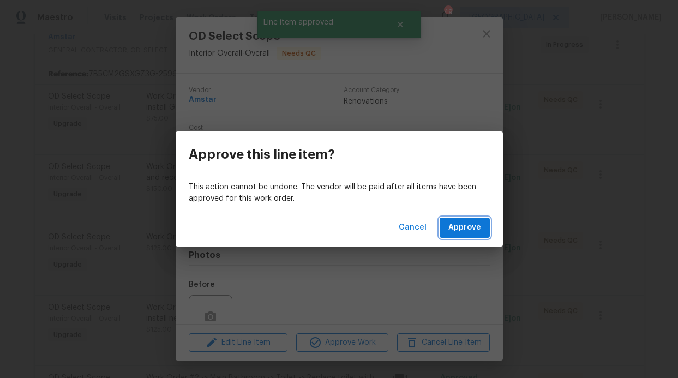
click at [468, 228] on span "Approve" at bounding box center [465, 228] width 33 height 14
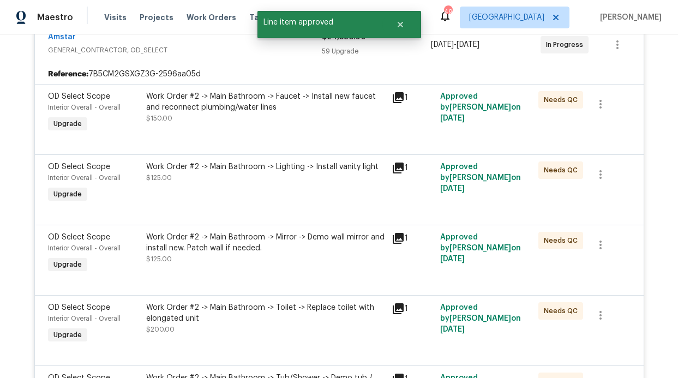
click at [299, 136] on div at bounding box center [339, 141] width 583 height 13
click at [296, 126] on div "Work Order #2 -> Main Bathroom -> Faucet -> Install new faucet and reconnect pl…" at bounding box center [266, 113] width 246 height 50
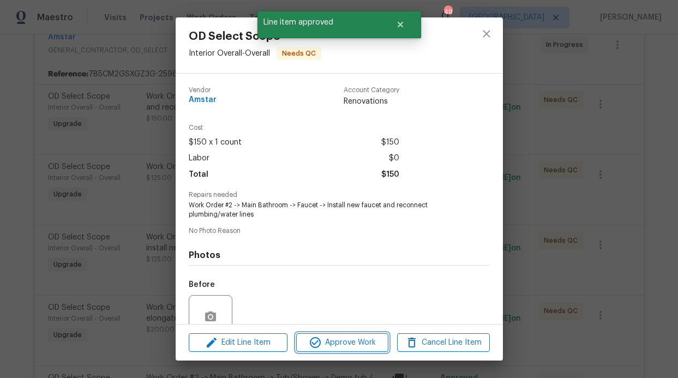
click at [343, 340] on span "Approve Work" at bounding box center [343, 343] width 86 height 14
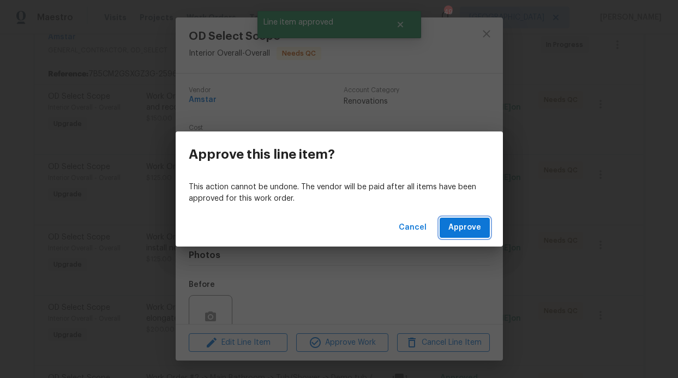
click at [442, 225] on button "Approve" at bounding box center [465, 228] width 50 height 20
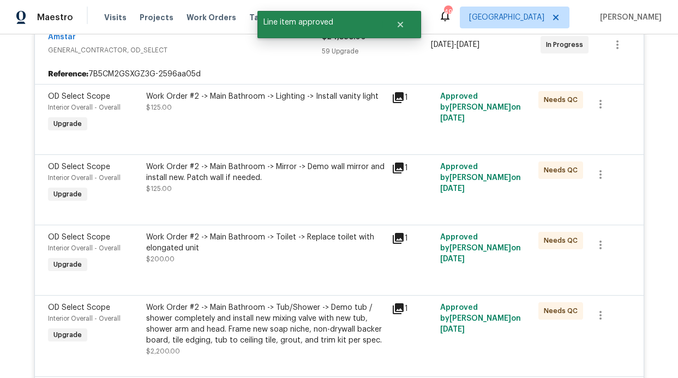
click at [312, 134] on div "Work Order #2 -> Main Bathroom -> Lighting -> Install vanity light $125.00" at bounding box center [266, 113] width 246 height 50
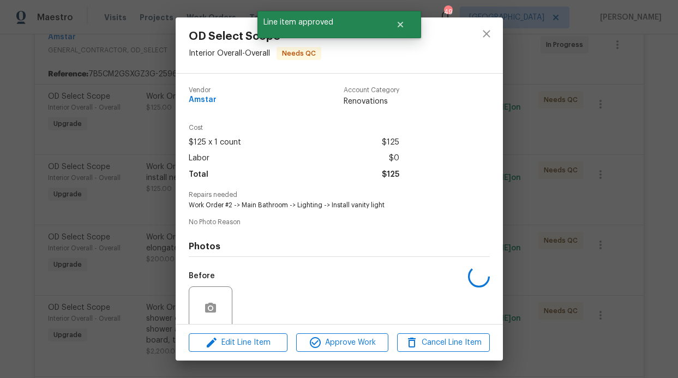
click at [296, 127] on span "Cost" at bounding box center [294, 127] width 211 height 7
click at [343, 341] on span "Approve Work" at bounding box center [343, 343] width 86 height 14
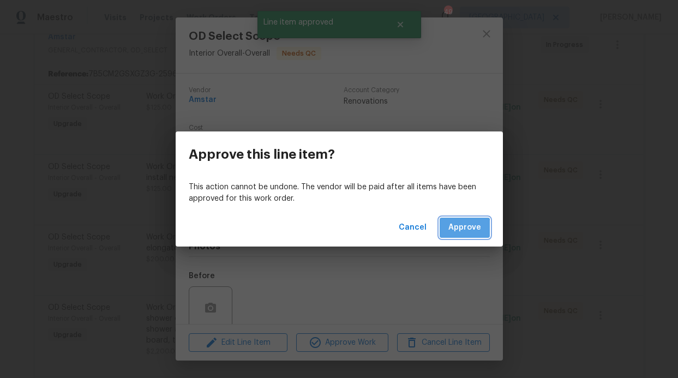
click at [458, 233] on span "Approve" at bounding box center [465, 228] width 33 height 14
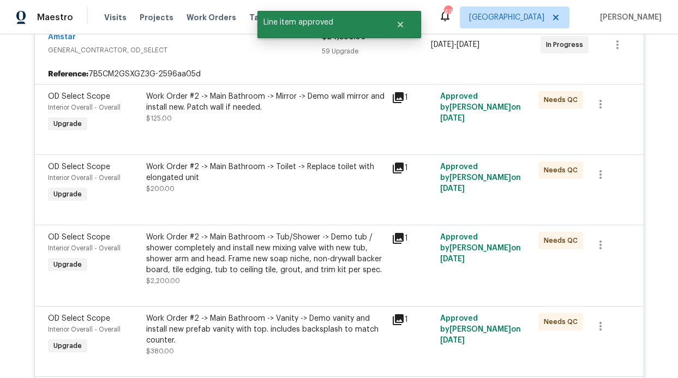
click at [282, 135] on div at bounding box center [339, 141] width 583 height 13
click at [264, 119] on div "Work Order #2 -> Main Bathroom -> Mirror -> Demo wall mirror and install new. P…" at bounding box center [265, 107] width 239 height 33
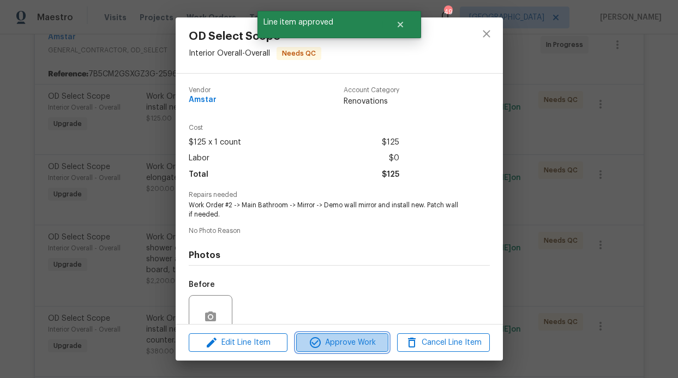
click at [341, 341] on span "Approve Work" at bounding box center [343, 343] width 86 height 14
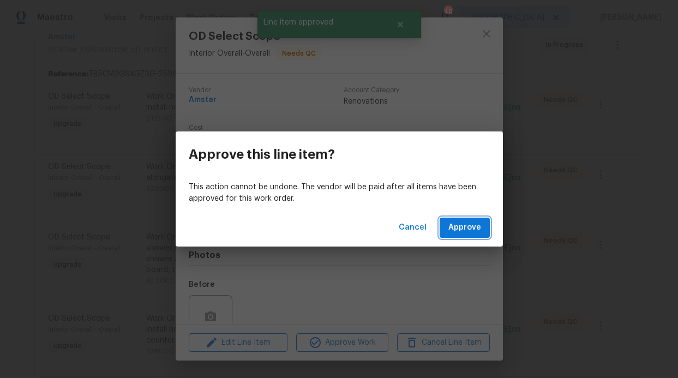
click at [459, 218] on button "Approve" at bounding box center [465, 228] width 50 height 20
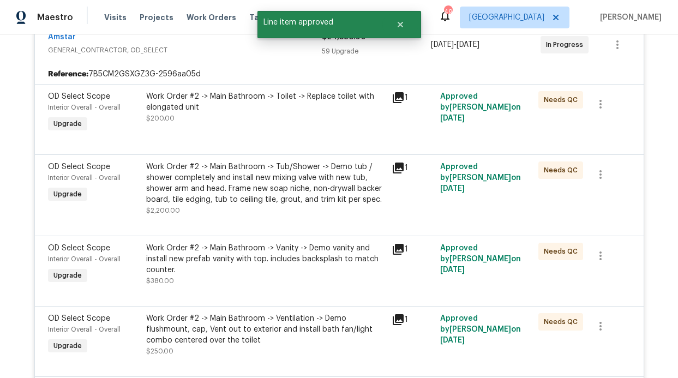
click at [291, 115] on div "Work Order #2 -> Main Bathroom -> Toilet -> Replace toilet with elongated unit …" at bounding box center [265, 107] width 239 height 33
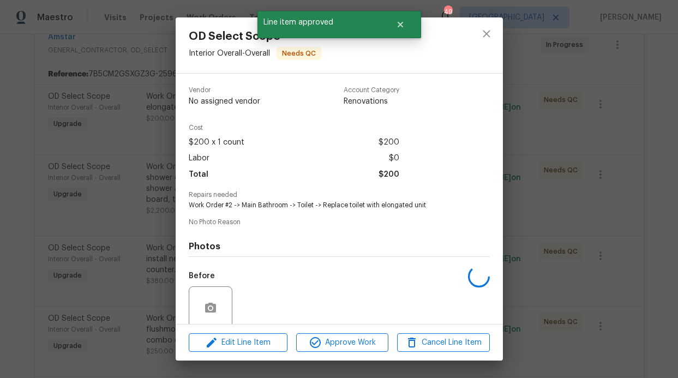
click at [349, 327] on div "Edit Line Item Approve Work Cancel Line Item" at bounding box center [339, 343] width 327 height 37
click at [347, 332] on div "Edit Line Item Approve Work Cancel Line Item" at bounding box center [339, 343] width 327 height 37
click at [351, 339] on span "Approve Work" at bounding box center [343, 343] width 86 height 14
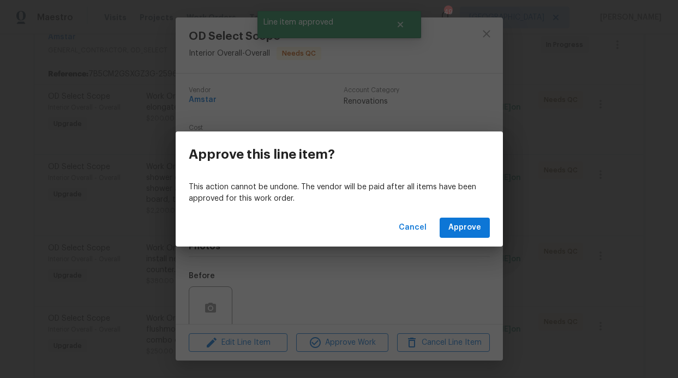
click at [451, 242] on div "Cancel Approve" at bounding box center [339, 228] width 327 height 38
click at [452, 236] on button "Approve" at bounding box center [465, 228] width 50 height 20
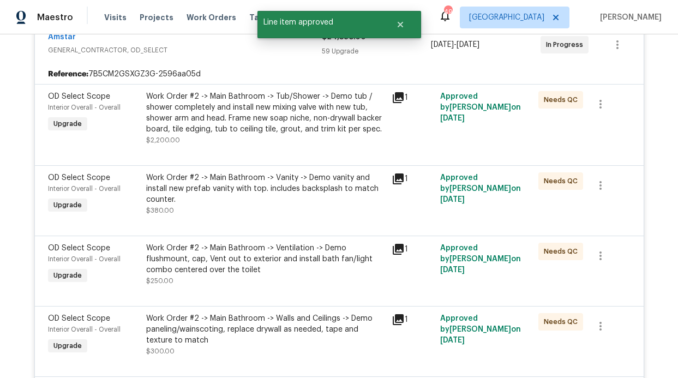
click at [276, 140] on div "Work Order #2 -> Main Bathroom -> Tub/Shower -> Demo tub / shower completely an…" at bounding box center [265, 118] width 239 height 55
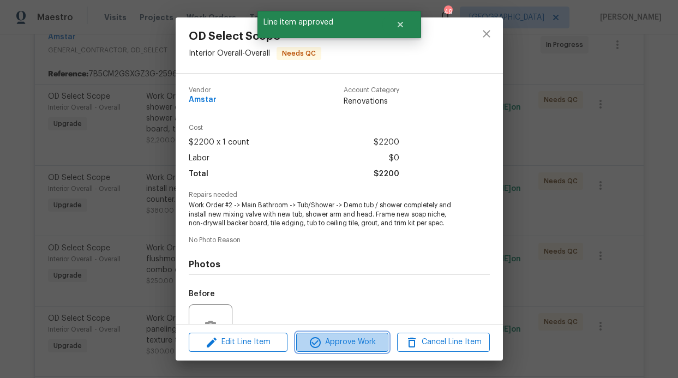
click at [326, 349] on span "Approve Work" at bounding box center [343, 343] width 86 height 14
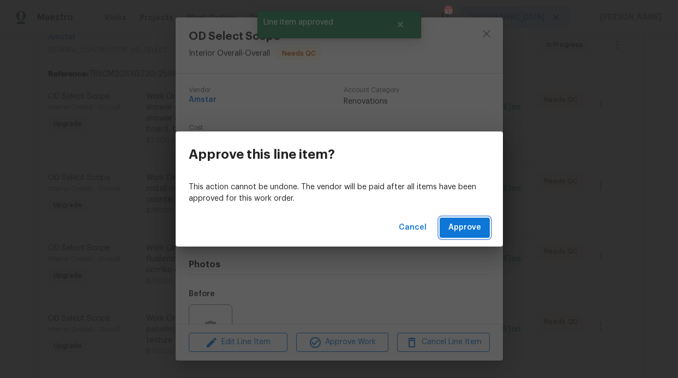
click at [467, 230] on span "Approve" at bounding box center [465, 228] width 33 height 14
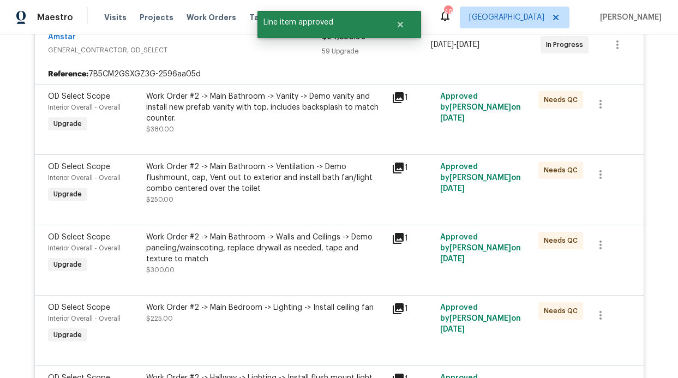
click at [284, 146] on div at bounding box center [339, 141] width 583 height 13
click at [269, 133] on div "Work Order #2 -> Main Bathroom -> Vanity -> Demo vanity and install new prefab …" at bounding box center [265, 113] width 239 height 44
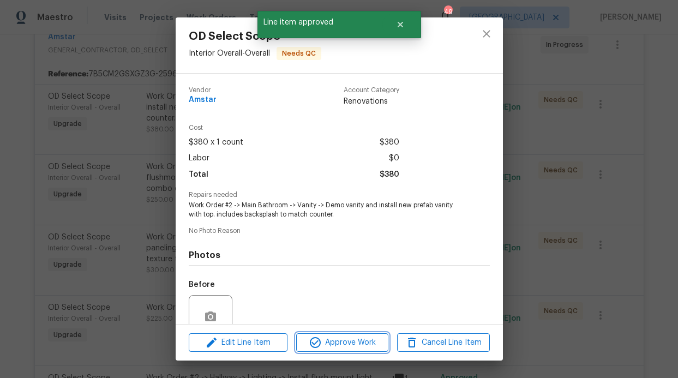
click at [364, 348] on span "Approve Work" at bounding box center [343, 343] width 86 height 14
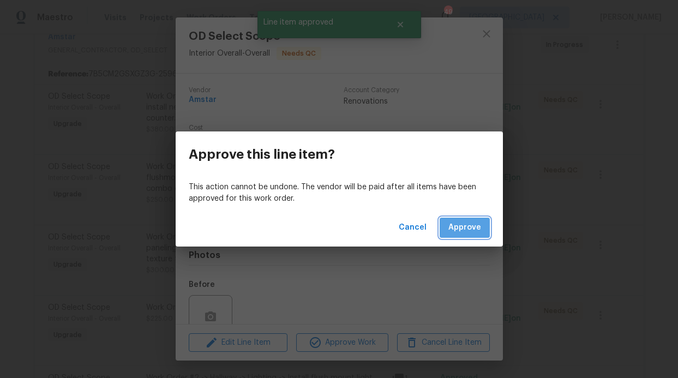
click at [471, 231] on span "Approve" at bounding box center [465, 228] width 33 height 14
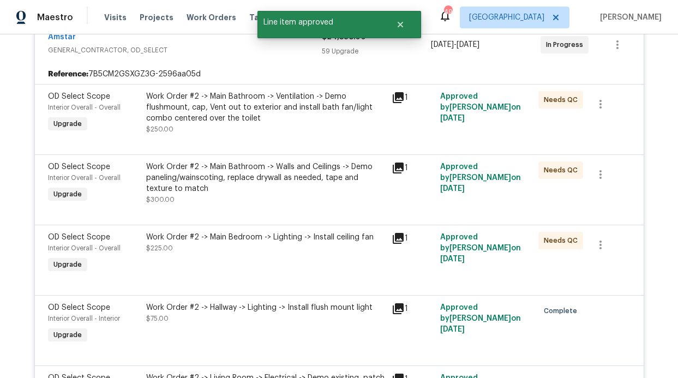
click at [253, 134] on div "Work Order #2 -> Main Bathroom -> Ventilation -> Demo flushmount, cap, Vent out…" at bounding box center [265, 113] width 239 height 44
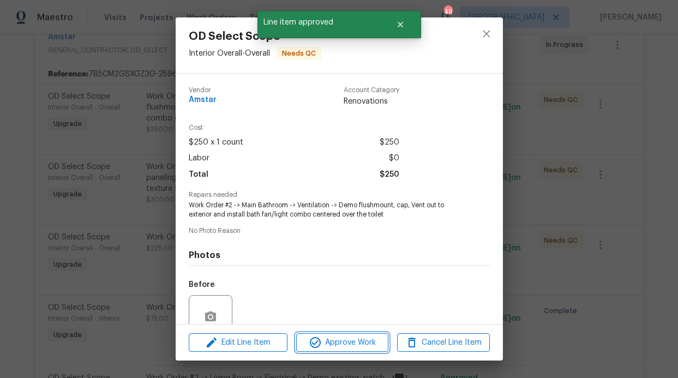
click at [330, 341] on span "Approve Work" at bounding box center [343, 343] width 86 height 14
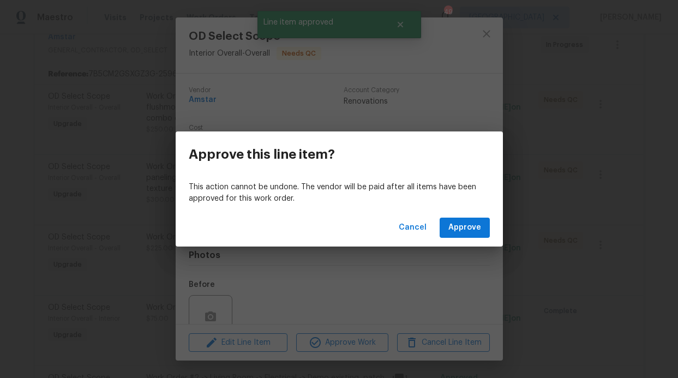
drag, startPoint x: 466, startPoint y: 205, endPoint x: 466, endPoint y: 223, distance: 18.6
click at [466, 205] on div "This action cannot be undone. The vendor will be paid after all items have been…" at bounding box center [339, 193] width 327 height 32
click at [467, 224] on span "Approve" at bounding box center [465, 228] width 33 height 14
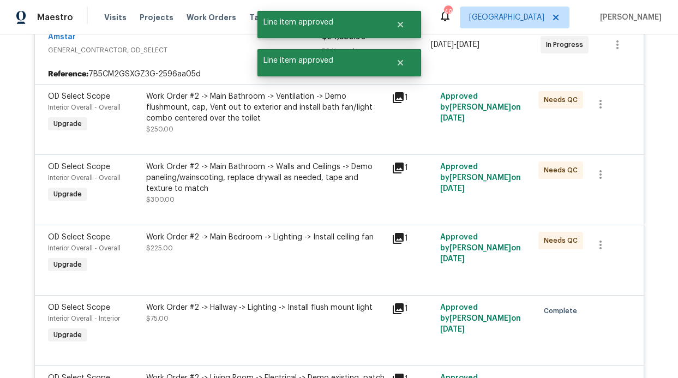
click at [256, 135] on div at bounding box center [339, 141] width 583 height 13
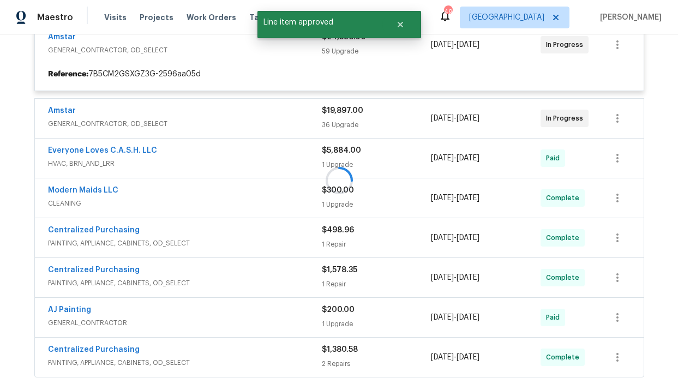
click at [255, 133] on div at bounding box center [339, 180] width 617 height 401
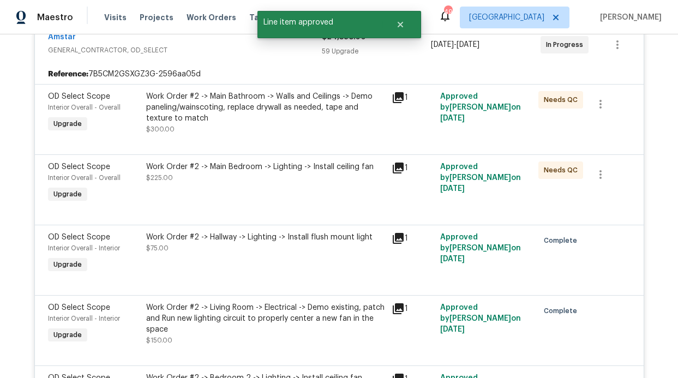
click at [259, 133] on div "Work Order #2 -> Main Bathroom -> Walls and Ceilings -> Demo paneling/wainscoti…" at bounding box center [265, 113] width 239 height 44
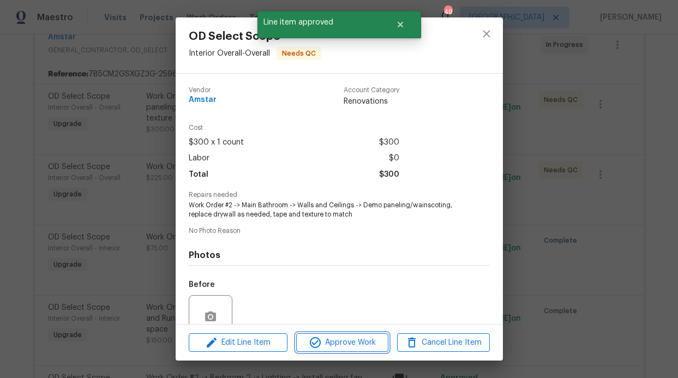
click at [354, 334] on button "Approve Work" at bounding box center [342, 342] width 92 height 19
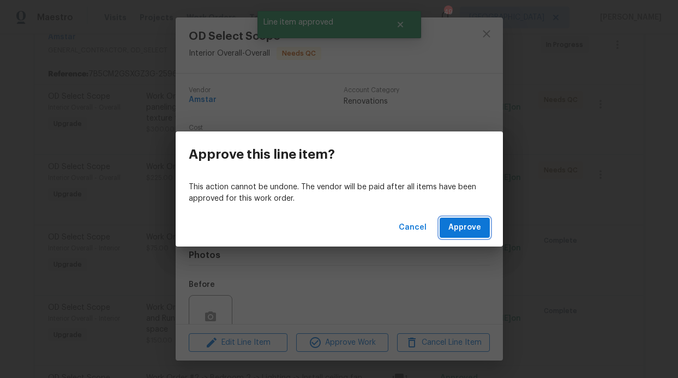
click at [445, 233] on button "Approve" at bounding box center [465, 228] width 50 height 20
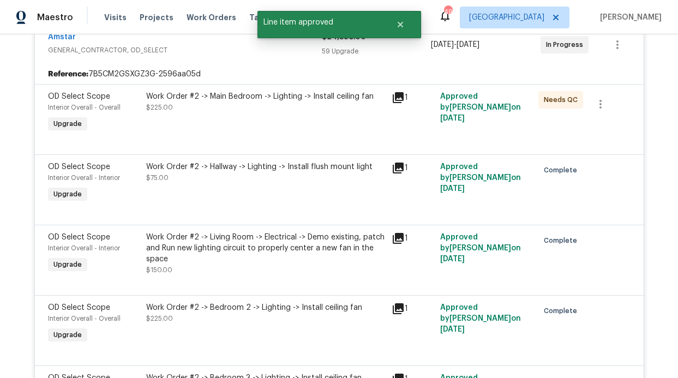
click at [263, 142] on div at bounding box center [339, 141] width 583 height 13
click at [254, 130] on div "Work Order #2 -> Main Bedroom -> Lighting -> Install ceiling fan $225.00" at bounding box center [266, 113] width 246 height 50
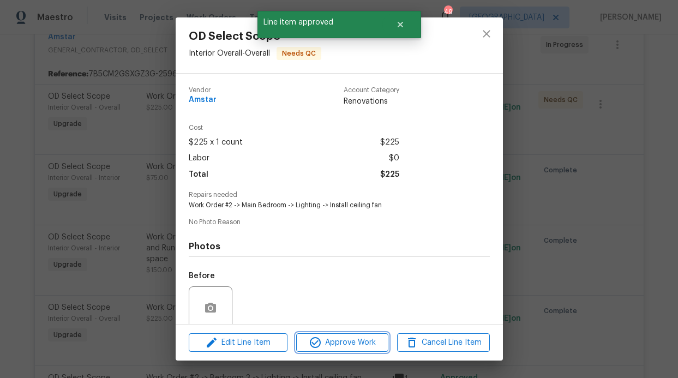
click at [350, 348] on span "Approve Work" at bounding box center [343, 343] width 86 height 14
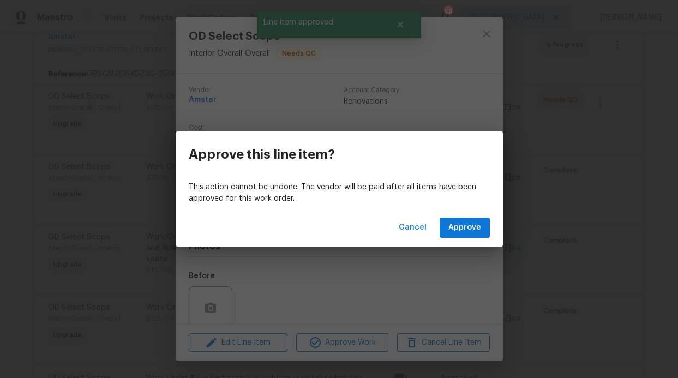
click at [461, 241] on div "Cancel Approve" at bounding box center [339, 228] width 327 height 38
click at [460, 235] on button "Approve" at bounding box center [465, 228] width 50 height 20
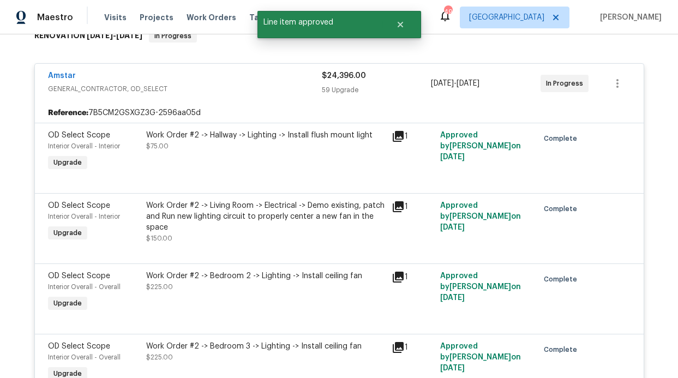
scroll to position [188, 0]
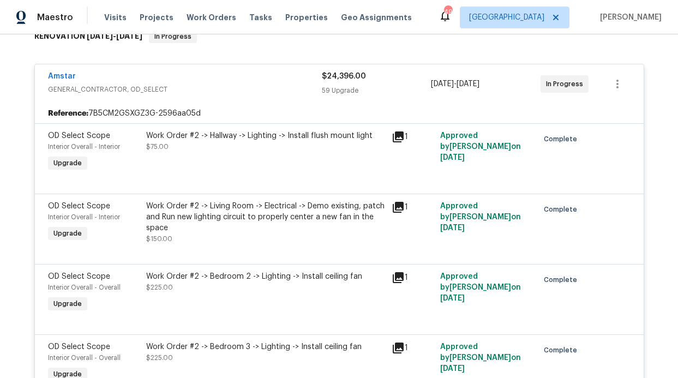
click at [284, 97] on div "Amstar GENERAL_CONTRACTOR, OD_SELECT" at bounding box center [185, 84] width 274 height 26
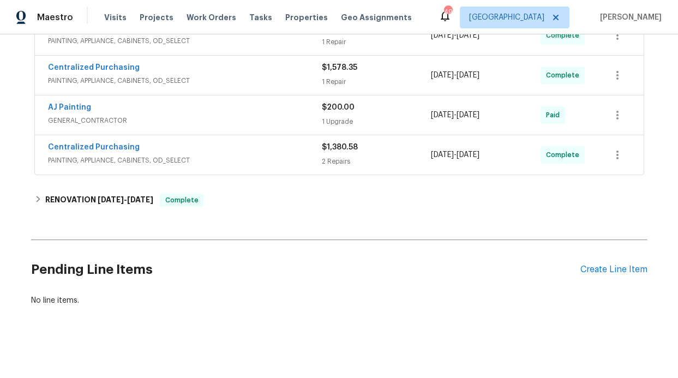
scroll to position [398, 0]
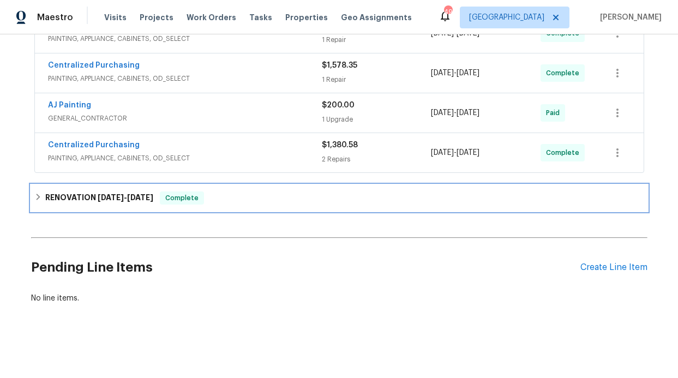
click at [297, 185] on div "RENOVATION 7/18/25 - 7/25/25 Complete" at bounding box center [339, 198] width 617 height 26
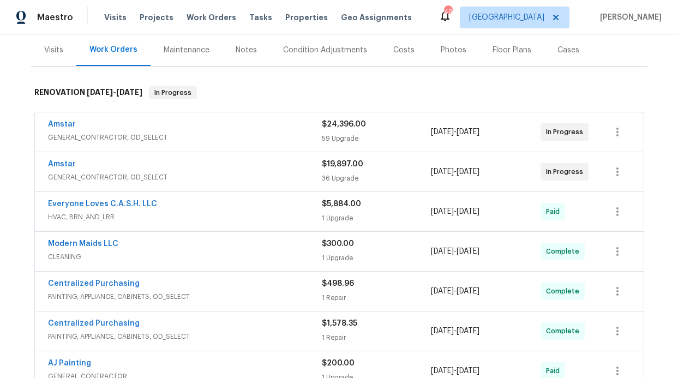
scroll to position [0, 0]
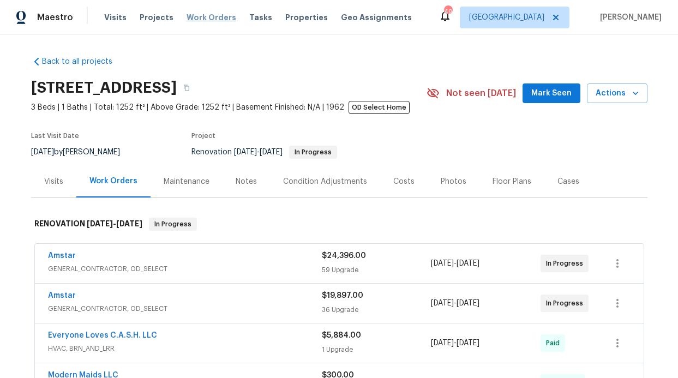
click at [215, 19] on span "Work Orders" at bounding box center [212, 17] width 50 height 11
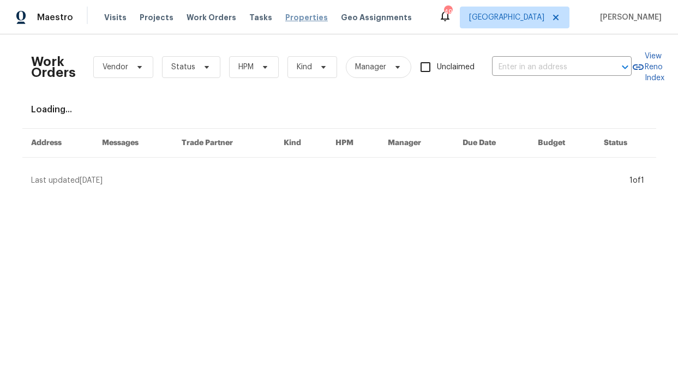
click at [285, 15] on span "Properties" at bounding box center [306, 17] width 43 height 11
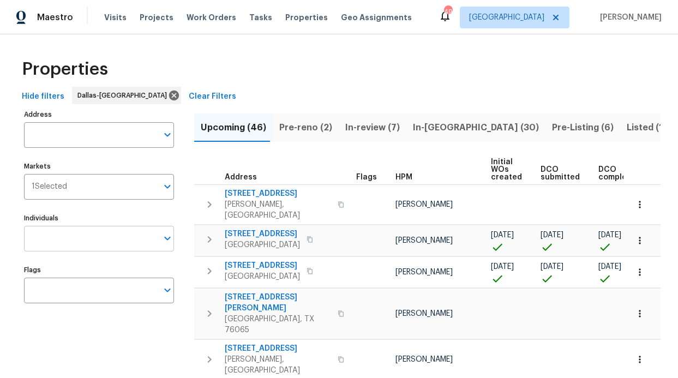
click at [139, 230] on input "Individuals" at bounding box center [91, 239] width 134 height 26
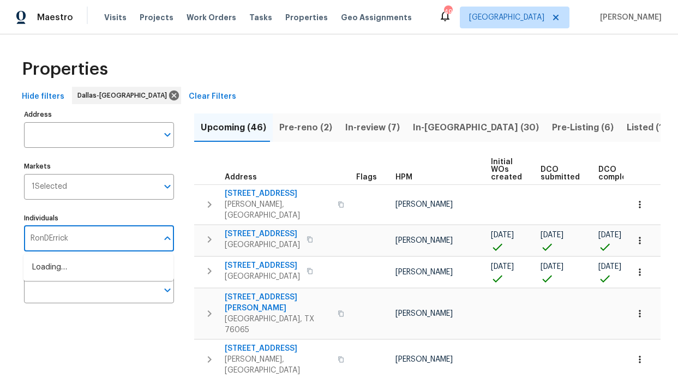
type input "RonDErrick"
click at [122, 274] on li "[PERSON_NAME]" at bounding box center [98, 273] width 133 height 23
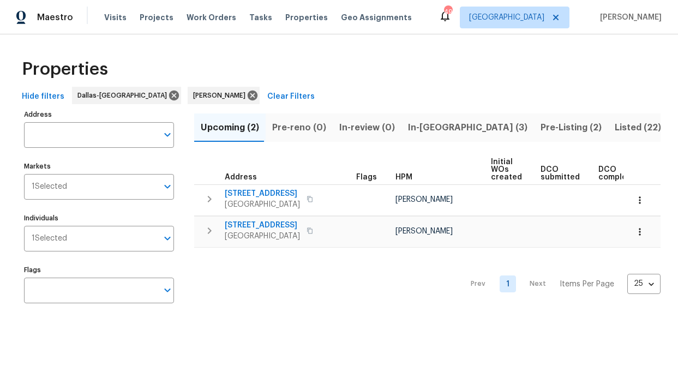
click at [541, 121] on span "Pre-Listing (2)" at bounding box center [571, 127] width 61 height 15
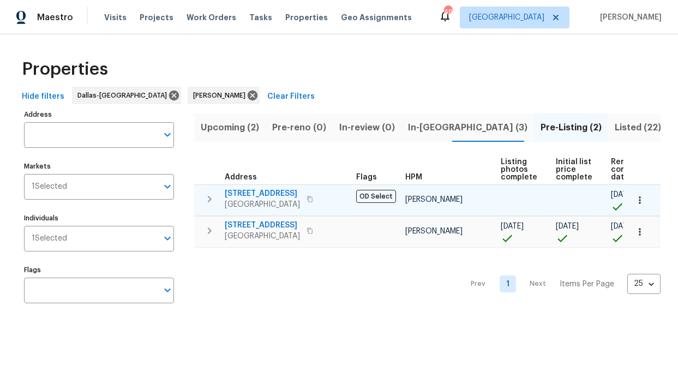
click at [248, 198] on span "2813 E 15th St" at bounding box center [262, 193] width 75 height 11
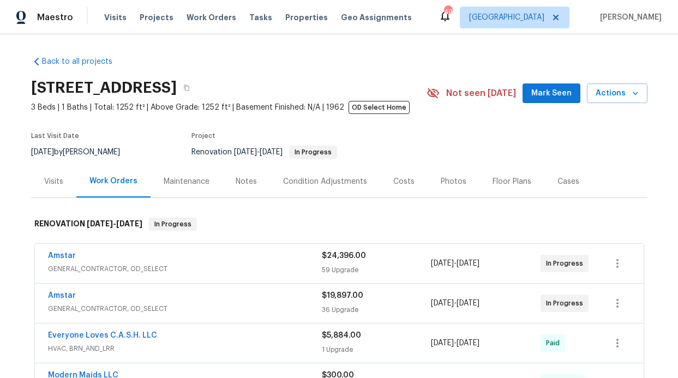
click at [541, 101] on button "Mark Seen" at bounding box center [552, 94] width 58 height 20
click at [240, 183] on div "Notes" at bounding box center [246, 181] width 21 height 11
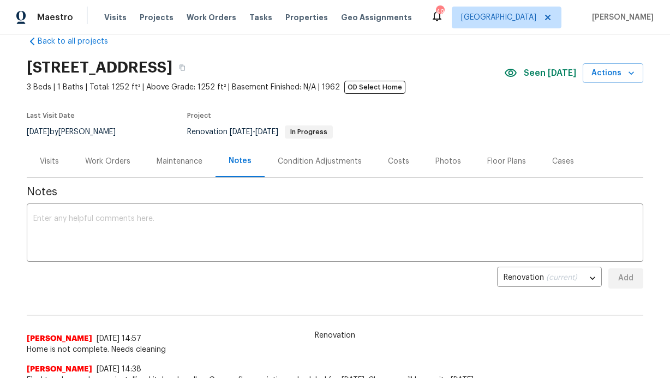
scroll to position [67, 0]
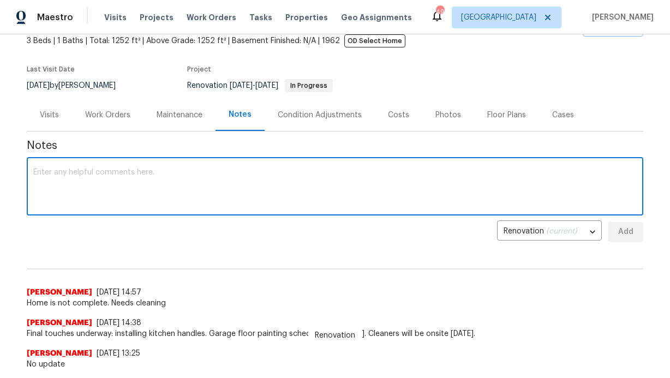
click at [236, 201] on textarea at bounding box center [335, 188] width 604 height 38
type textarea "Home is completed"
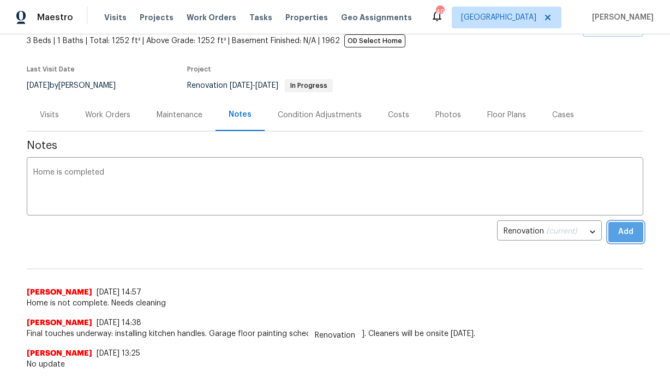
click at [628, 234] on span "Add" at bounding box center [625, 232] width 17 height 14
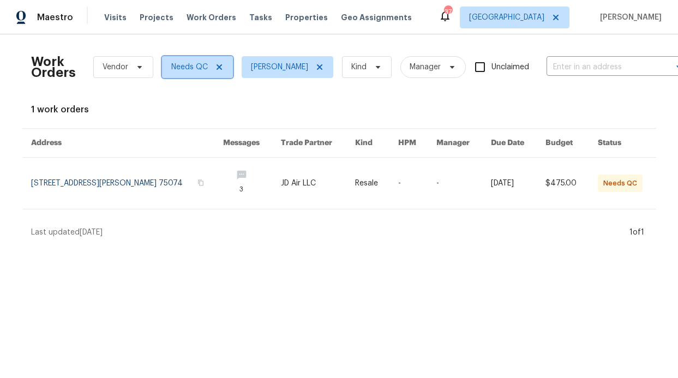
click at [219, 67] on span "Needs QC" at bounding box center [197, 67] width 71 height 22
click at [311, 109] on div "1 work orders" at bounding box center [339, 109] width 617 height 11
click at [294, 21] on span "Properties" at bounding box center [306, 17] width 43 height 11
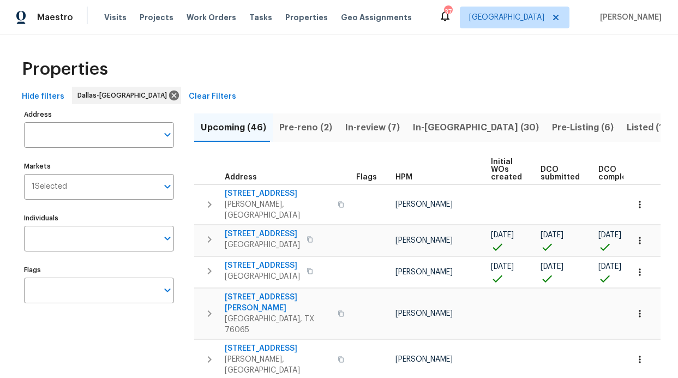
click at [552, 124] on span "Pre-Listing (6)" at bounding box center [583, 127] width 62 height 15
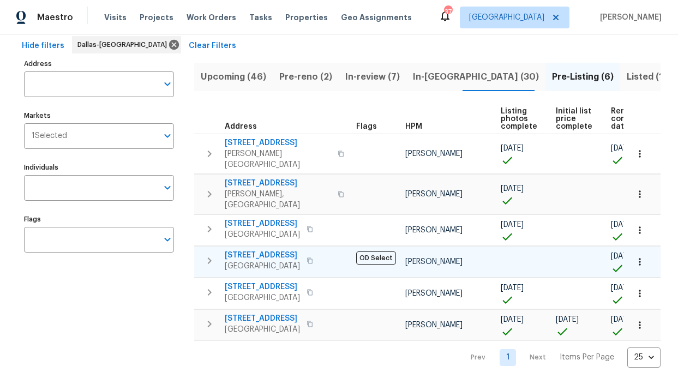
scroll to position [56, 0]
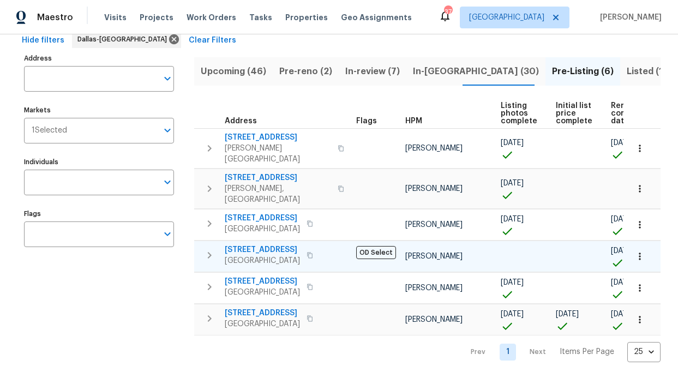
click at [257, 245] on span "[STREET_ADDRESS]" at bounding box center [262, 250] width 75 height 11
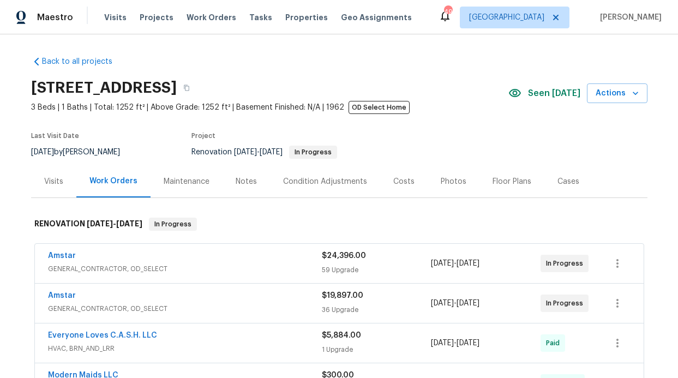
click at [246, 186] on div "Notes" at bounding box center [246, 181] width 21 height 11
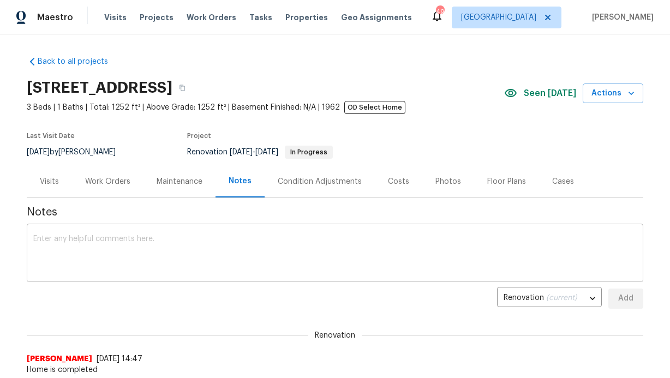
click at [236, 240] on textarea at bounding box center [335, 254] width 604 height 38
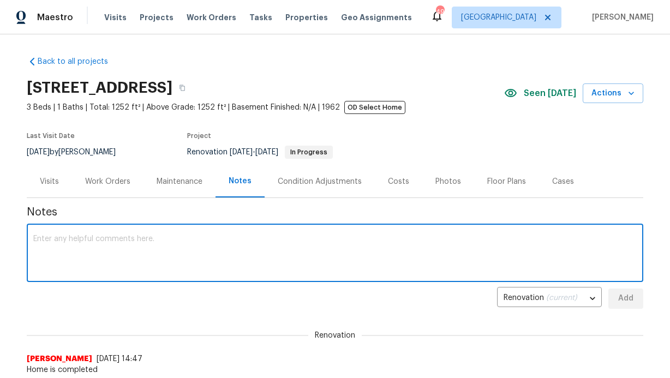
paste textarea "Loremi- Dol sitametc/adipisci elitse, doe temporin utlab etdo magn aliquae. (Ad…"
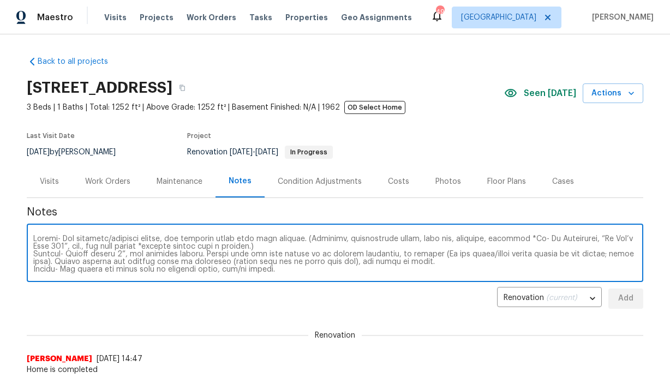
scroll to position [92, 0]
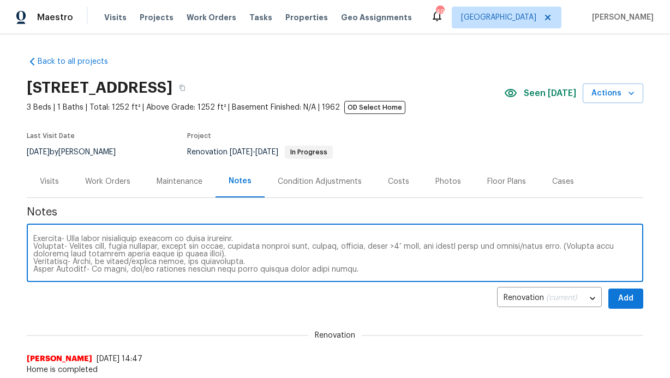
type textarea "Loremi- Dol sitametc/adipisci elitse, doe temporin utlab etdo magn aliquae. (Ad…"
click at [617, 299] on span "Add" at bounding box center [625, 299] width 17 height 14
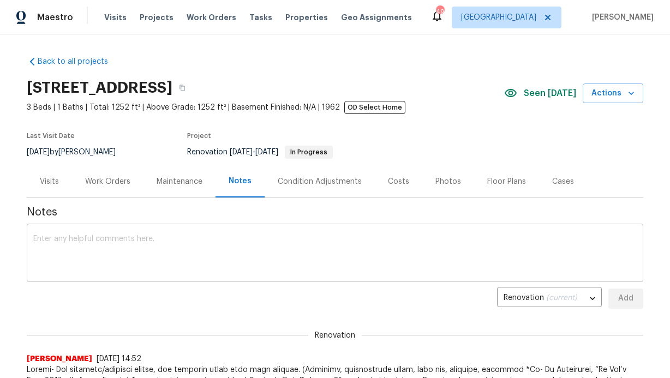
scroll to position [0, 0]
